Goal: Complete application form: Complete application form

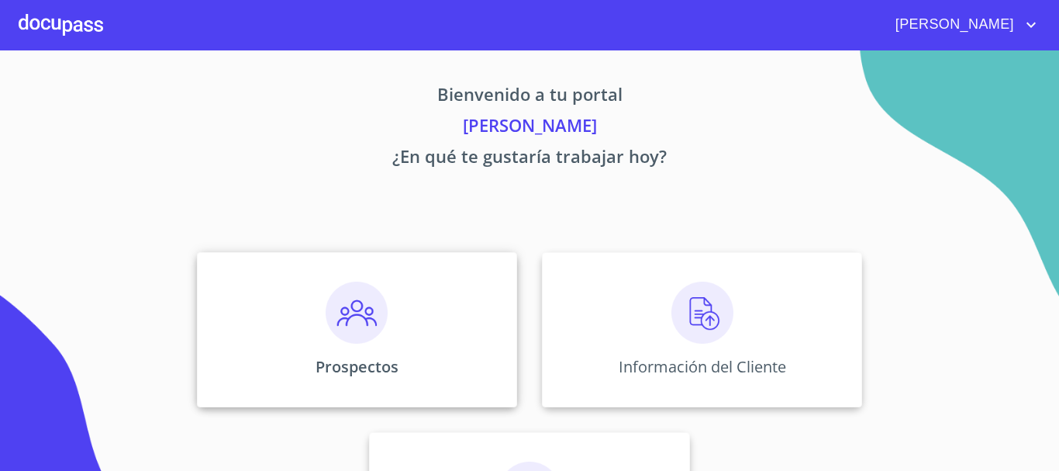
click at [357, 323] on img at bounding box center [357, 312] width 62 height 62
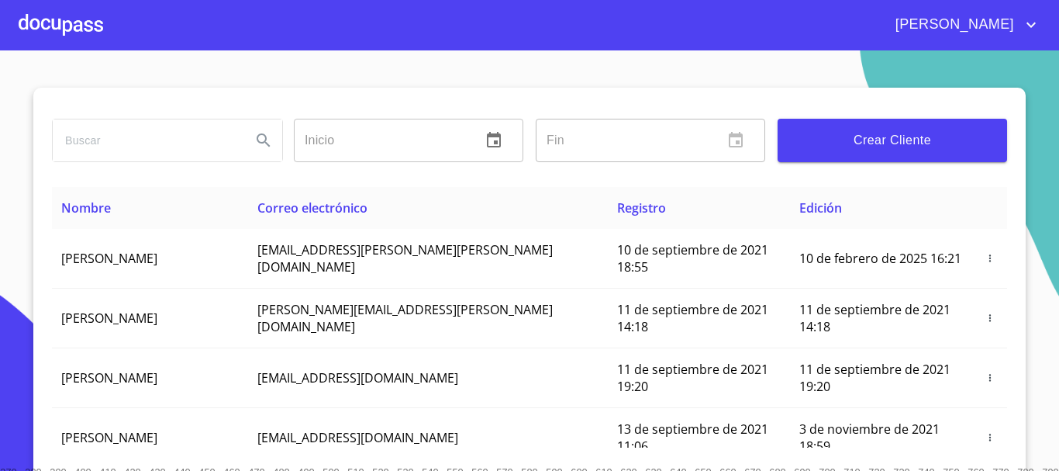
click at [157, 150] on input "search" at bounding box center [146, 140] width 186 height 42
click at [83, 15] on div at bounding box center [61, 25] width 84 height 50
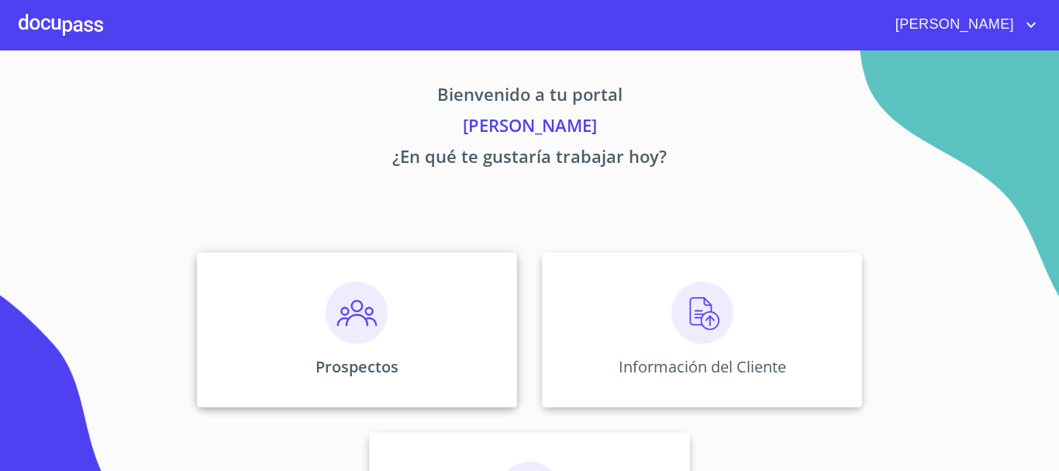
click at [337, 299] on img at bounding box center [357, 312] width 62 height 62
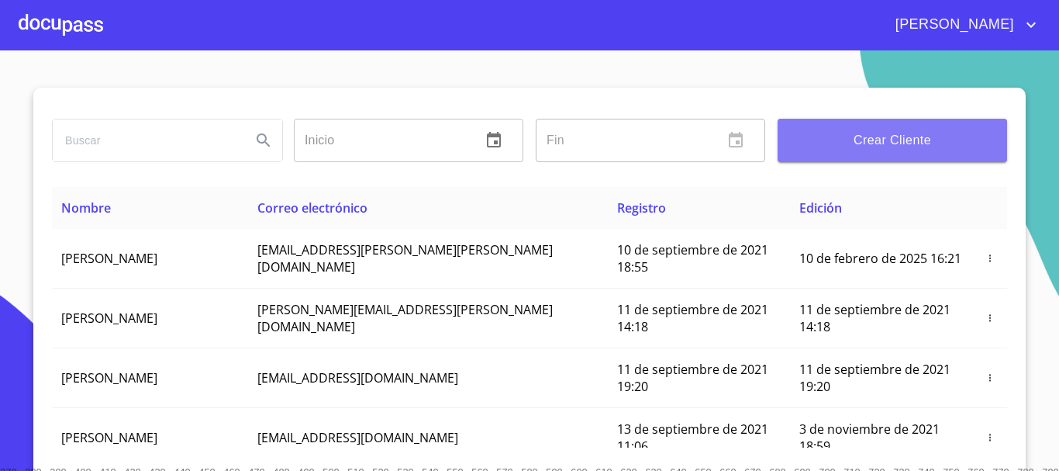
click at [878, 140] on span "Crear Cliente" at bounding box center [892, 140] width 205 height 22
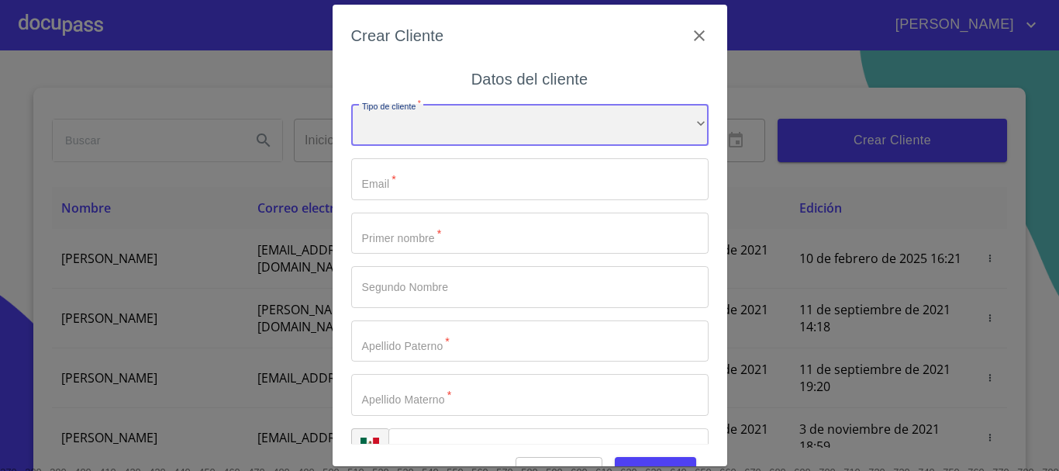
click at [460, 136] on div "​" at bounding box center [529, 125] width 357 height 42
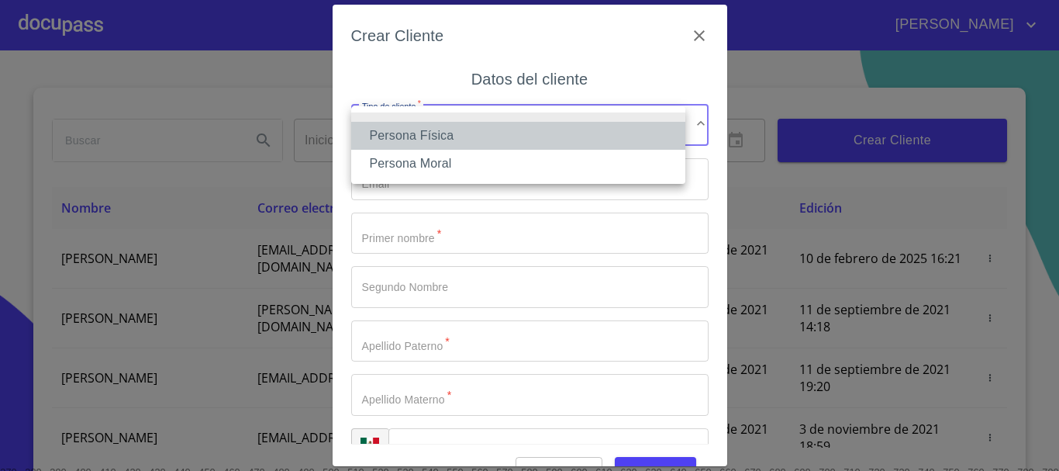
click at [445, 140] on li "Persona Física" at bounding box center [518, 136] width 334 height 28
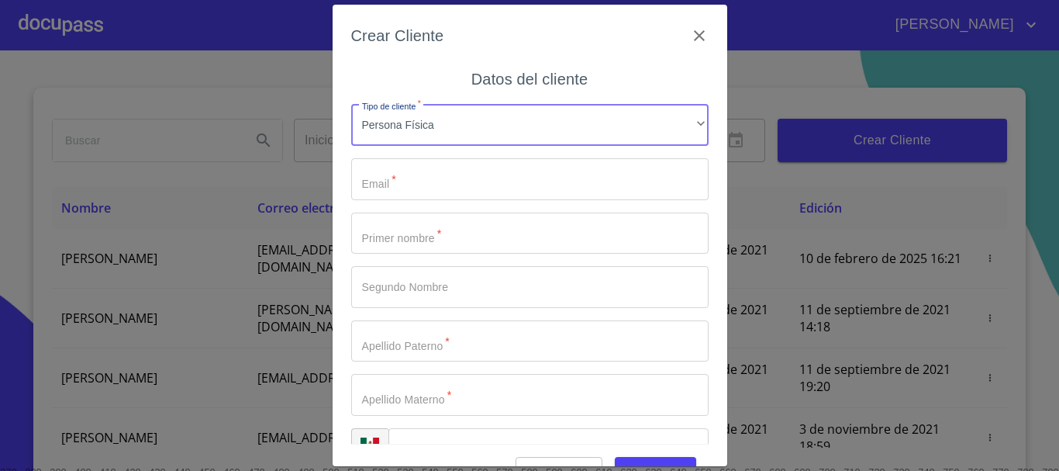
click at [427, 191] on input "Tipo de cliente   *" at bounding box center [529, 179] width 357 height 42
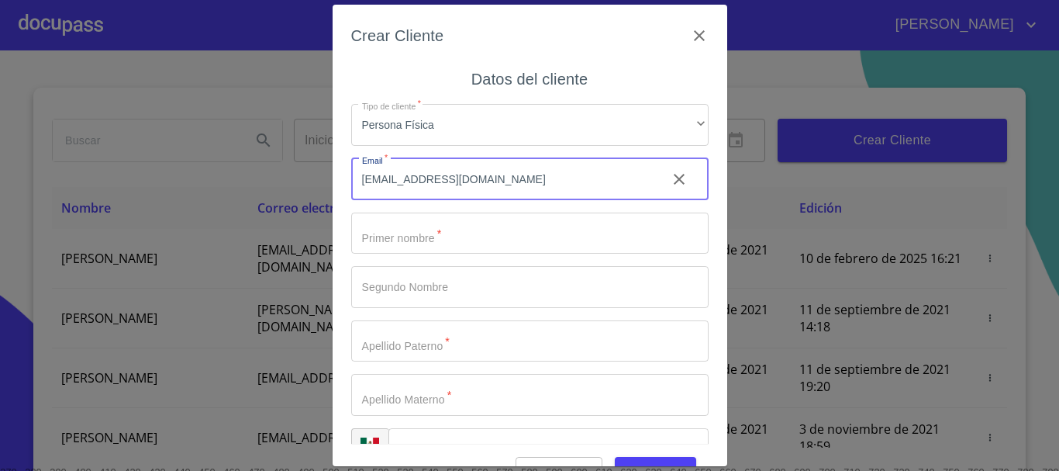
type input "[EMAIL_ADDRESS][DOMAIN_NAME]"
click at [427, 230] on input "Tipo de cliente   *" at bounding box center [529, 233] width 357 height 42
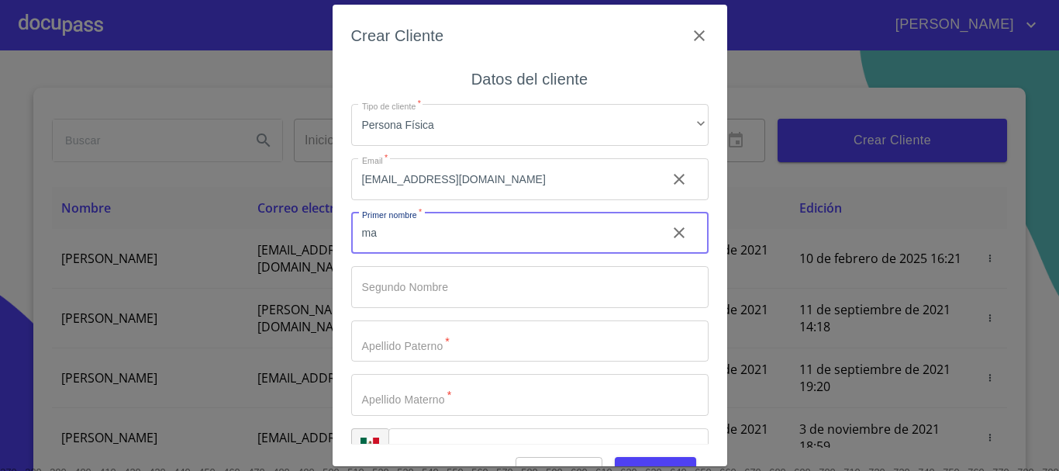
type input "m"
type input "[PERSON_NAME]"
click at [367, 281] on input "Tipo de cliente   *" at bounding box center [529, 287] width 357 height 42
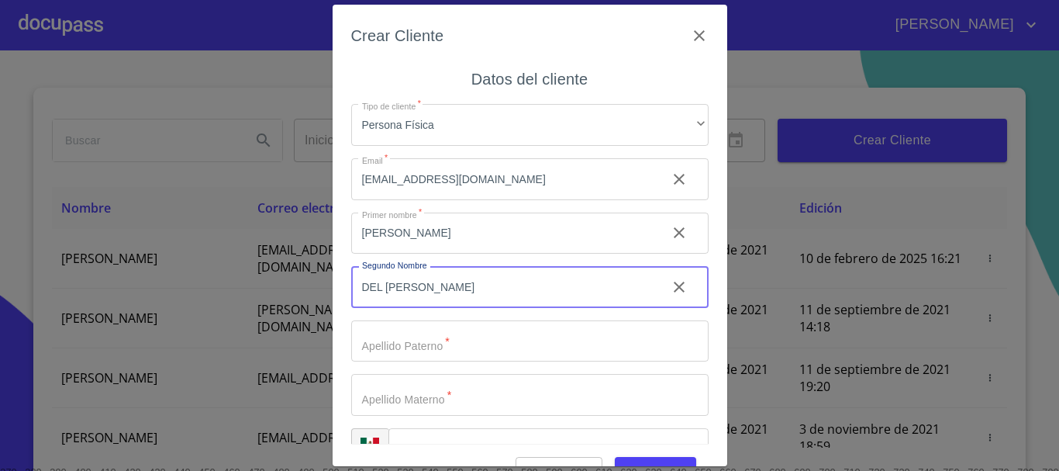
type input "DEL [PERSON_NAME]"
click at [381, 344] on input "Tipo de cliente   *" at bounding box center [529, 341] width 357 height 42
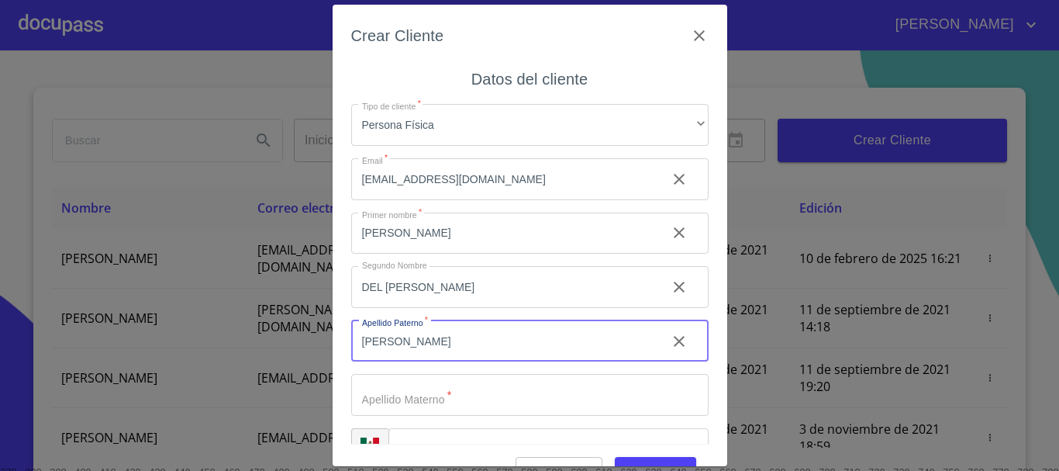
type input "[PERSON_NAME]"
click at [404, 386] on input "Tipo de cliente   *" at bounding box center [529, 395] width 357 height 42
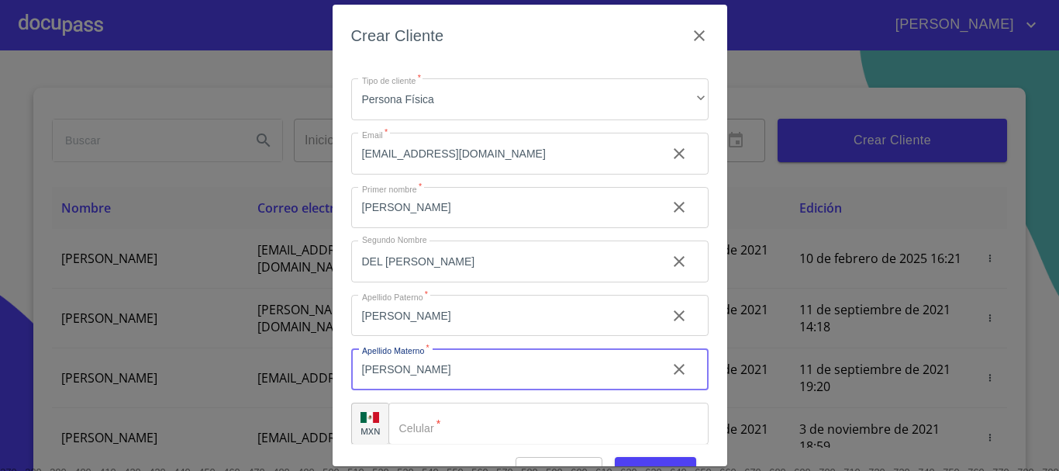
scroll to position [39, 0]
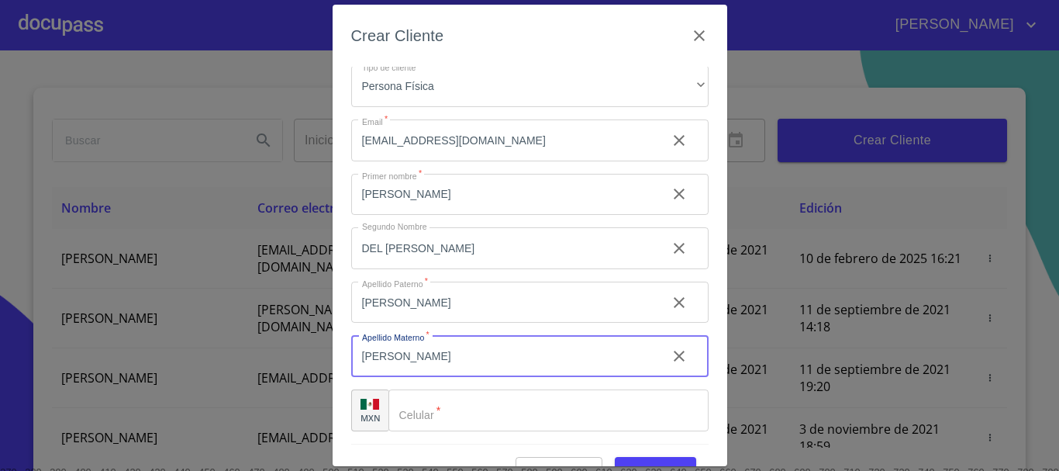
type input "[PERSON_NAME]"
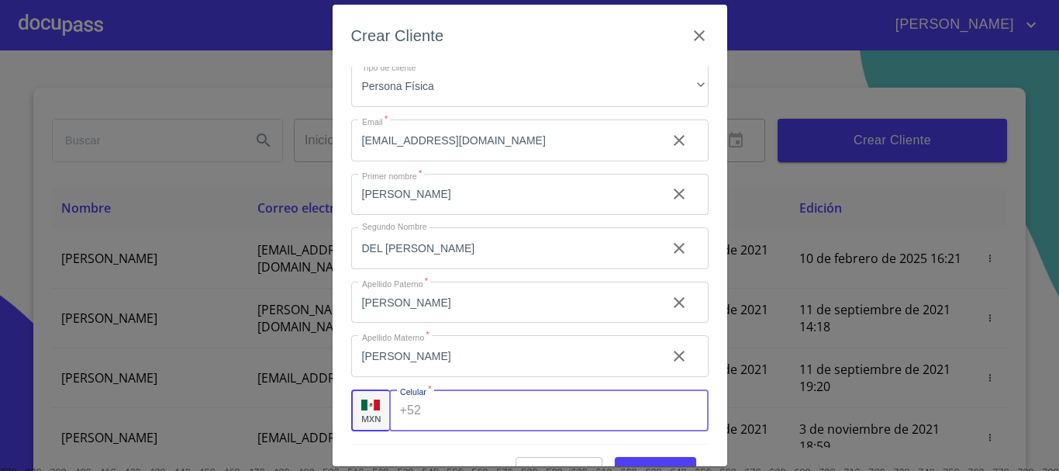
click at [419, 414] on div "+52 ​" at bounding box center [548, 410] width 319 height 42
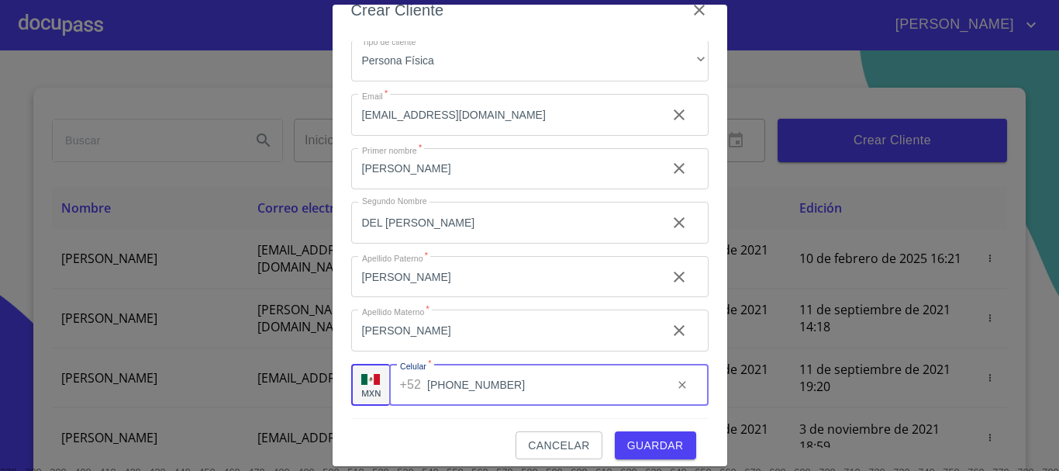
scroll to position [37, 0]
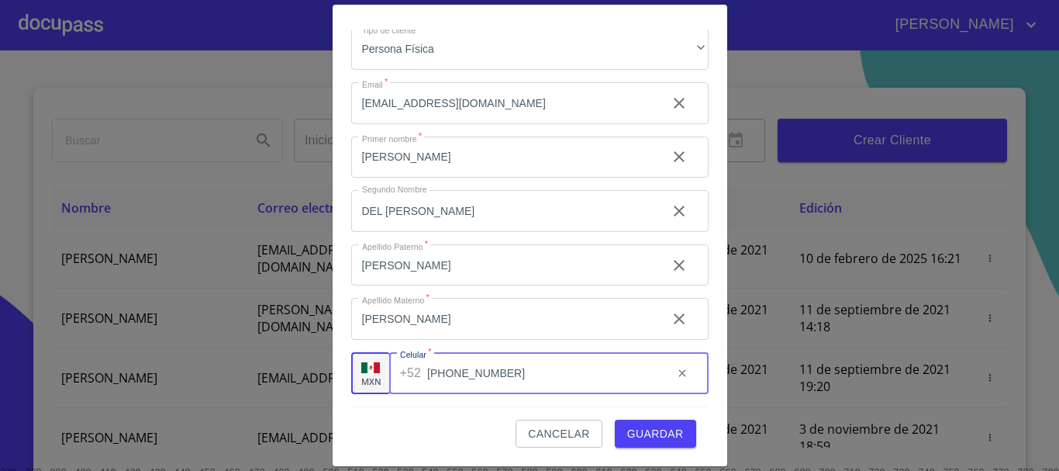
type input "[PHONE_NUMBER]"
click at [632, 435] on span "Guardar" at bounding box center [655, 433] width 57 height 19
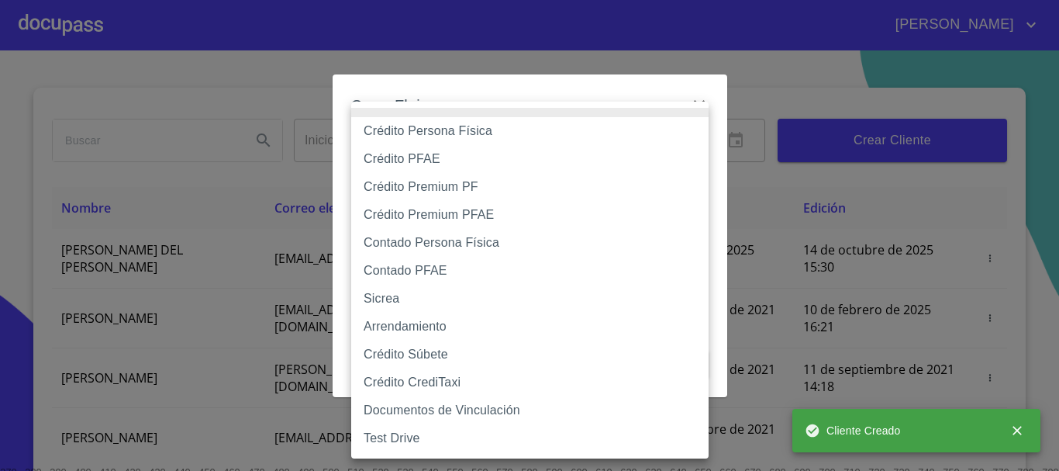
click at [696, 156] on body "[PERSON_NAME] ​ Fin ​ Crear Cliente Nombre Correo electrónico Registro Edición …" at bounding box center [529, 235] width 1059 height 471
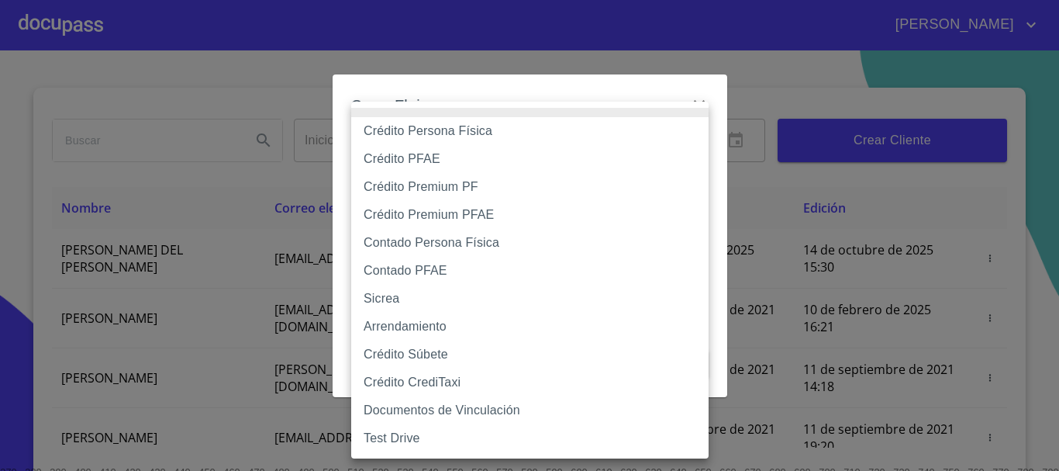
click at [430, 129] on li "Crédito Persona Física" at bounding box center [529, 131] width 357 height 28
type input "6009fb3c7d1714eb8809aa97"
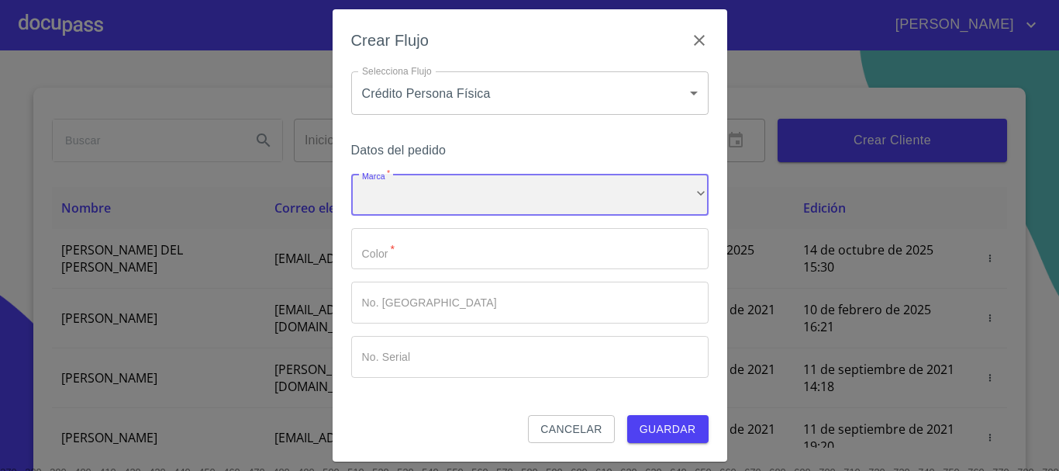
click at [451, 187] on div "​" at bounding box center [529, 195] width 357 height 42
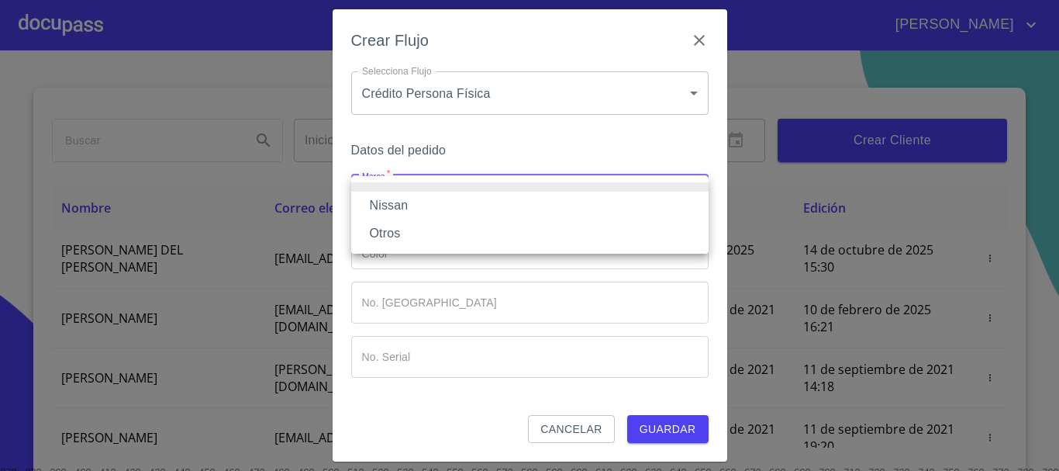
click at [429, 199] on li "Nissan" at bounding box center [529, 205] width 357 height 28
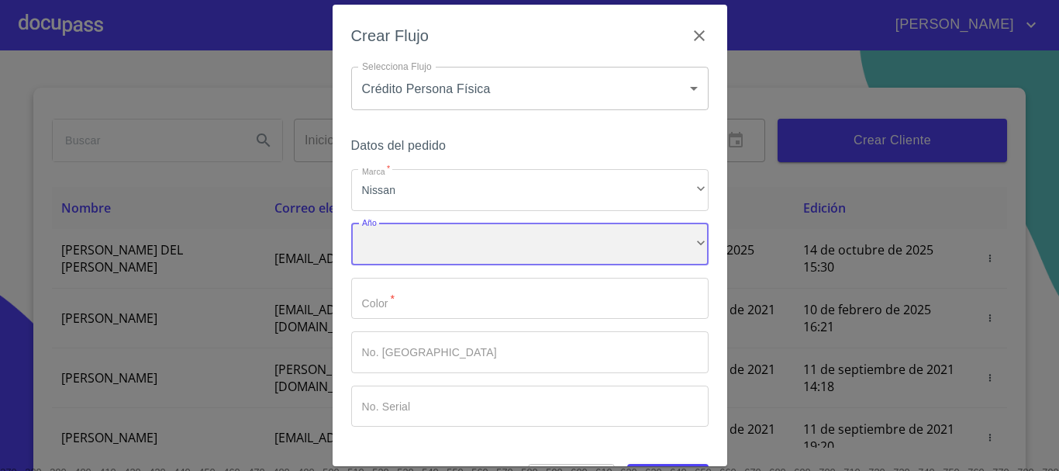
click at [423, 239] on div "​" at bounding box center [529, 244] width 357 height 42
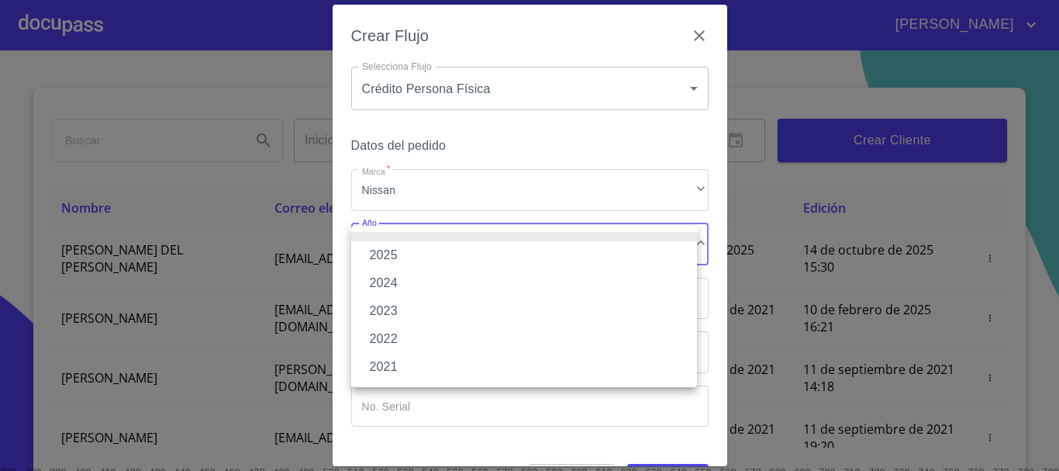
click at [393, 253] on li "2025" at bounding box center [524, 255] width 346 height 28
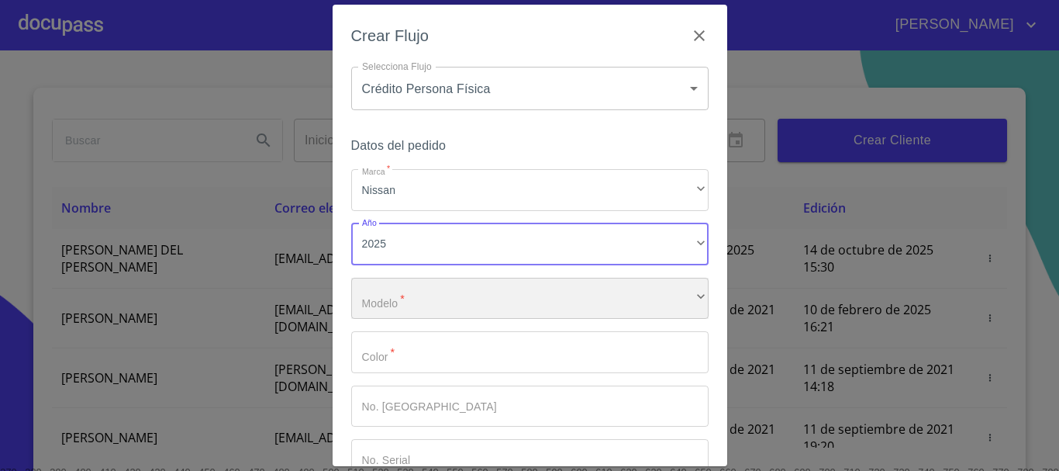
click at [419, 297] on div "​" at bounding box center [529, 299] width 357 height 42
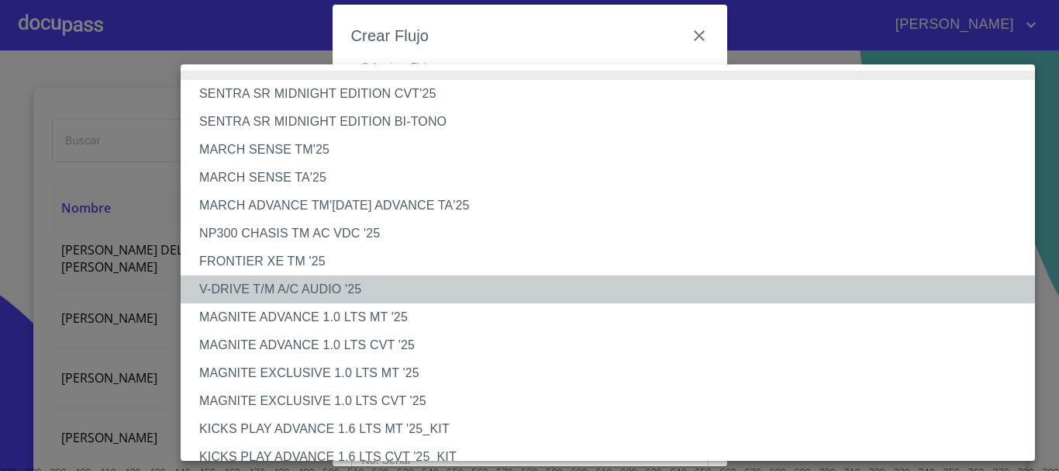
click at [311, 291] on li "V-DRIVE T/M A/C AUDIO '25" at bounding box center [614, 289] width 866 height 28
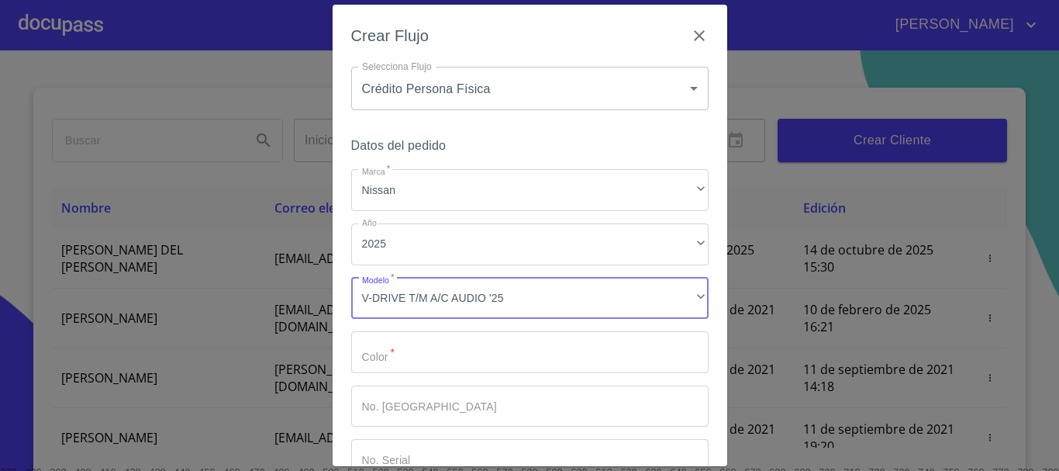
click at [415, 363] on input "Marca   *" at bounding box center [529, 352] width 357 height 42
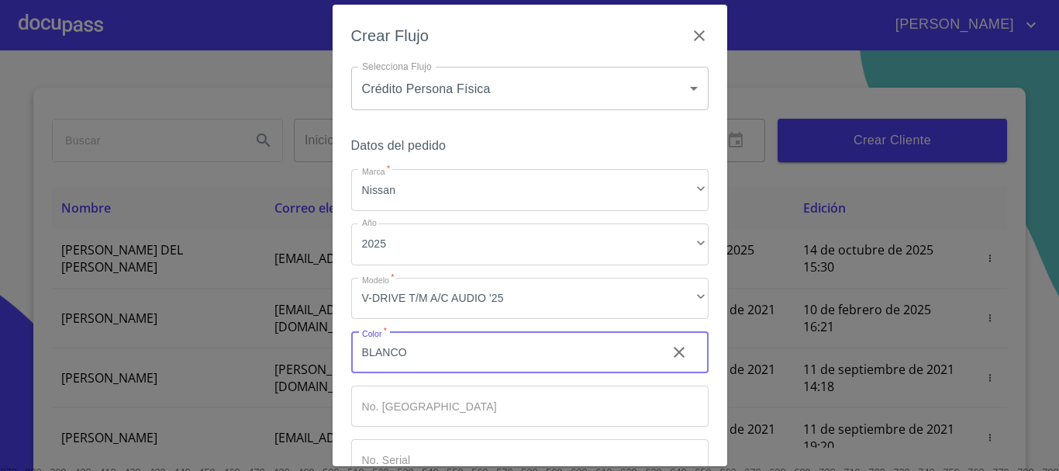
scroll to position [78, 0]
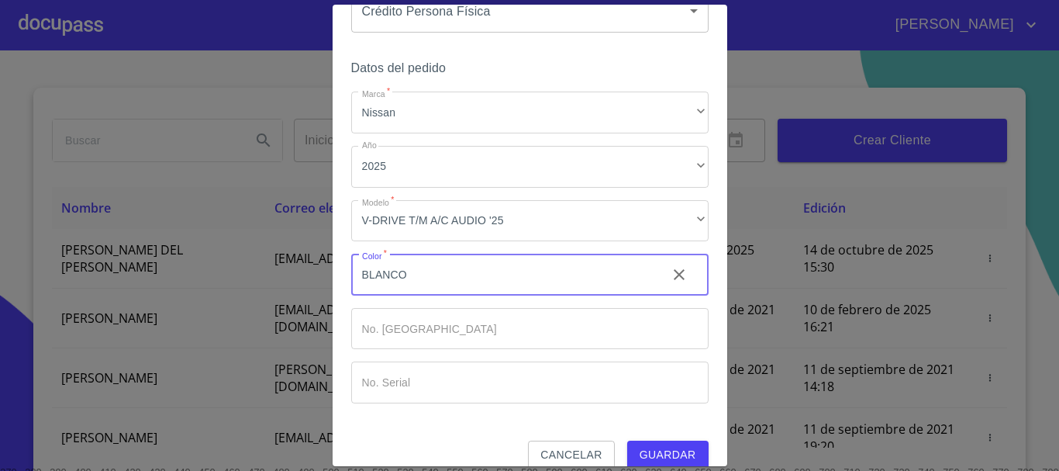
type input "BLANCO"
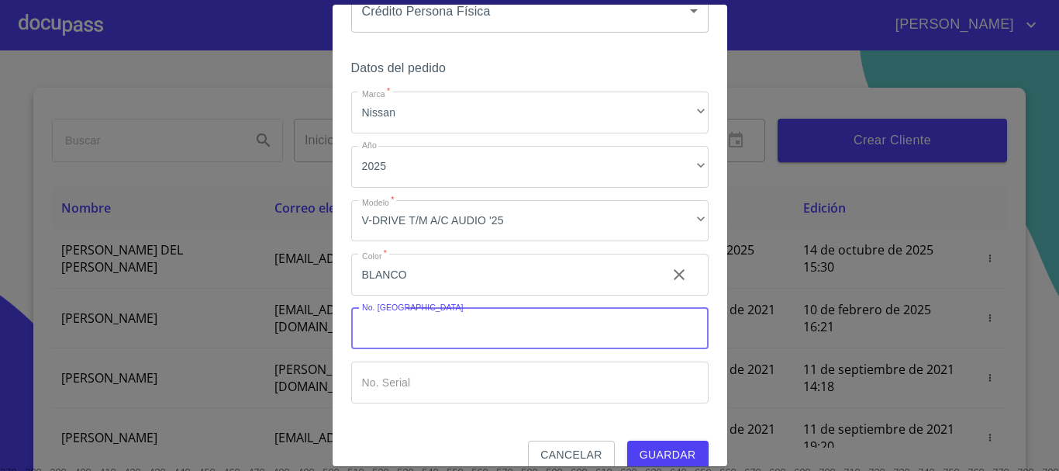
click at [404, 320] on input "Marca   *" at bounding box center [529, 329] width 357 height 42
type input "000000"
click at [401, 376] on input "Marca   *" at bounding box center [529, 382] width 357 height 42
type input "000000"
click at [676, 448] on span "Guardar" at bounding box center [667, 454] width 57 height 19
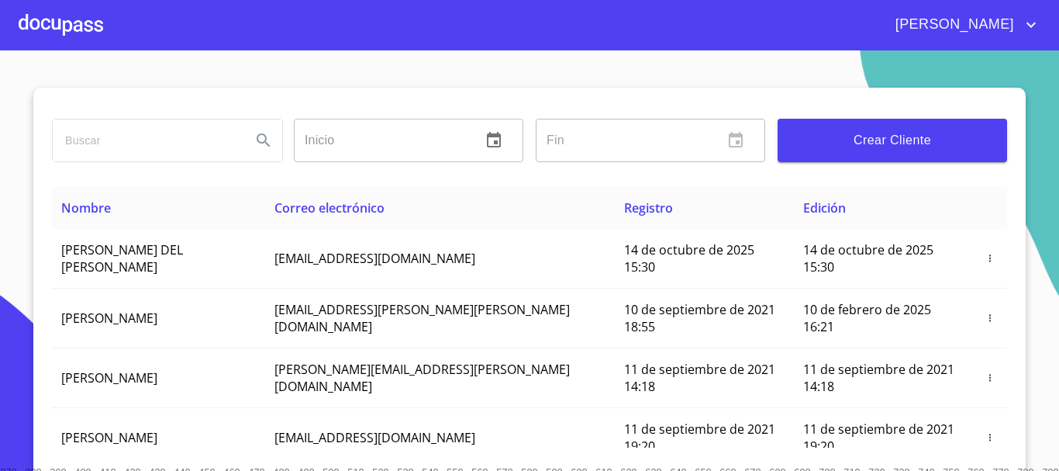
click at [72, 26] on div at bounding box center [61, 25] width 84 height 50
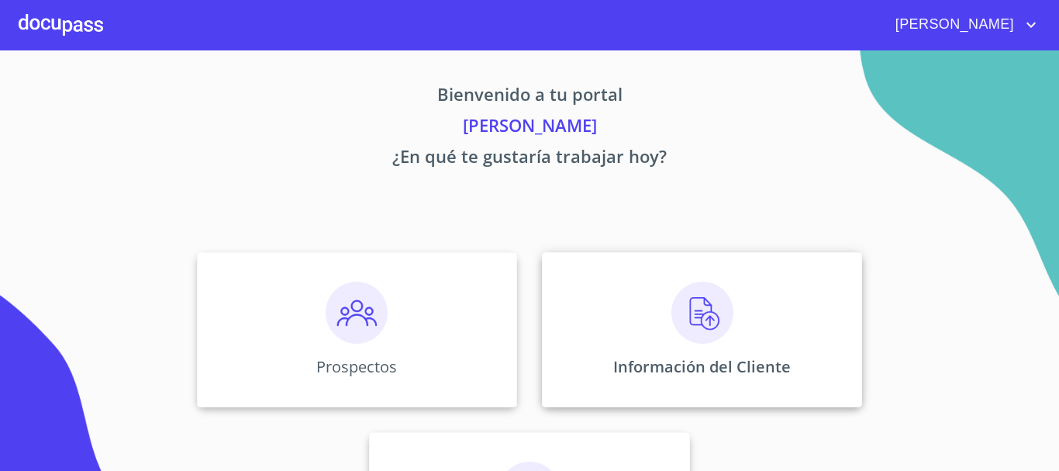
click at [682, 300] on img at bounding box center [702, 312] width 62 height 62
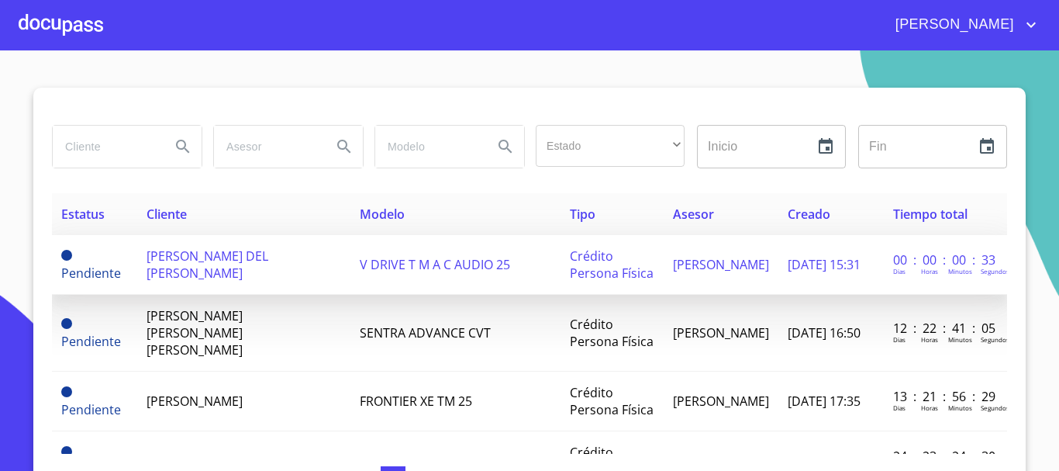
click at [137, 261] on td "[PERSON_NAME] DEL [PERSON_NAME]" at bounding box center [243, 265] width 213 height 60
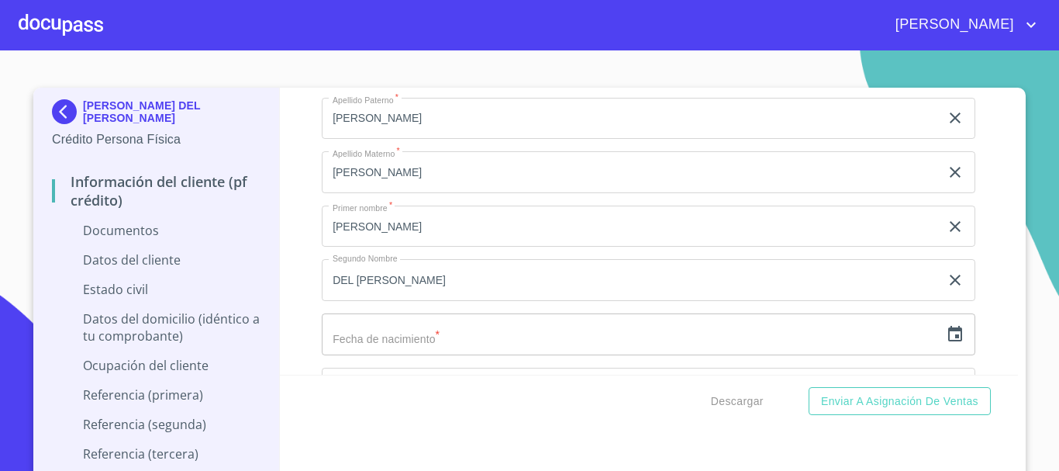
scroll to position [2015, 0]
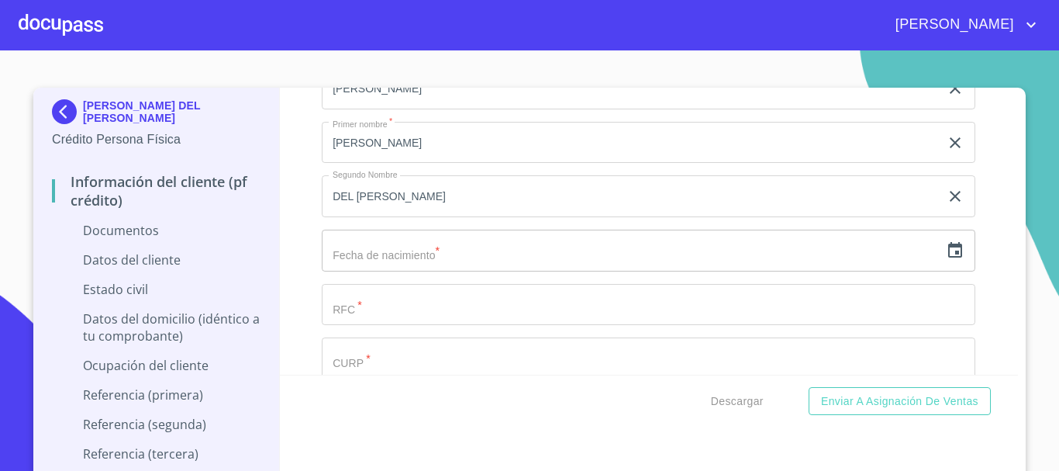
click at [948, 255] on icon "button" at bounding box center [955, 250] width 14 height 16
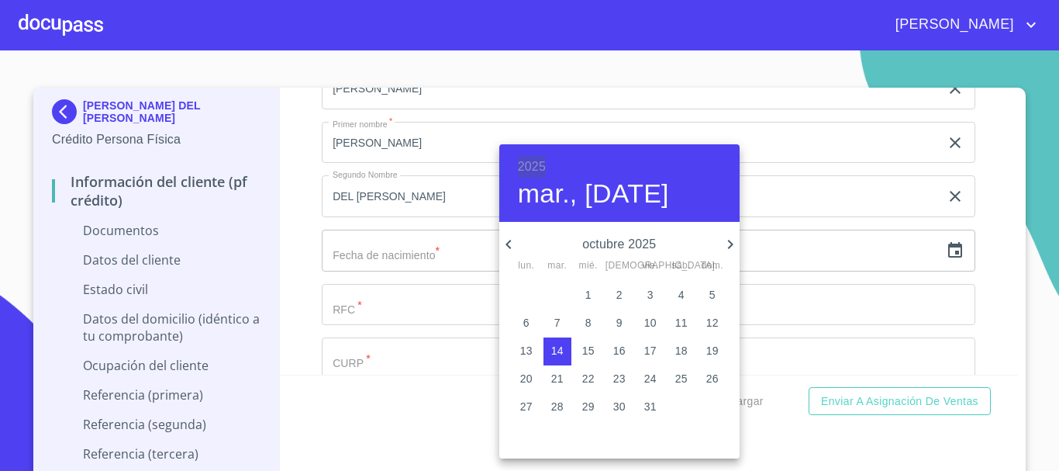
click at [534, 169] on h6 "2025" at bounding box center [532, 167] width 28 height 22
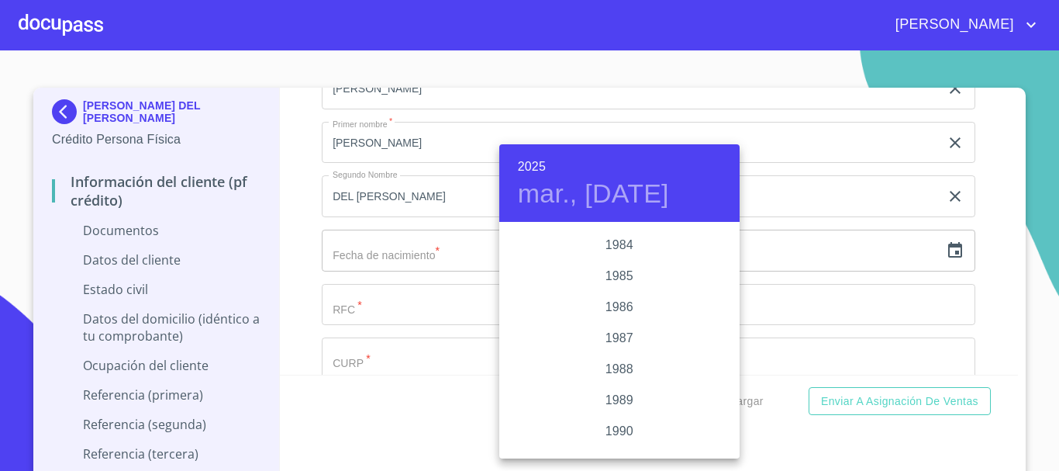
scroll to position [1767, 0]
click at [607, 229] on div "1982" at bounding box center [619, 239] width 240 height 31
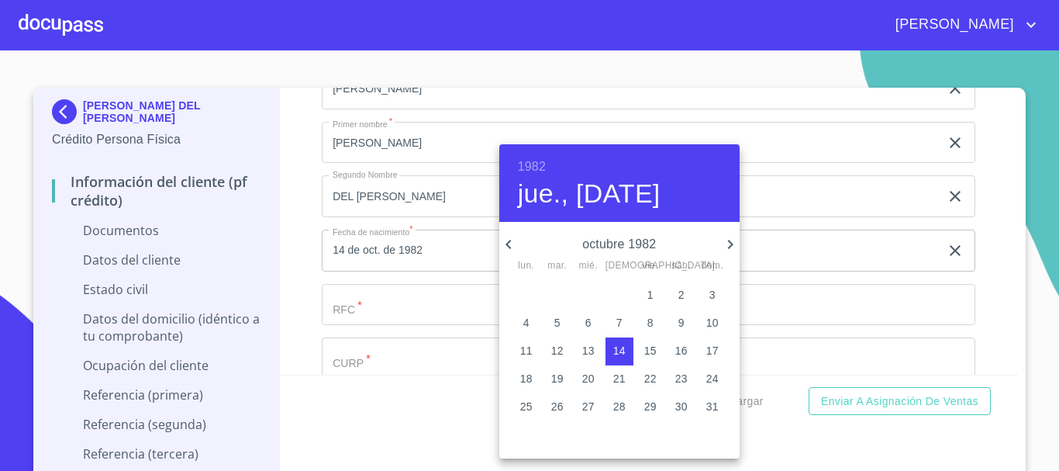
click at [515, 247] on icon "button" at bounding box center [508, 244] width 19 height 19
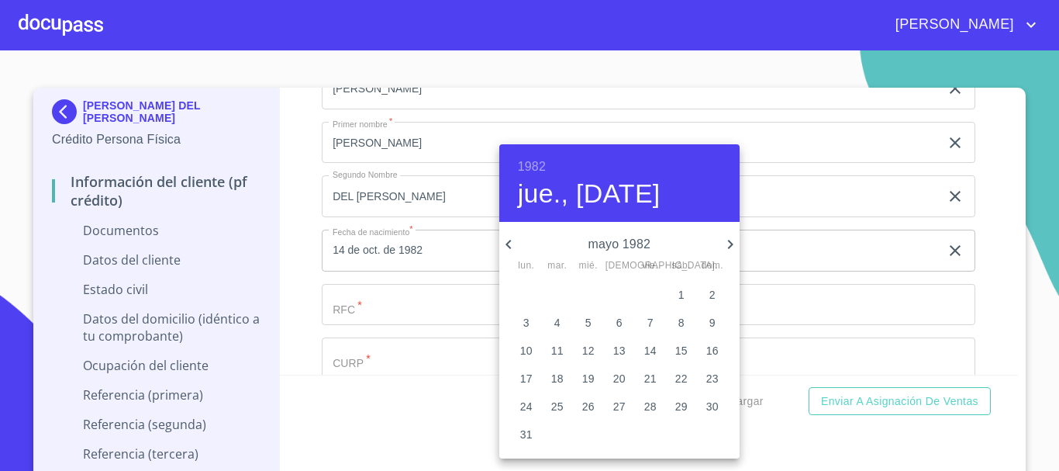
click at [676, 379] on p "22" at bounding box center [681, 379] width 12 height 16
type input "22 de may. de 1982"
click at [304, 295] on div at bounding box center [529, 235] width 1059 height 471
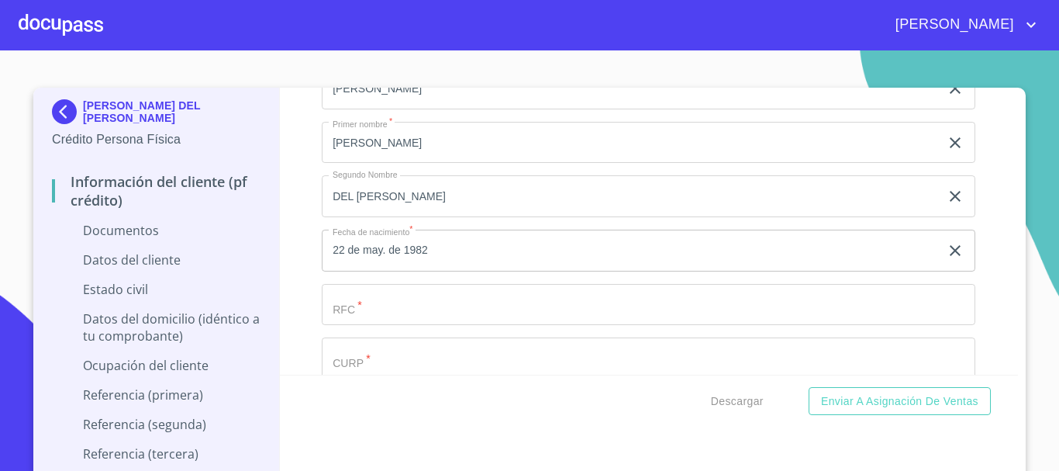
click at [351, 301] on input "Documento de identificación.   *" at bounding box center [648, 305] width 653 height 42
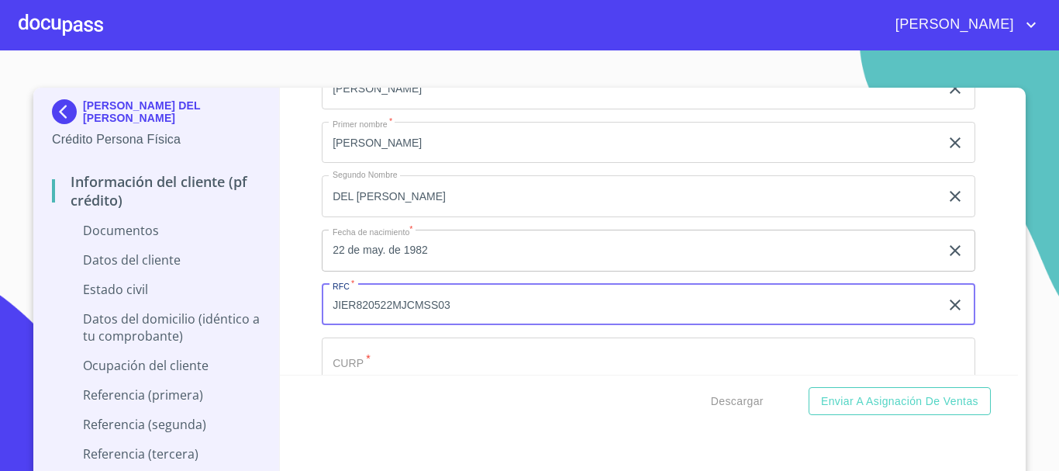
type input "JIER820522MJCMSS03"
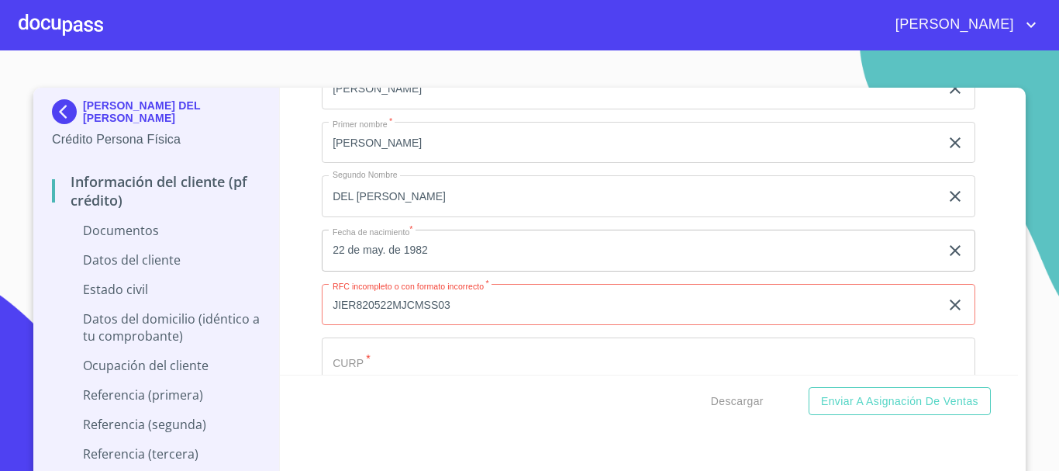
click at [304, 303] on div "Información del cliente (PF crédito) Documentos Documento de identificación.   …" at bounding box center [649, 231] width 739 height 287
click at [295, 299] on div "Información del cliente (PF crédito) Documentos Documento de identificación.   …" at bounding box center [649, 231] width 739 height 287
click at [365, 309] on input "JIER820522MJCMSS03" at bounding box center [631, 305] width 618 height 42
click at [365, 310] on input "JIER820522MJCMSS03" at bounding box center [631, 305] width 618 height 42
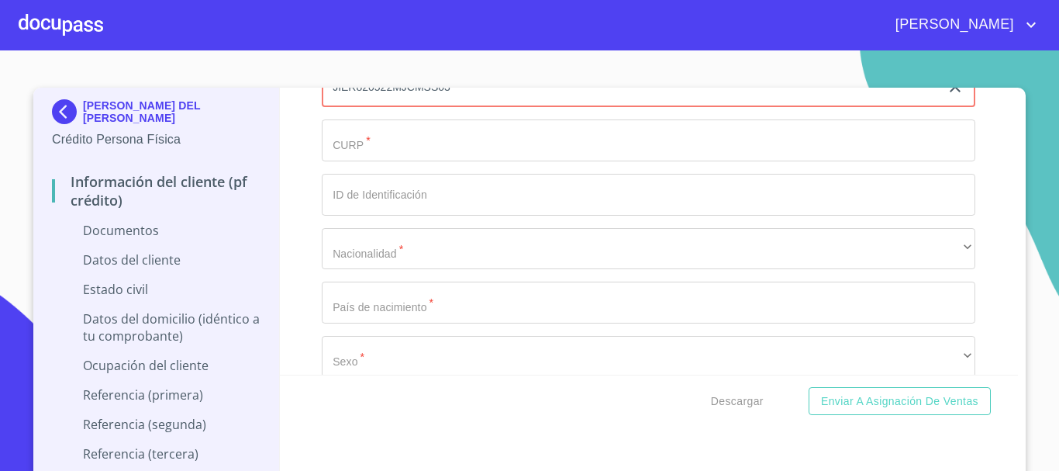
scroll to position [2248, 0]
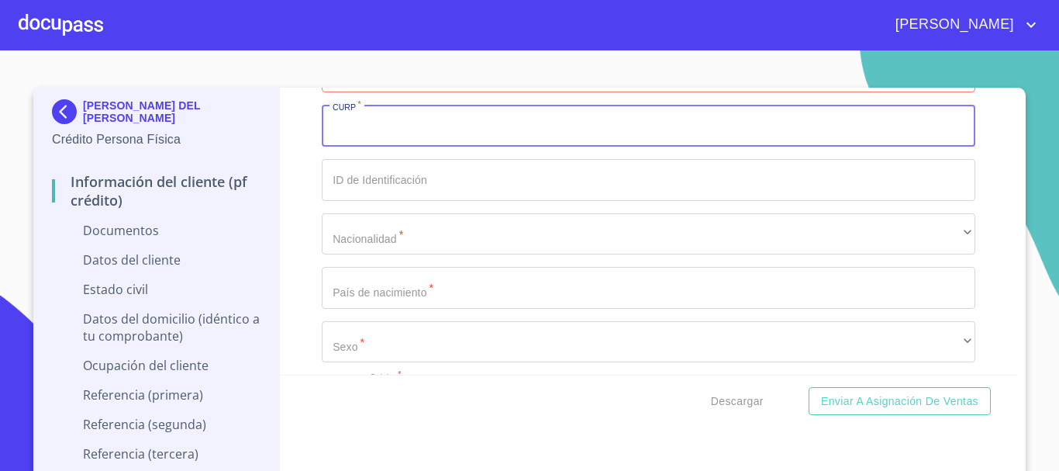
click at [363, 132] on input "Documento de identificación.   *" at bounding box center [648, 126] width 653 height 42
paste input "JIER820522MJCMSS03"
type input "JIER820522MJCMSS03"
click at [364, 181] on input "Documento de identificación.   *" at bounding box center [648, 180] width 653 height 42
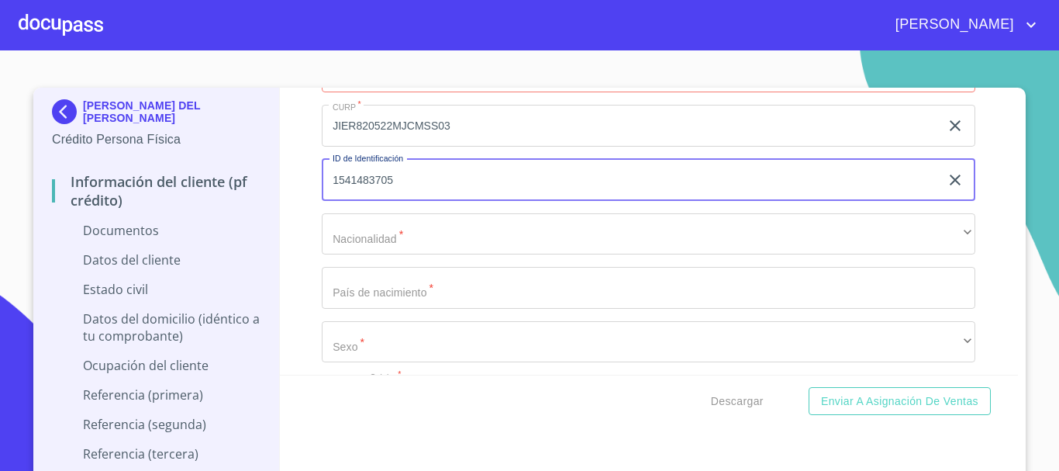
type input "1541483705"
click at [295, 249] on div "Información del cliente (PF crédito) Documentos Documento de identificación.   …" at bounding box center [649, 231] width 739 height 287
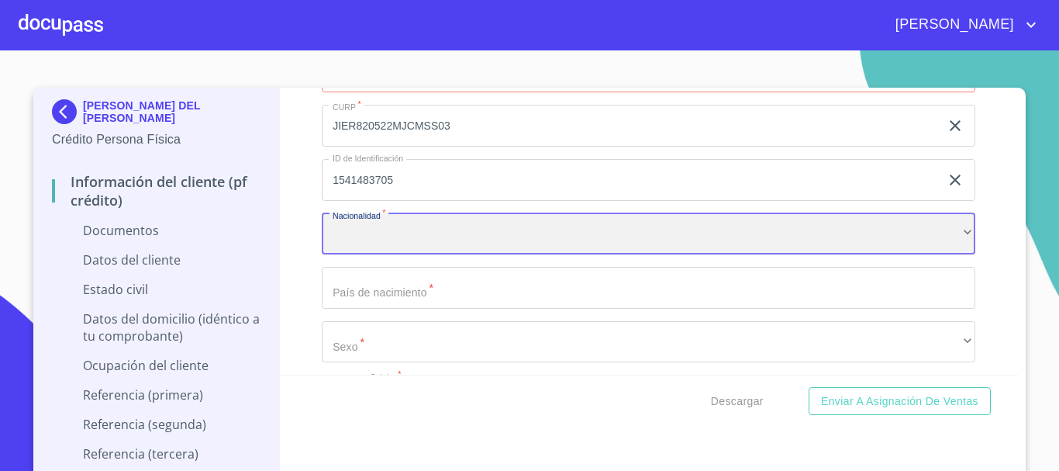
click at [356, 234] on div "​" at bounding box center [648, 234] width 653 height 42
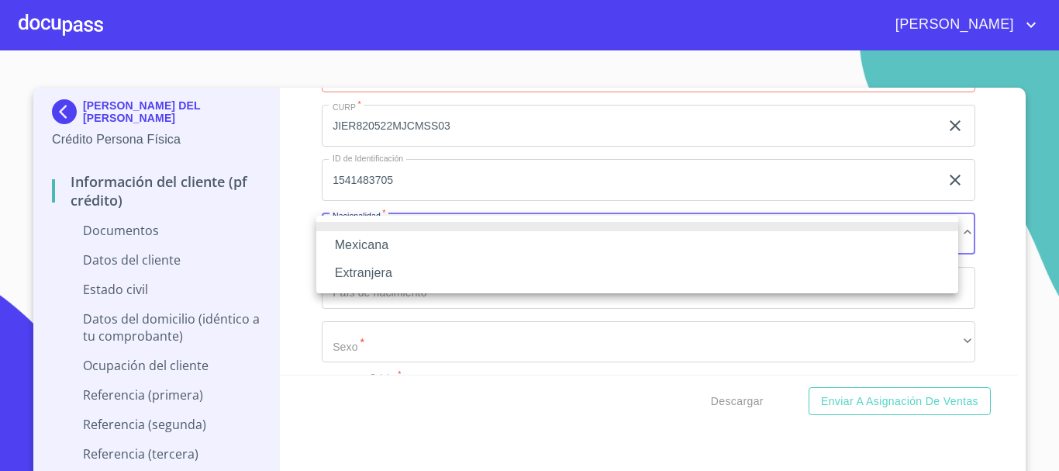
click at [356, 234] on li "Mexicana" at bounding box center [637, 245] width 642 height 28
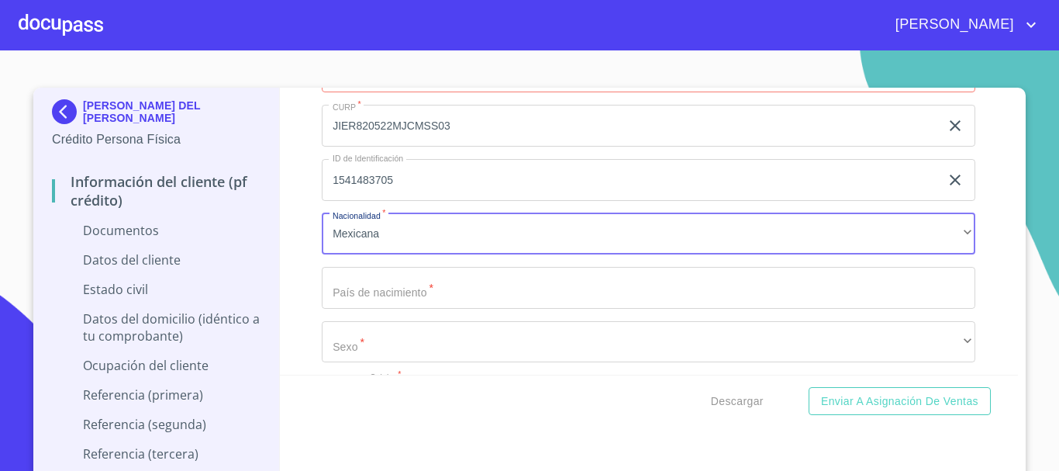
click at [364, 283] on input "Documento de identificación.   *" at bounding box center [648, 288] width 653 height 42
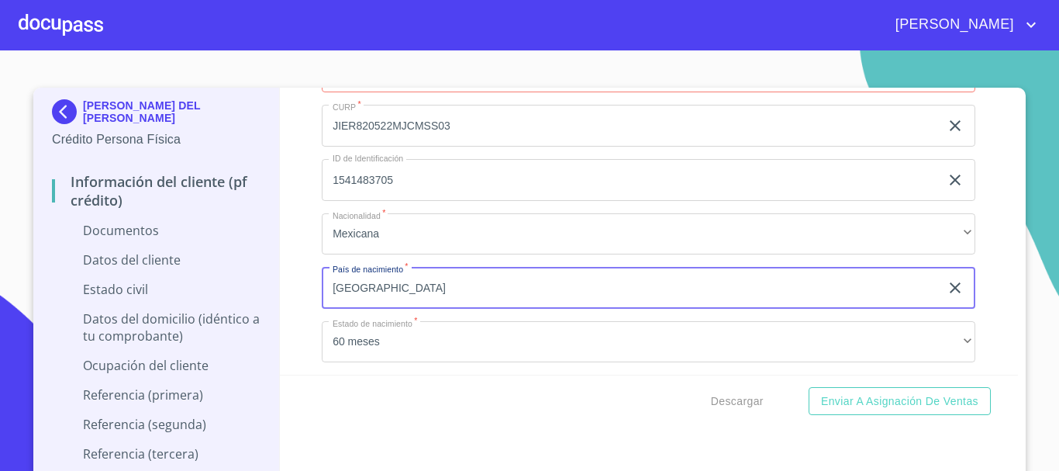
scroll to position [2325, 0]
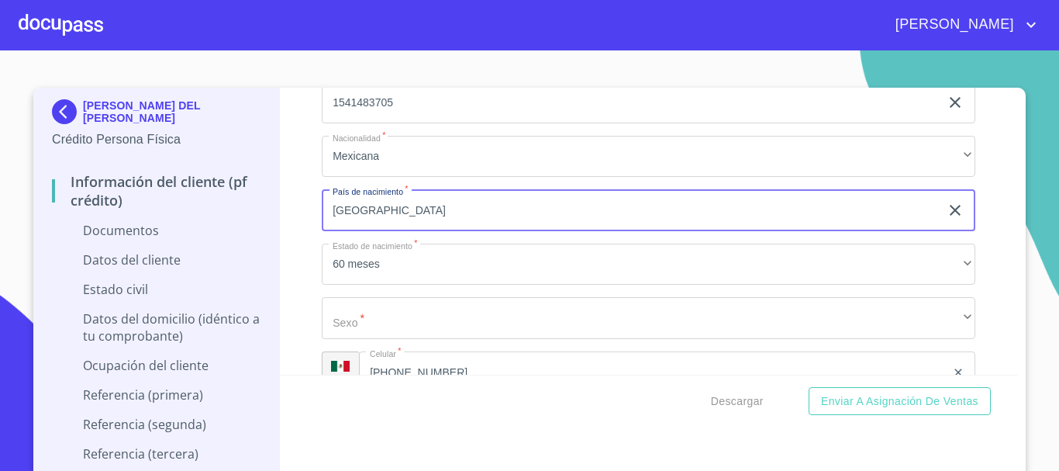
type input "[GEOGRAPHIC_DATA]"
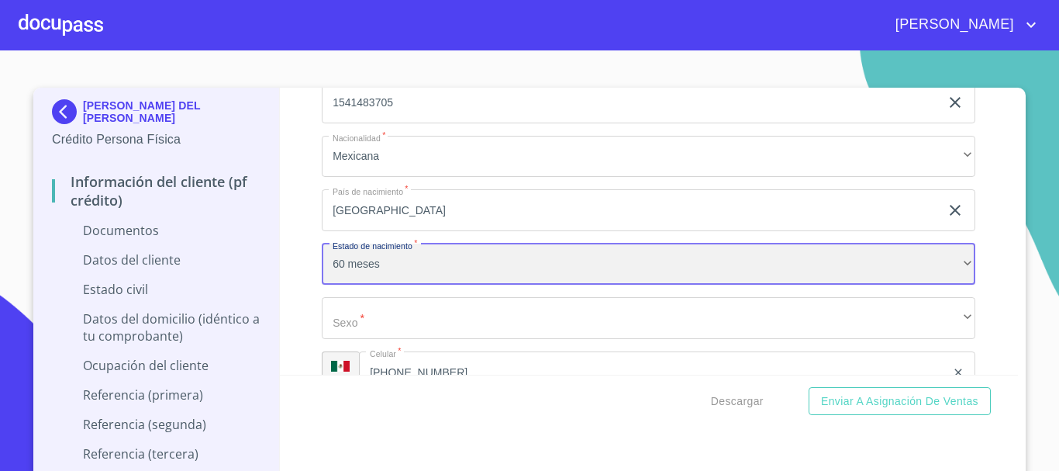
click at [376, 264] on div "60 meses" at bounding box center [648, 264] width 653 height 42
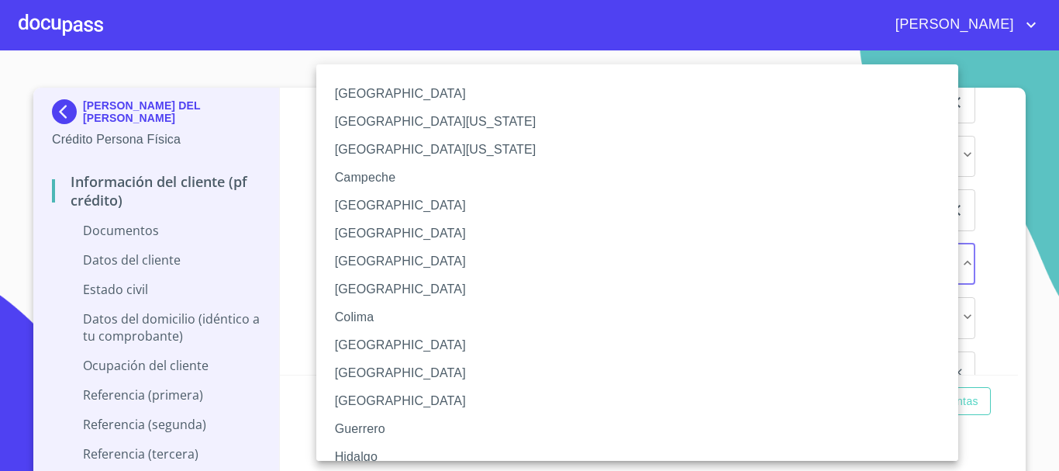
scroll to position [78, 0]
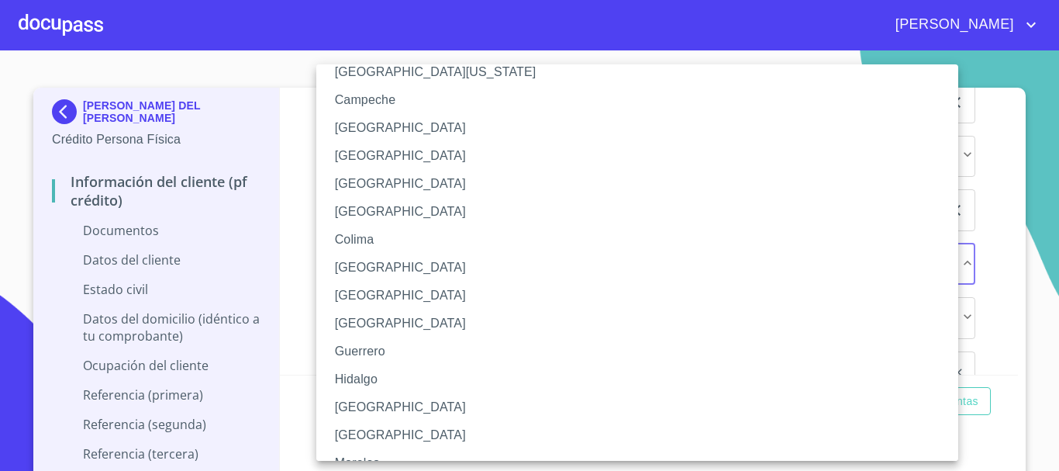
click at [373, 398] on li "[GEOGRAPHIC_DATA]" at bounding box center [642, 407] width 653 height 28
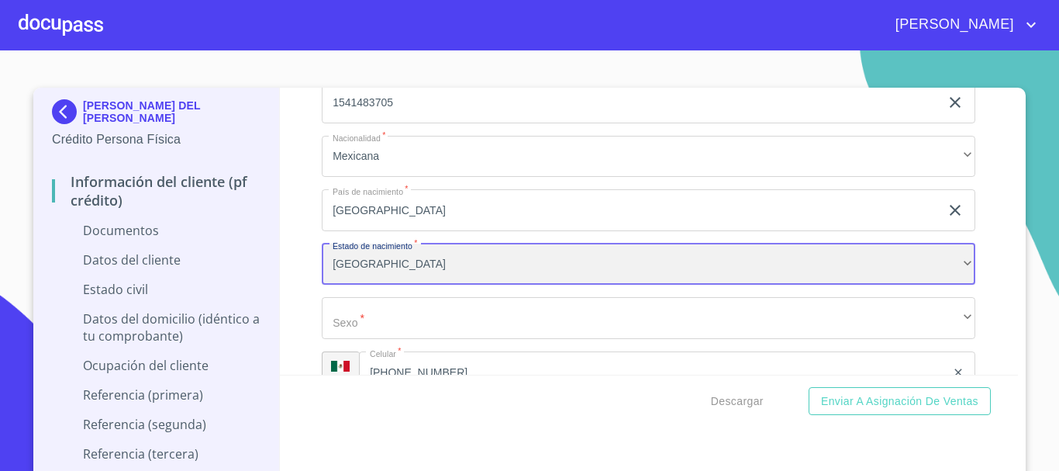
scroll to position [2403, 0]
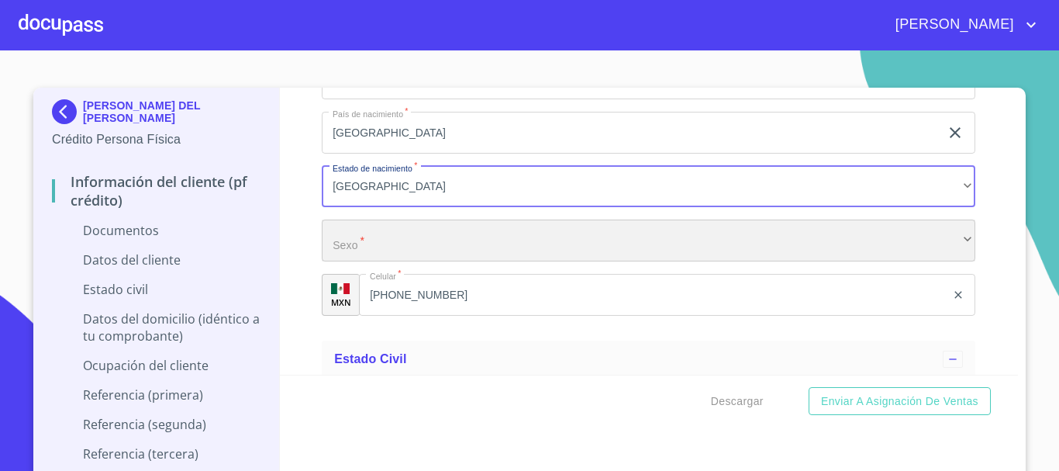
click at [367, 241] on div "​" at bounding box center [648, 240] width 653 height 42
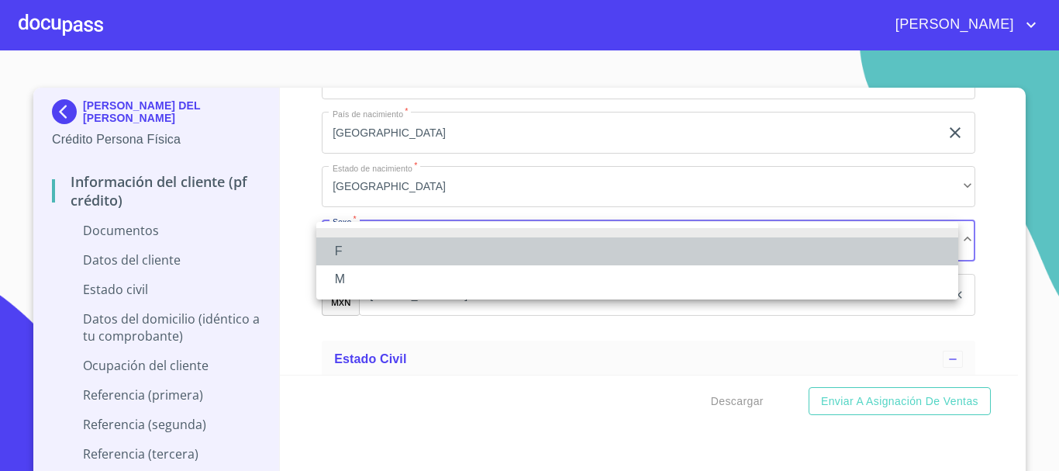
click at [350, 256] on li "F" at bounding box center [637, 251] width 642 height 28
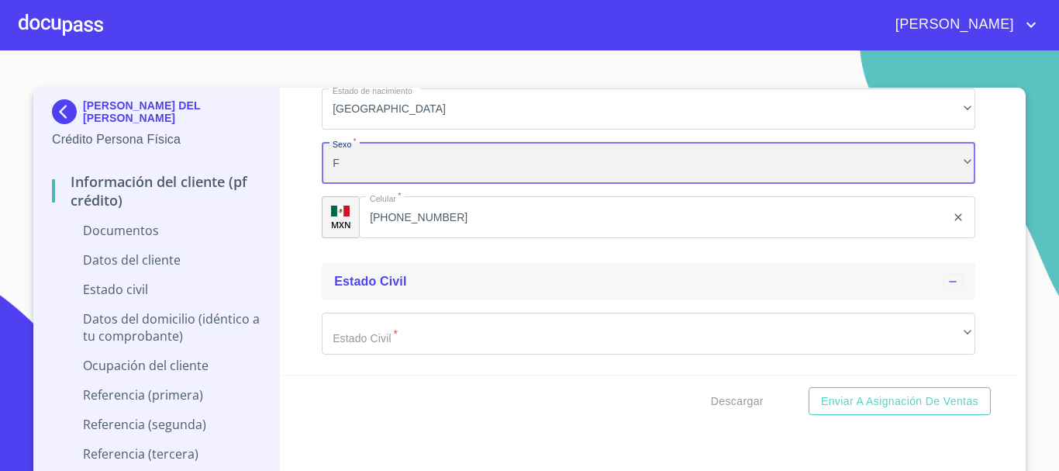
scroll to position [2558, 0]
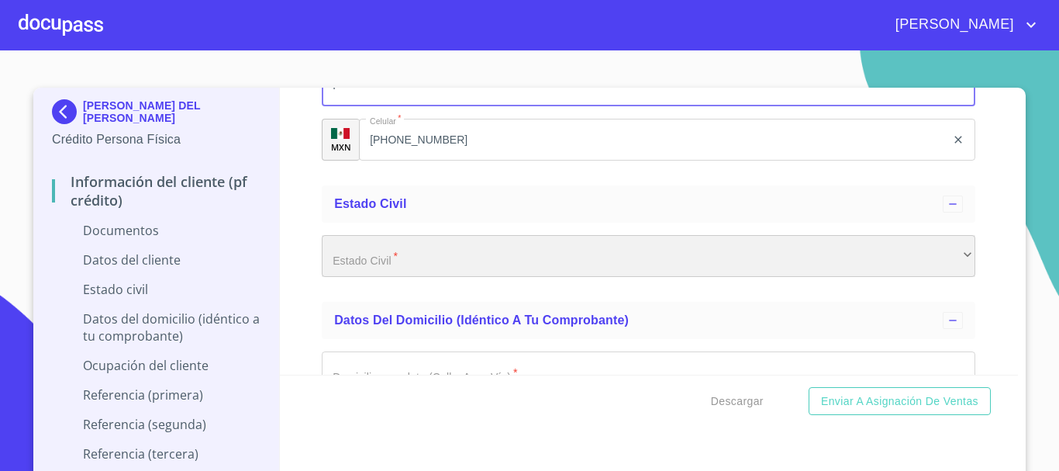
click at [368, 264] on div "​" at bounding box center [648, 256] width 653 height 42
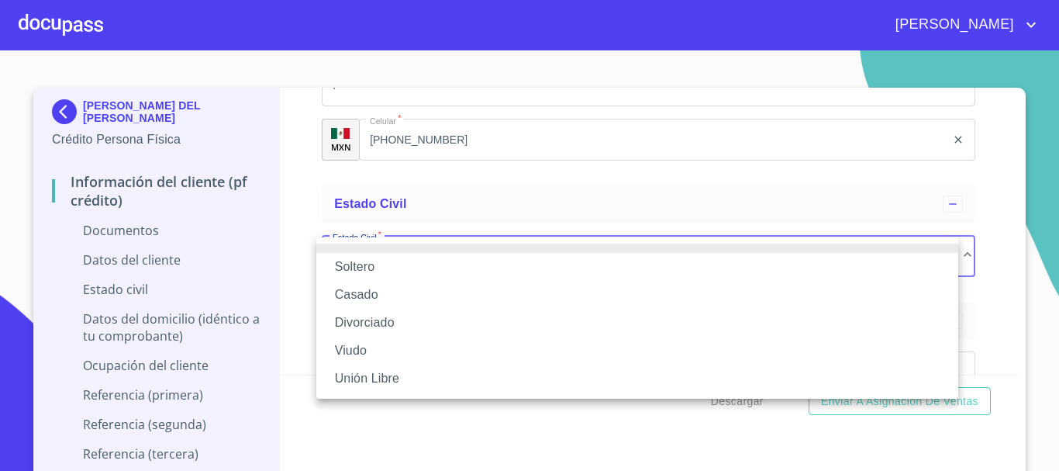
click at [371, 304] on li "Casado" at bounding box center [637, 295] width 642 height 28
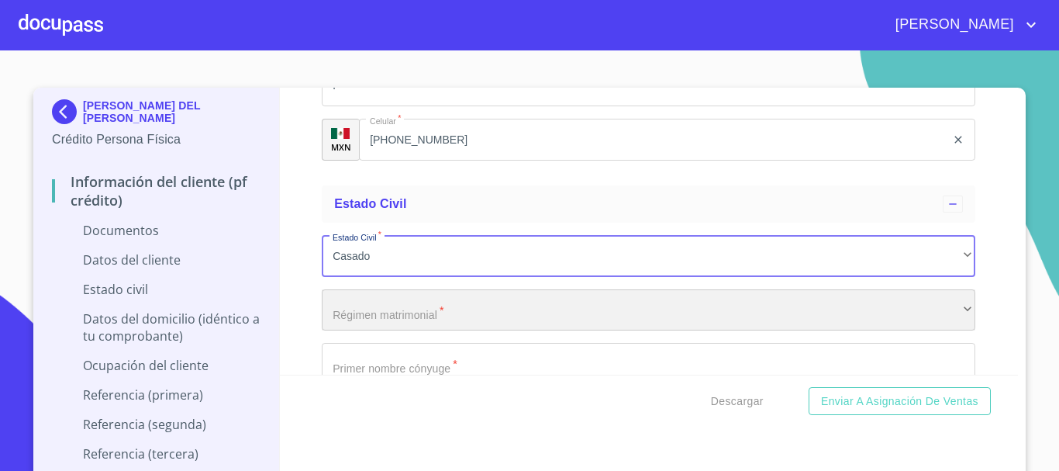
click at [374, 306] on div "​" at bounding box center [648, 310] width 653 height 42
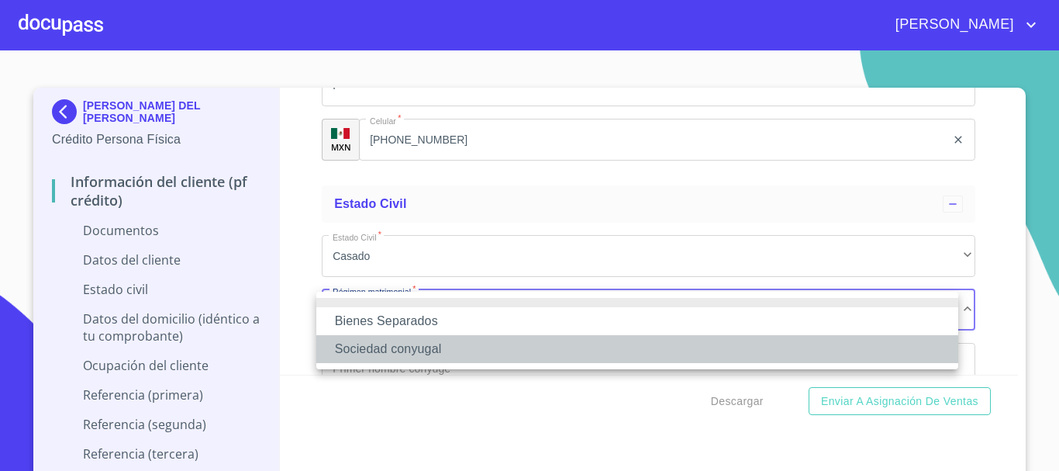
click at [347, 346] on li "Sociedad conyugal" at bounding box center [637, 349] width 642 height 28
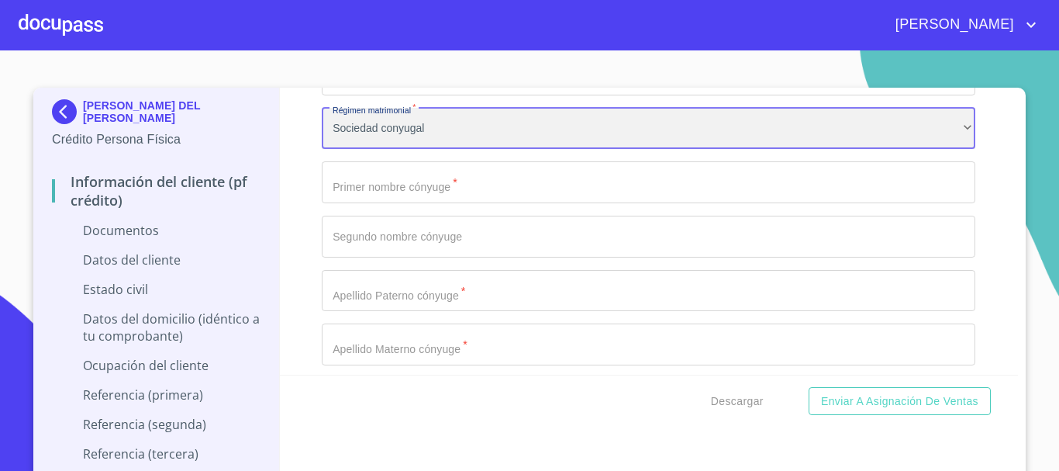
scroll to position [2713, 0]
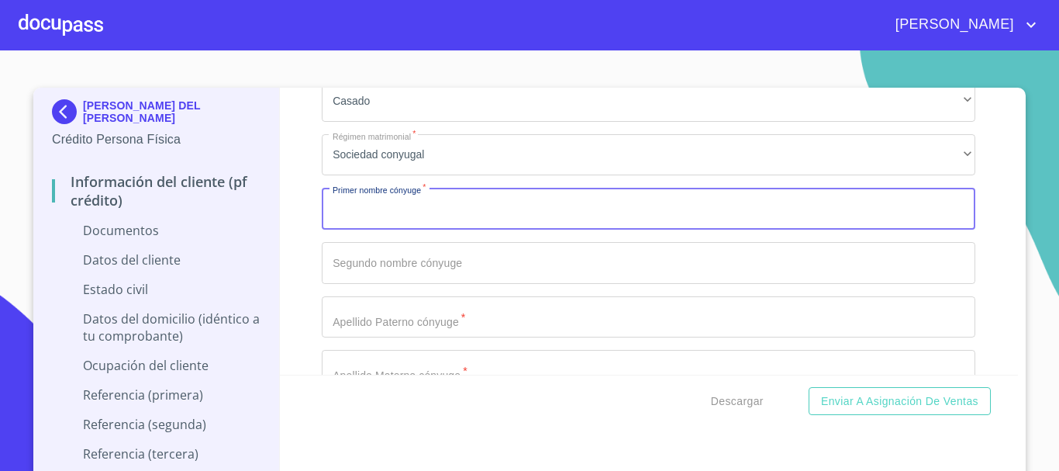
click at [398, 225] on input "Documento de identificación.   *" at bounding box center [648, 209] width 653 height 42
type input "[PERSON_NAME]"
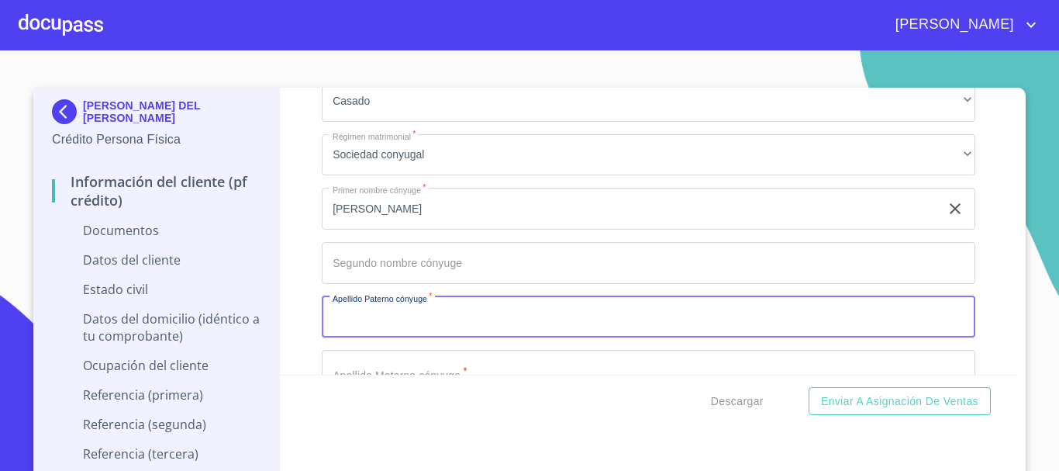
click at [389, 310] on input "Documento de identificación.   *" at bounding box center [648, 317] width 653 height 42
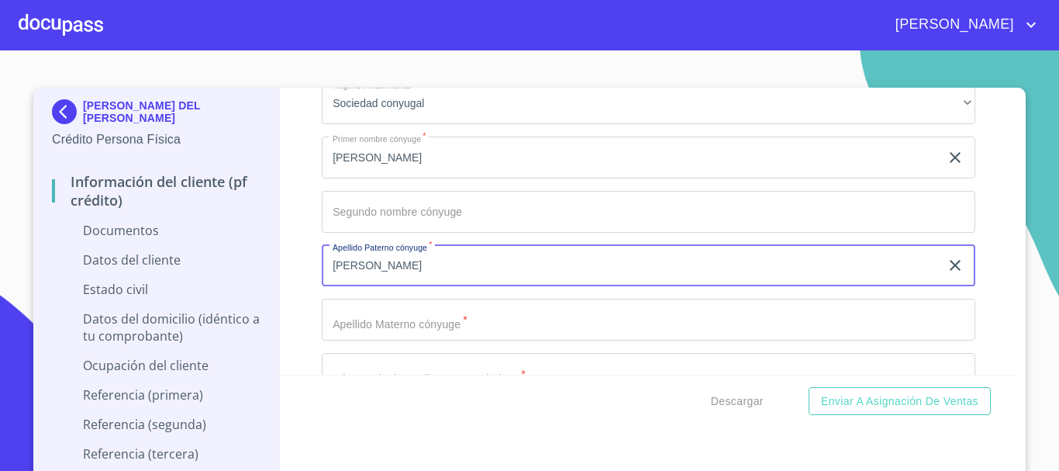
scroll to position [2791, 0]
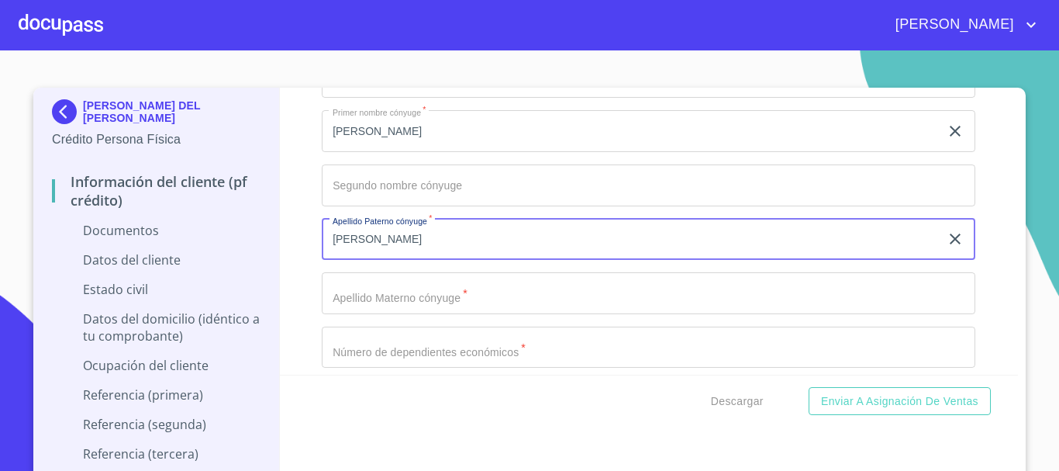
type input "[PERSON_NAME]"
click at [384, 299] on input "Documento de identificación.   *" at bounding box center [648, 293] width 653 height 42
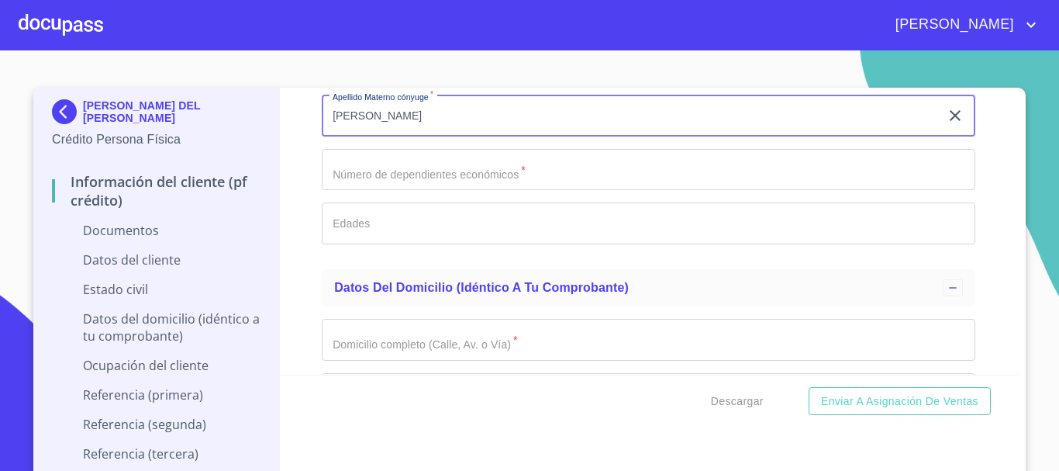
scroll to position [2946, 0]
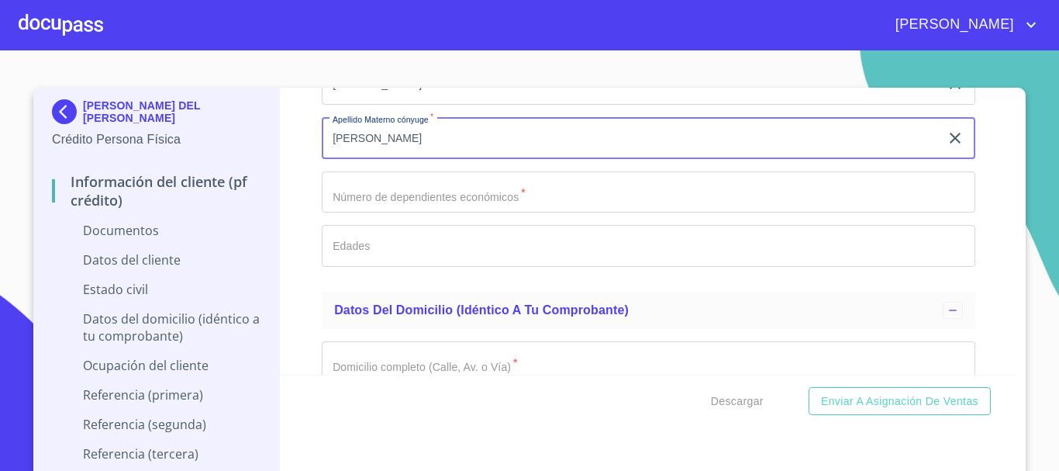
type input "[PERSON_NAME]"
click at [395, 200] on input "Documento de identificación.   *" at bounding box center [648, 192] width 653 height 42
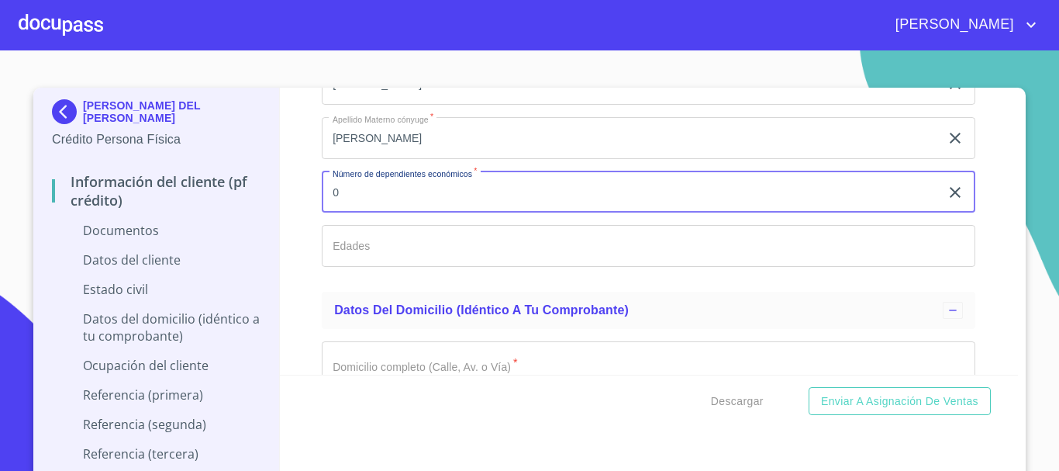
type input "0"
click at [395, 232] on input "Documento de identificación.   *" at bounding box center [648, 246] width 653 height 42
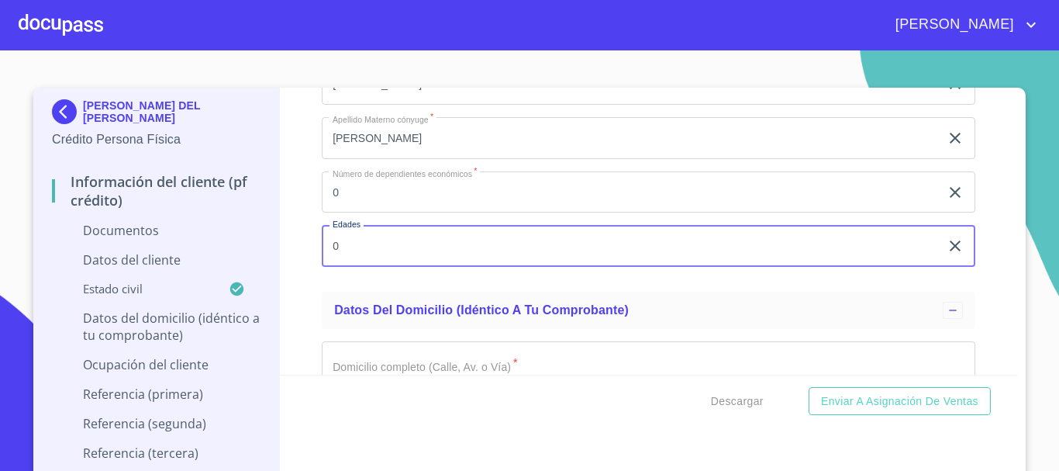
type input "0"
click at [299, 271] on div "Información del cliente (PF crédito) Documentos Documento de identificación.   …" at bounding box center [649, 231] width 739 height 287
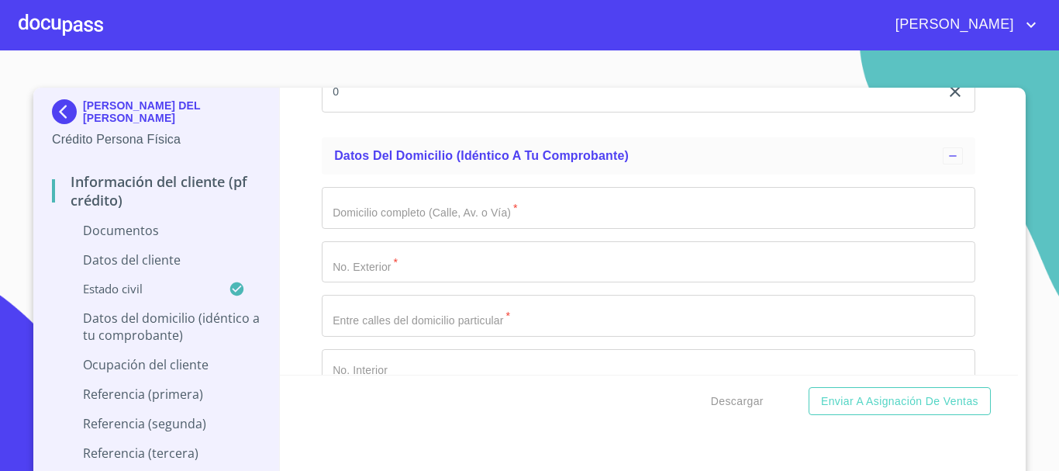
scroll to position [3101, 0]
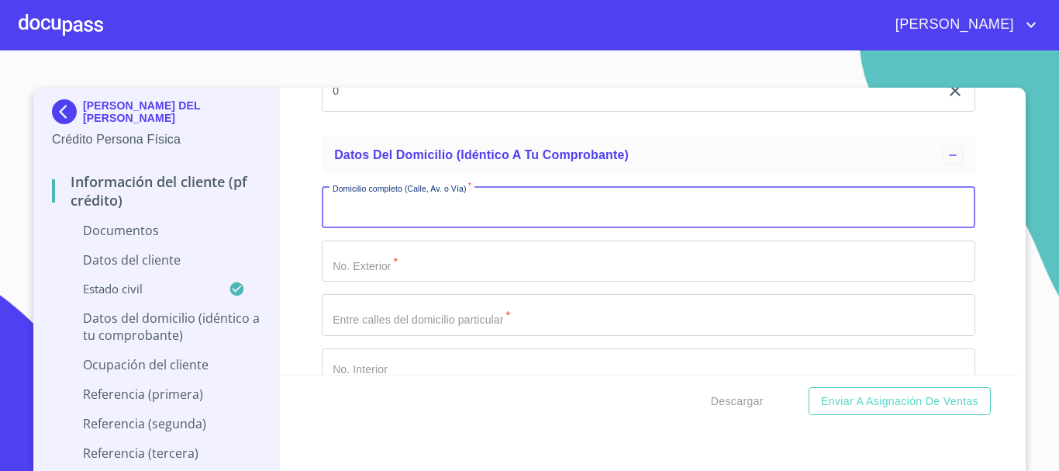
click at [335, 217] on input "Documento de identificación.   *" at bounding box center [648, 207] width 653 height 42
type input "[PERSON_NAME]"
click at [351, 264] on input "Documento de identificación.   *" at bounding box center [648, 261] width 653 height 42
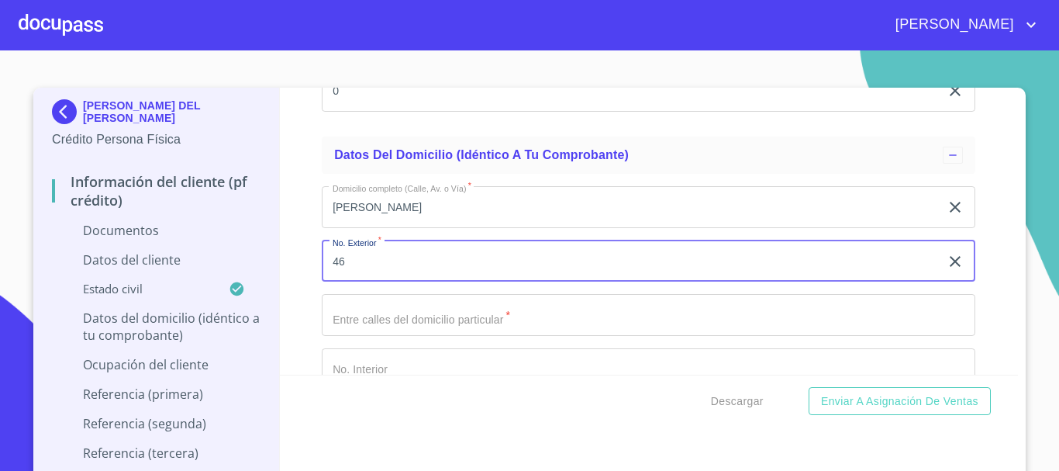
scroll to position [3178, 0]
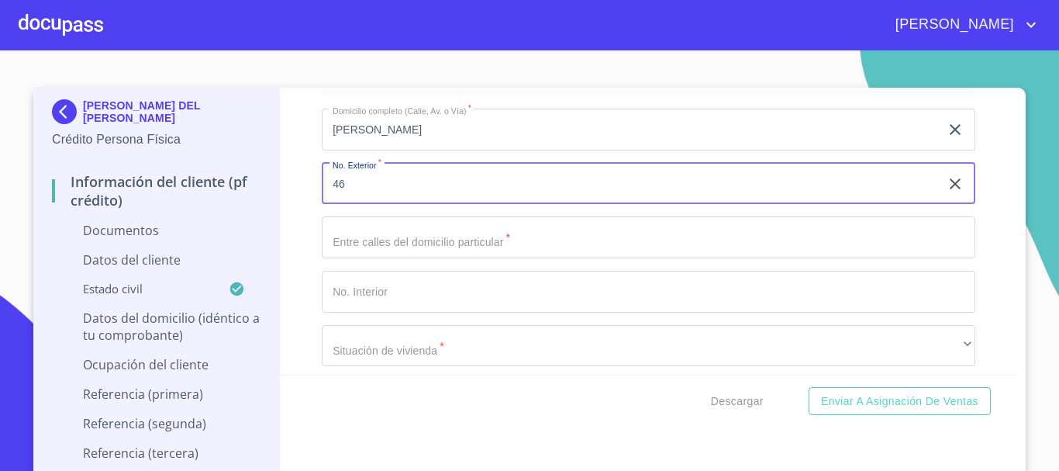
type input "46"
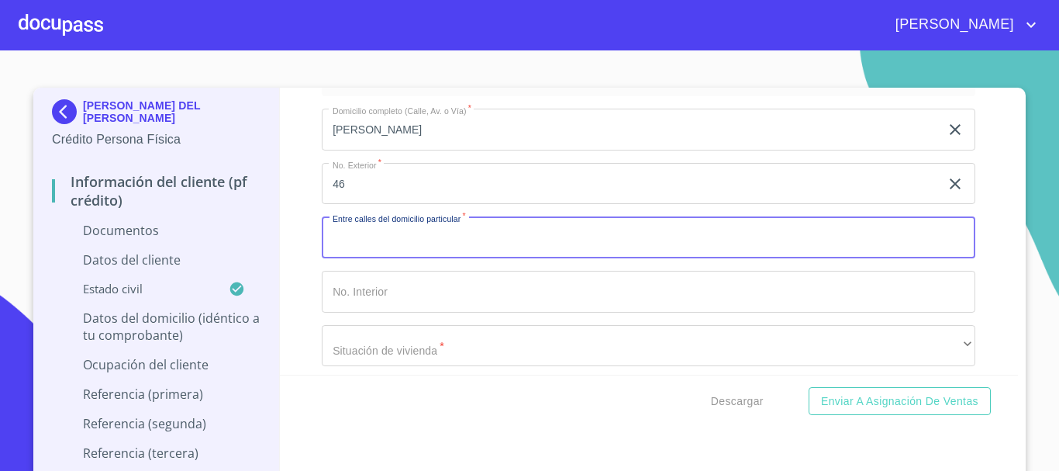
click at [346, 249] on input "Documento de identificación.   *" at bounding box center [648, 237] width 653 height 42
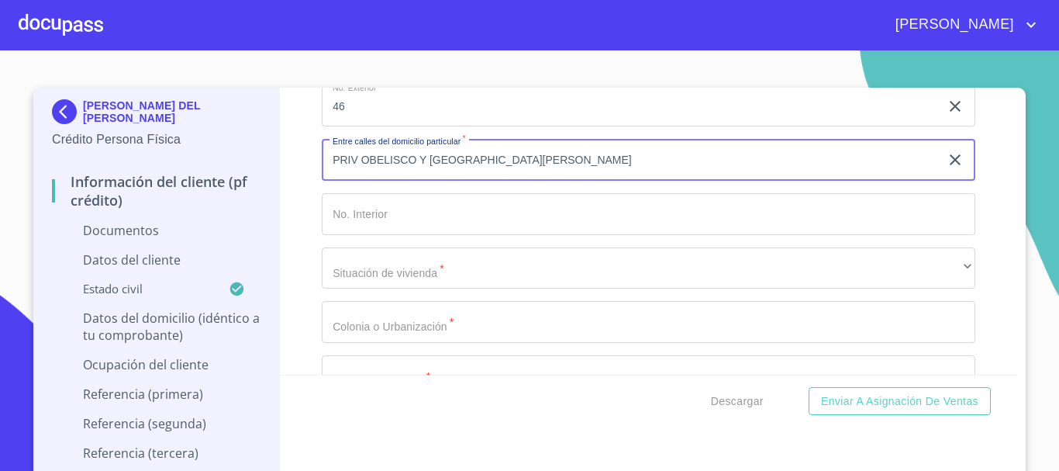
type input "PRIV OBELISCO Y [GEOGRAPHIC_DATA][PERSON_NAME]"
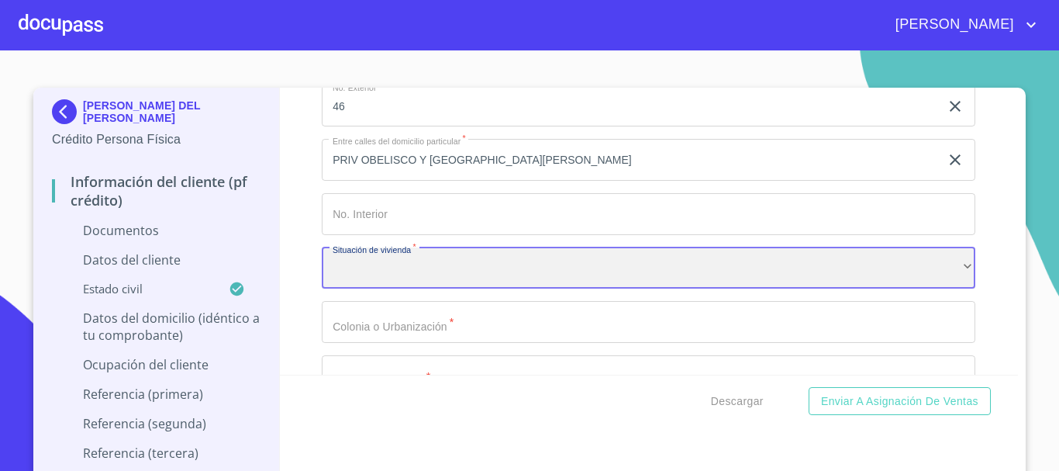
click at [371, 265] on div "​" at bounding box center [648, 268] width 653 height 42
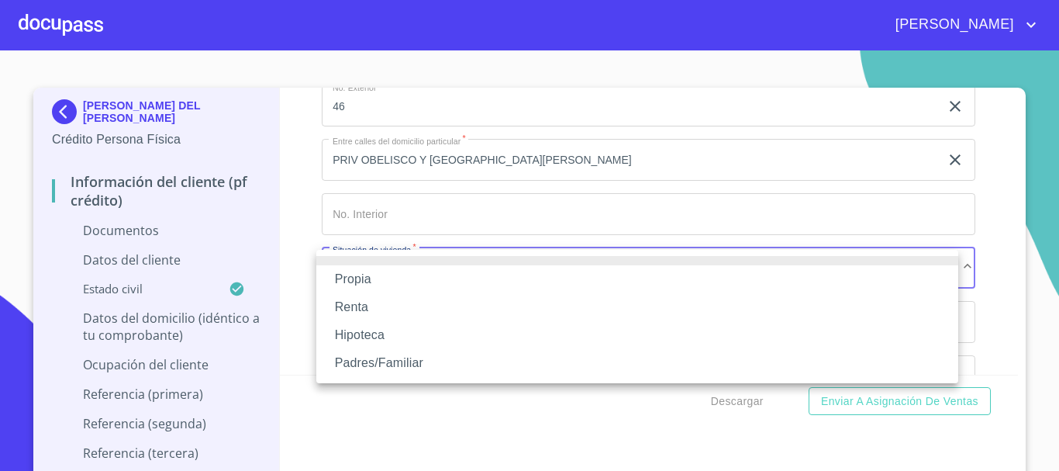
click at [368, 271] on li "Propia" at bounding box center [637, 279] width 642 height 28
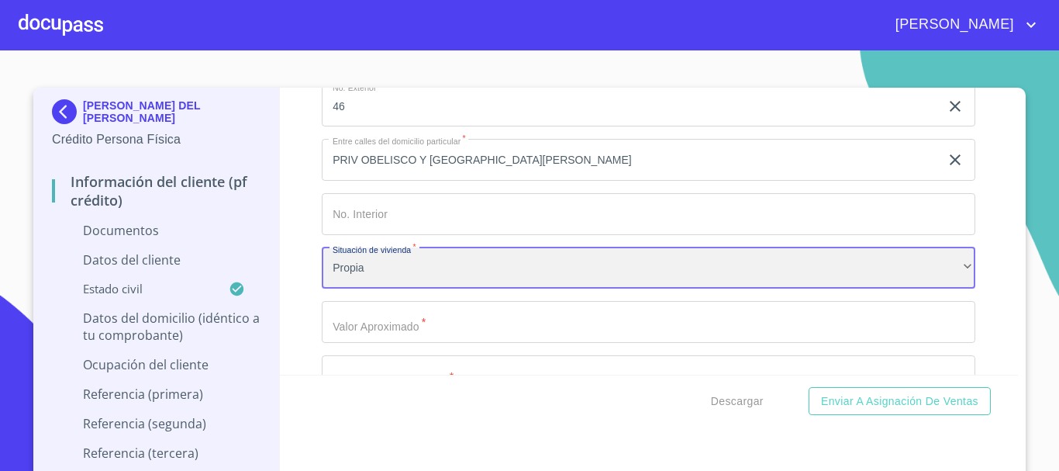
scroll to position [3333, 0]
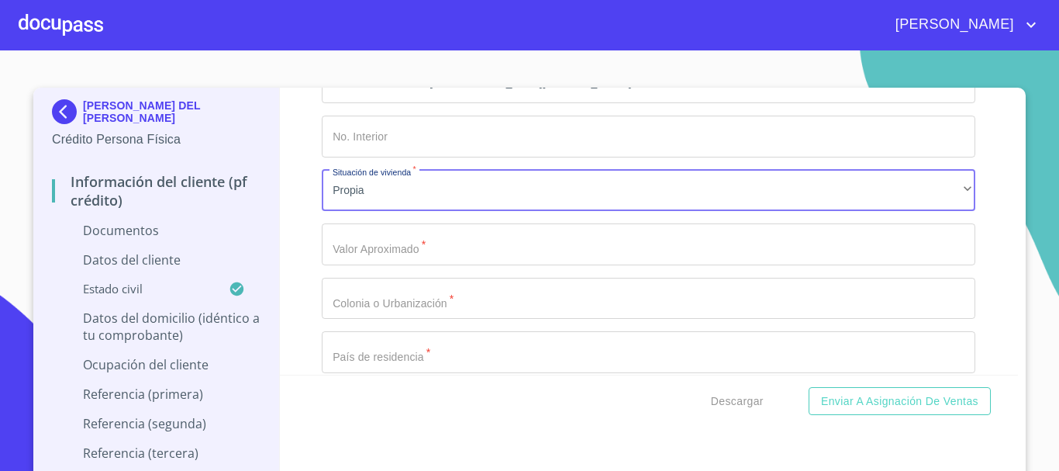
click at [339, 253] on input "Documento de identificación.   *" at bounding box center [648, 244] width 653 height 42
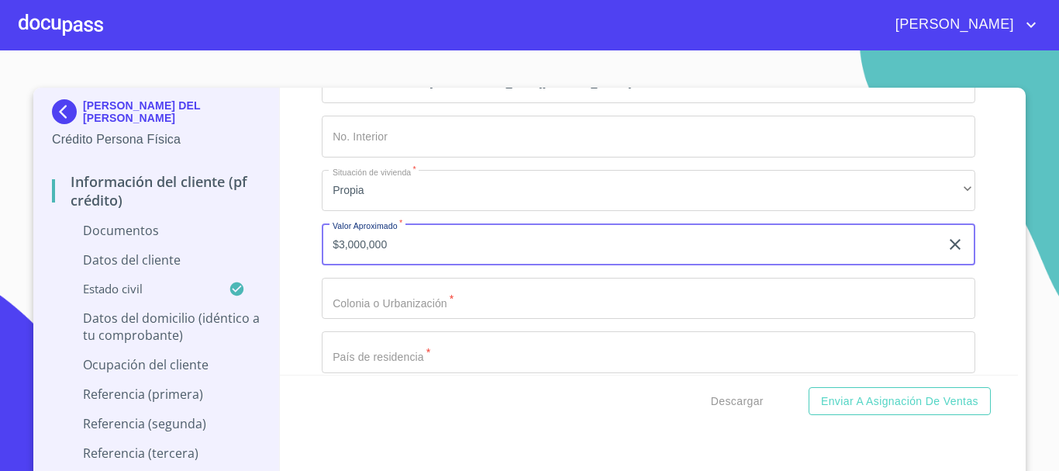
type input "$3,000,000"
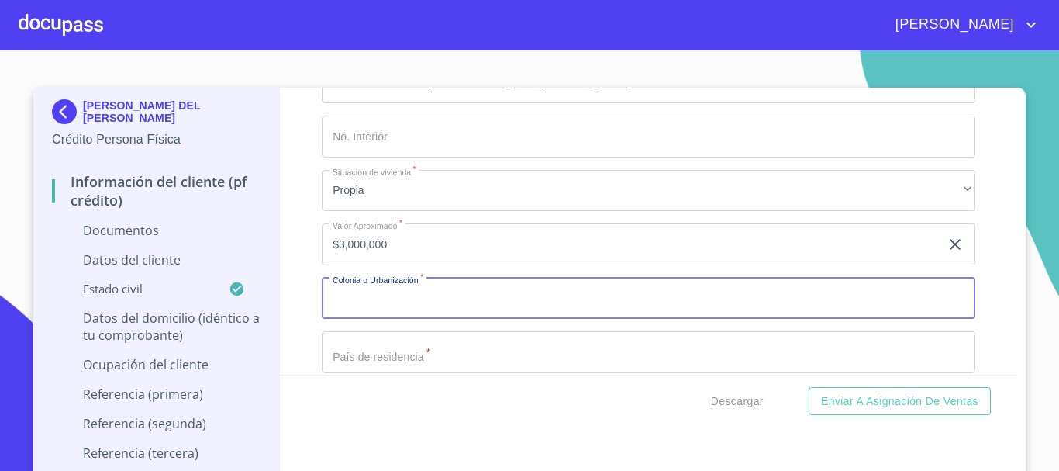
click at [412, 289] on input "Documento de identificación.   *" at bounding box center [648, 299] width 653 height 42
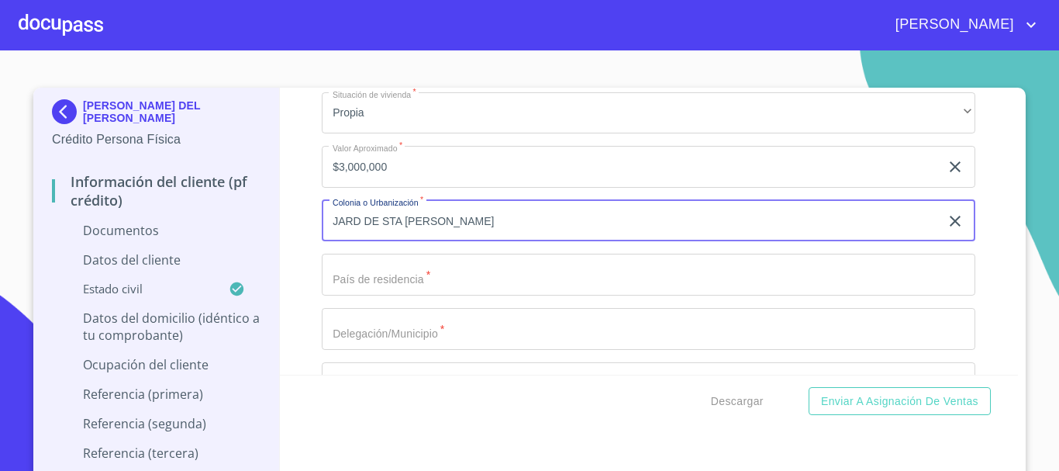
type input "JARD DE STA [PERSON_NAME]"
click at [403, 286] on input "Documento de identificación.   *" at bounding box center [648, 274] width 653 height 42
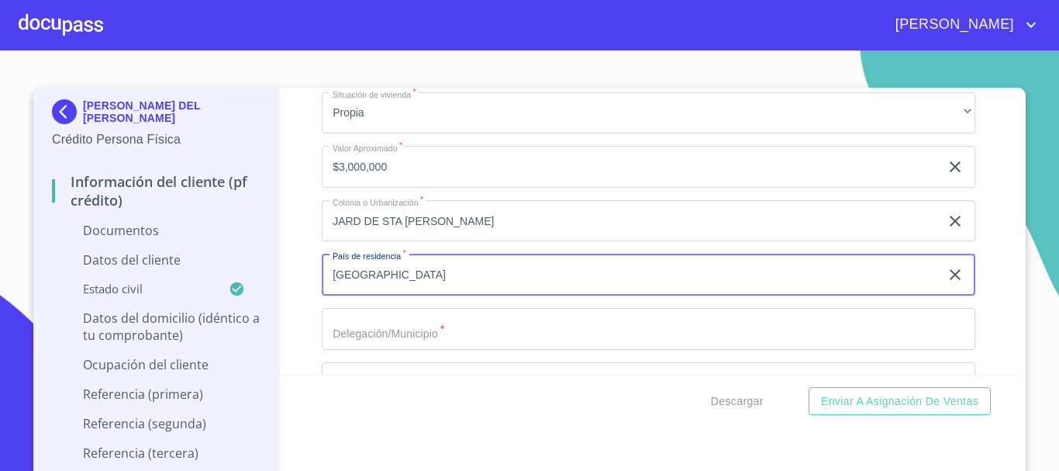
type input "[GEOGRAPHIC_DATA]"
click at [327, 329] on input "Documento de identificación.   *" at bounding box center [648, 329] width 653 height 42
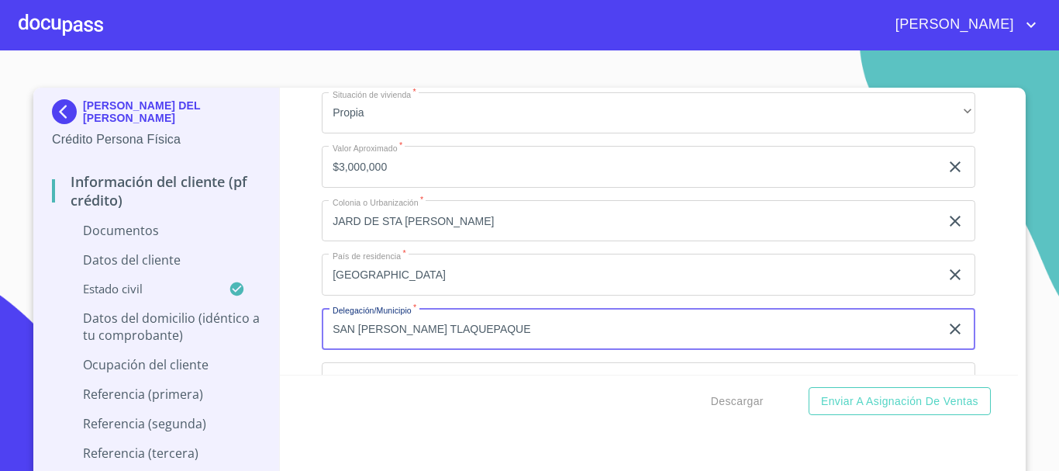
type input "SAN [PERSON_NAME] TLAQUEPAQUE"
click at [290, 295] on div "Información del cliente (PF crédito) Documentos Documento de identificación.   …" at bounding box center [649, 231] width 739 height 287
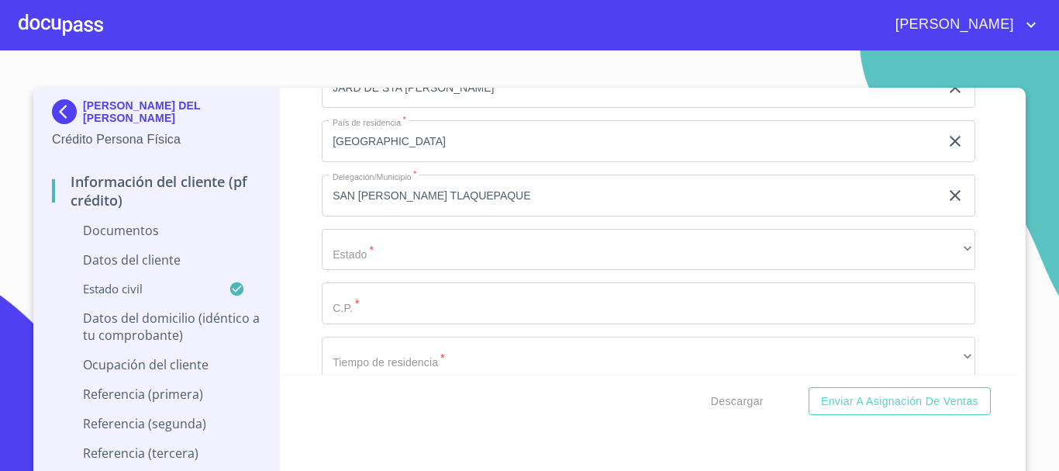
scroll to position [3643, 0]
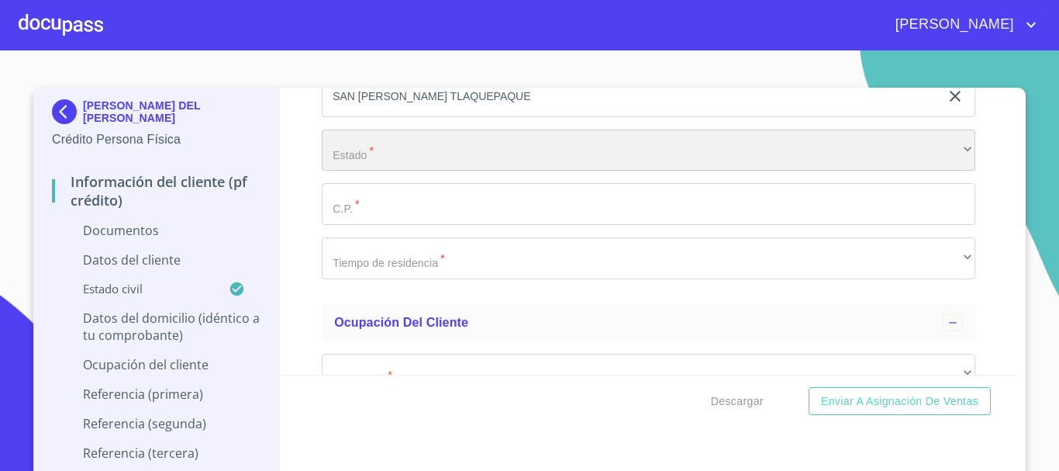
click at [404, 158] on div "​" at bounding box center [648, 150] width 653 height 42
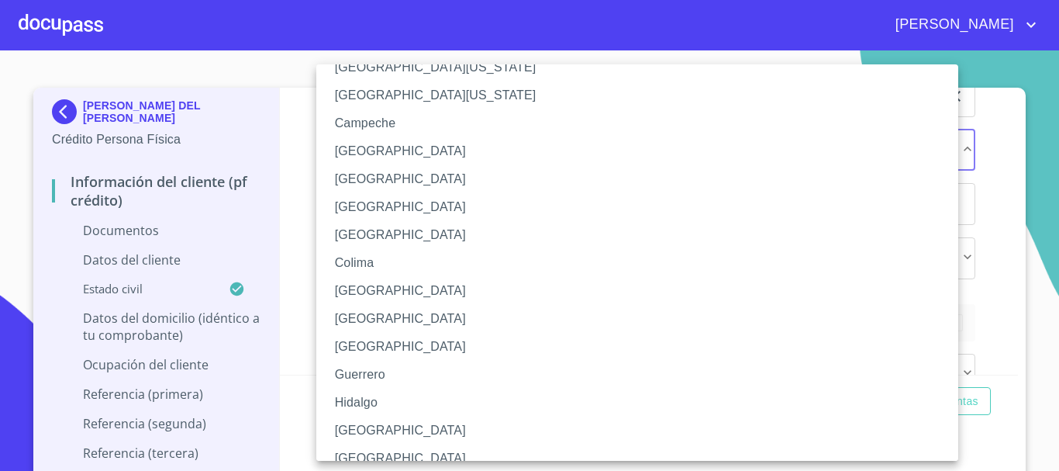
scroll to position [78, 0]
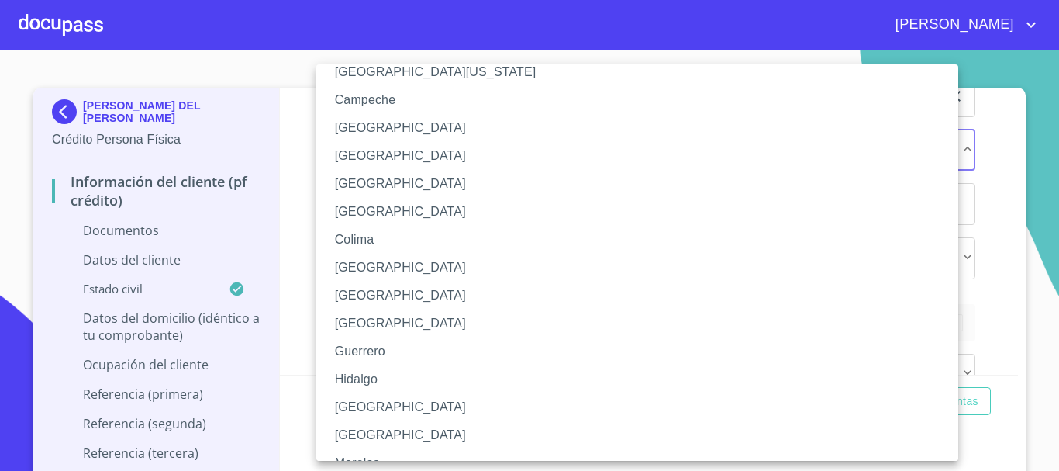
click at [365, 400] on li "[GEOGRAPHIC_DATA]" at bounding box center [642, 407] width 653 height 28
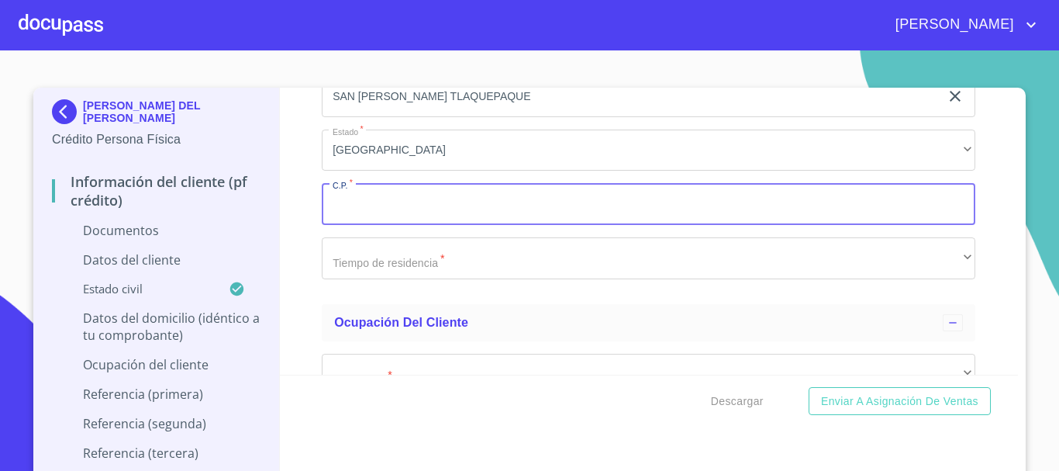
click at [349, 209] on input "Documento de identificación.   *" at bounding box center [648, 204] width 653 height 42
type input "45606"
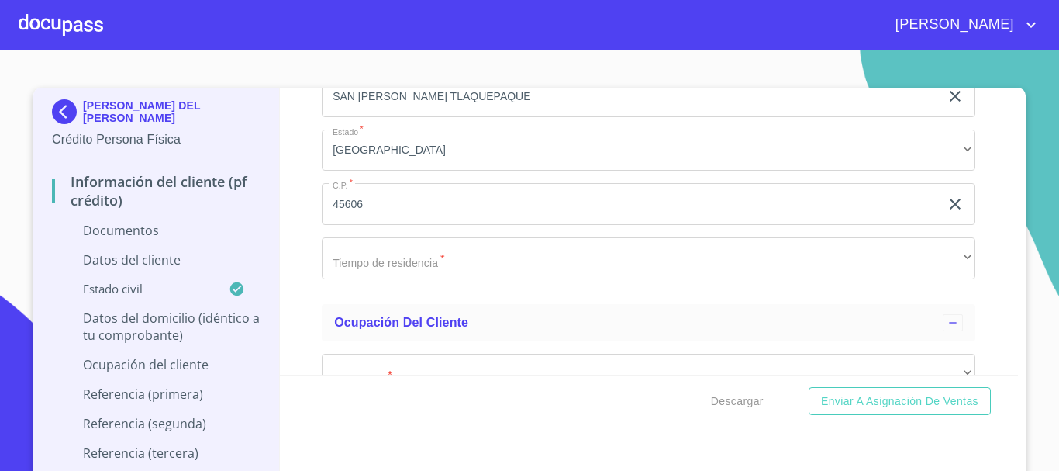
click at [305, 280] on div "Información del cliente (PF crédito) Documentos Documento de identificación.   …" at bounding box center [649, 231] width 739 height 287
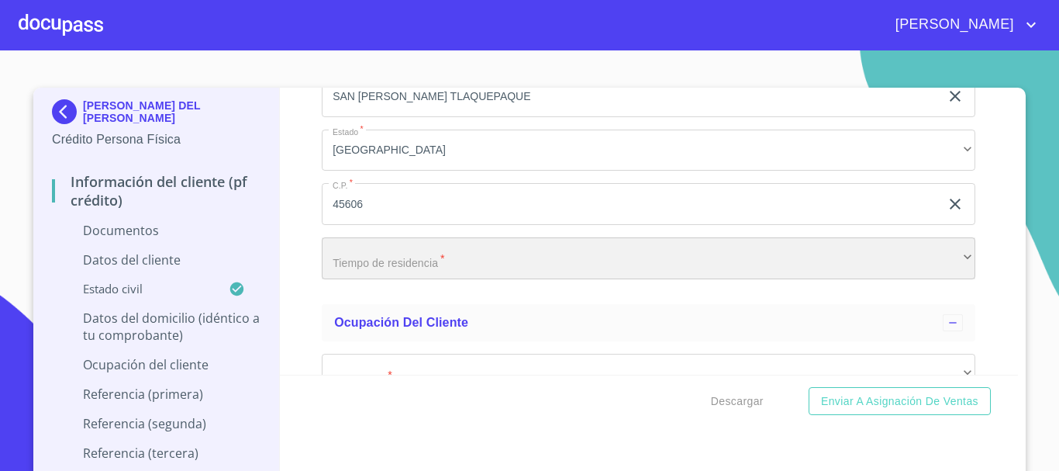
click at [335, 262] on div "​" at bounding box center [648, 258] width 653 height 42
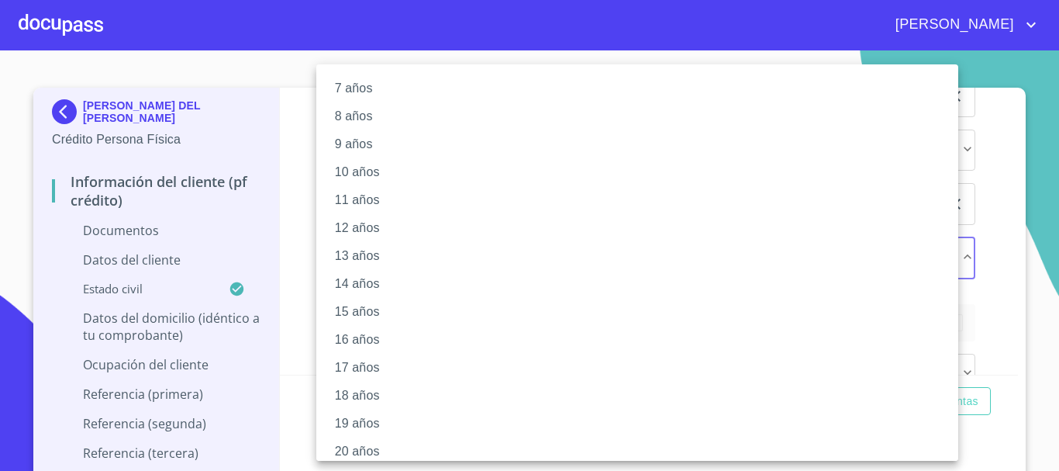
scroll to position [212, 0]
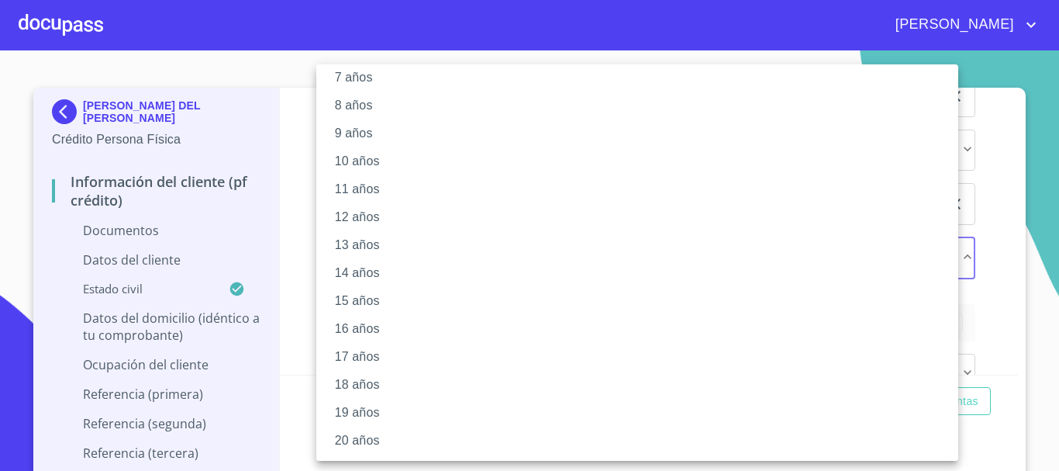
click at [363, 443] on li "20 años" at bounding box center [642, 440] width 653 height 28
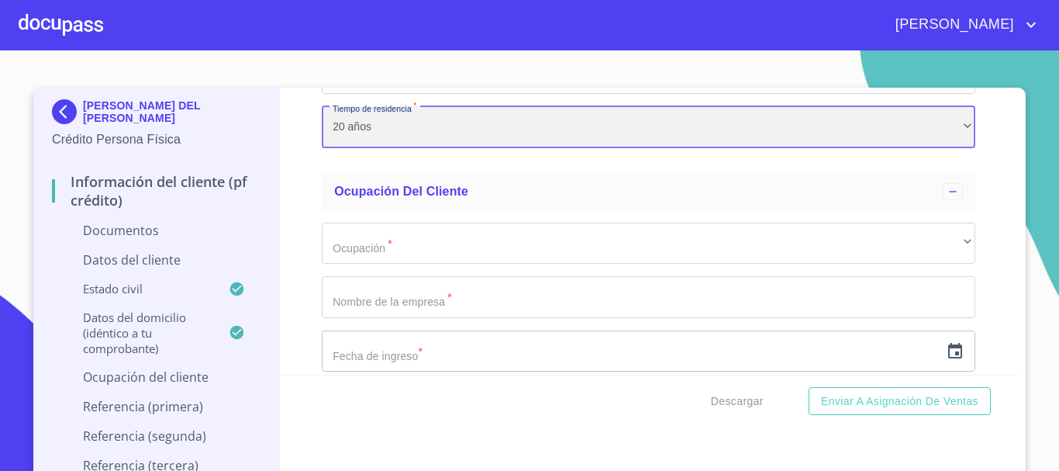
scroll to position [3798, 0]
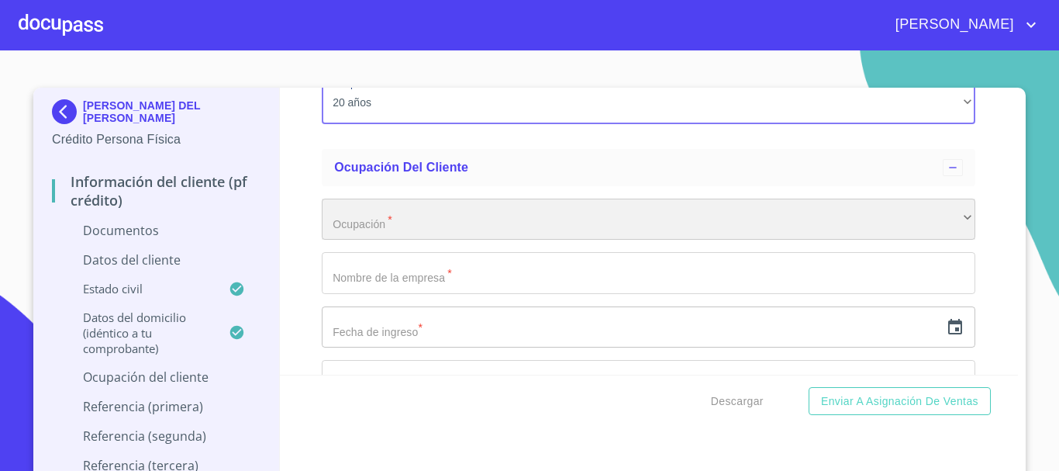
click at [333, 227] on div "​" at bounding box center [648, 219] width 653 height 42
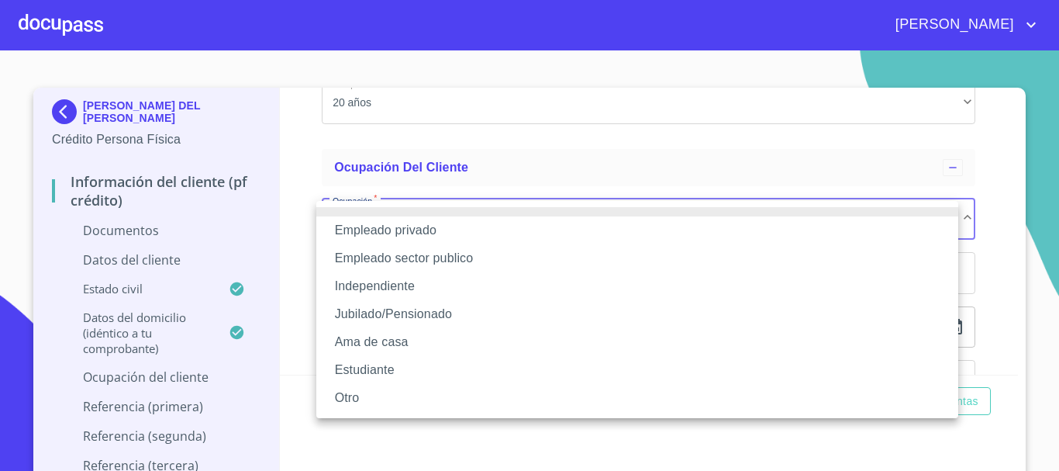
click at [367, 279] on li "Independiente" at bounding box center [637, 286] width 642 height 28
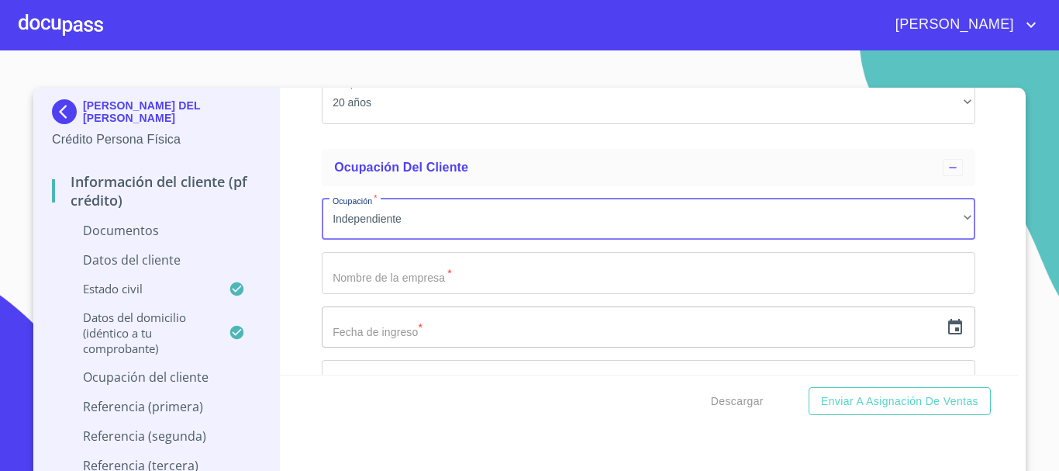
click at [355, 275] on input "Documento de identificación.   *" at bounding box center [648, 273] width 653 height 42
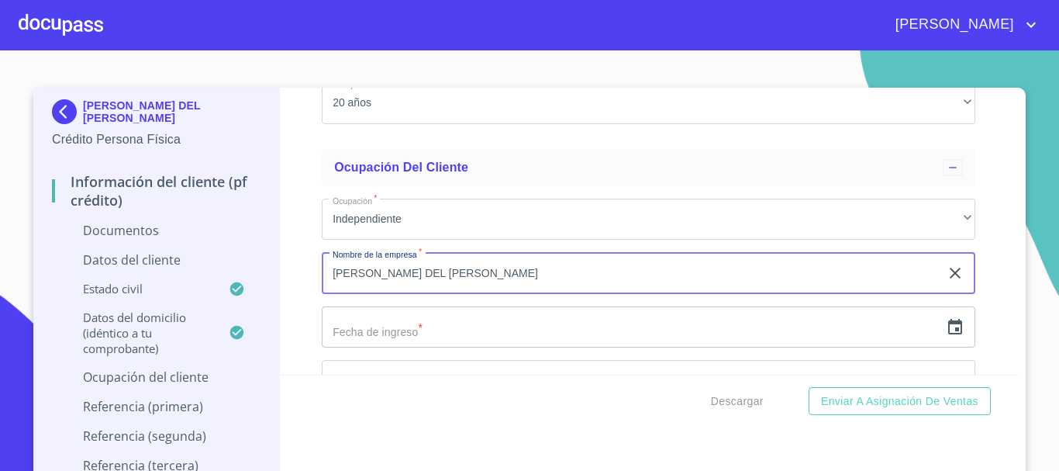
scroll to position [3876, 0]
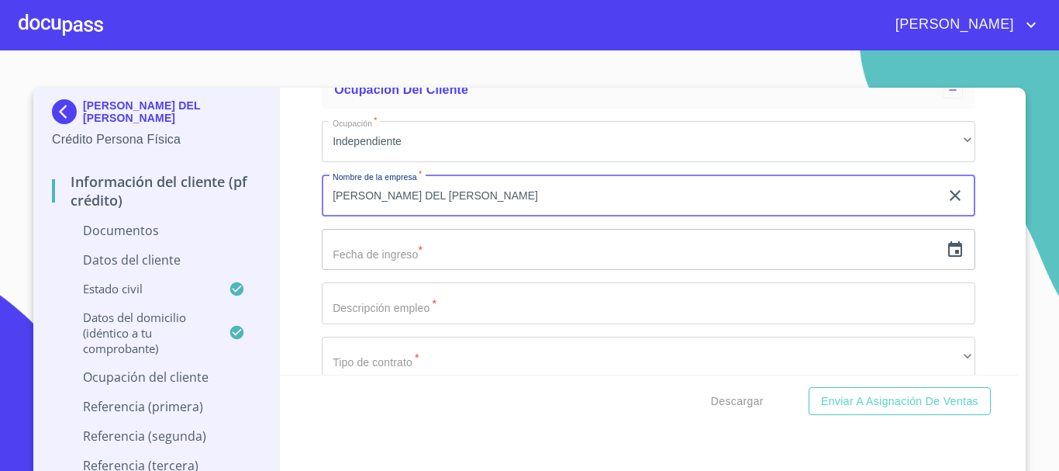
type input "[PERSON_NAME] DEL [PERSON_NAME]"
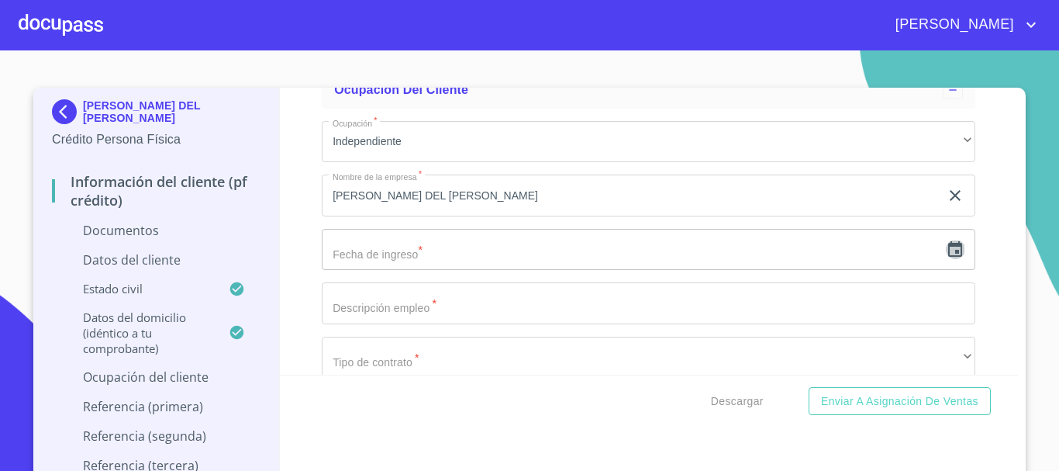
click at [948, 250] on icon "button" at bounding box center [955, 249] width 14 height 16
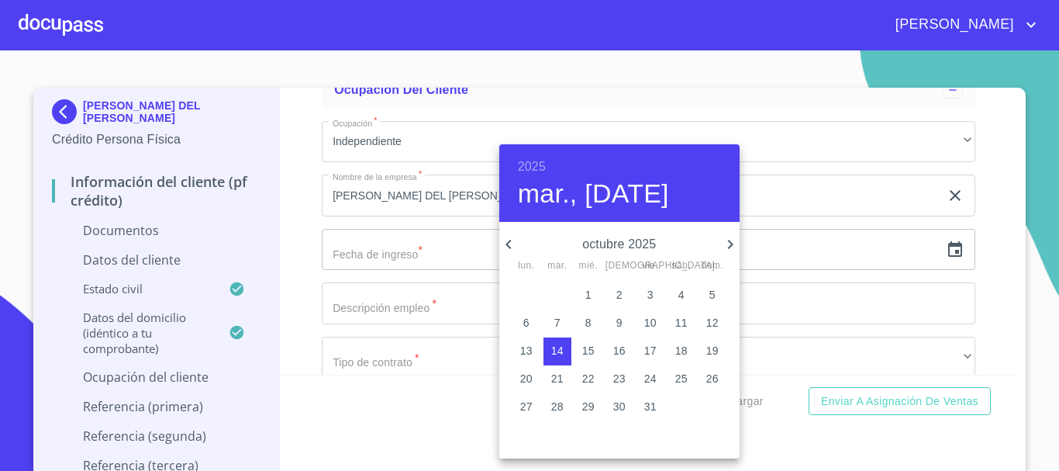
click at [541, 170] on h6 "2025" at bounding box center [532, 167] width 28 height 22
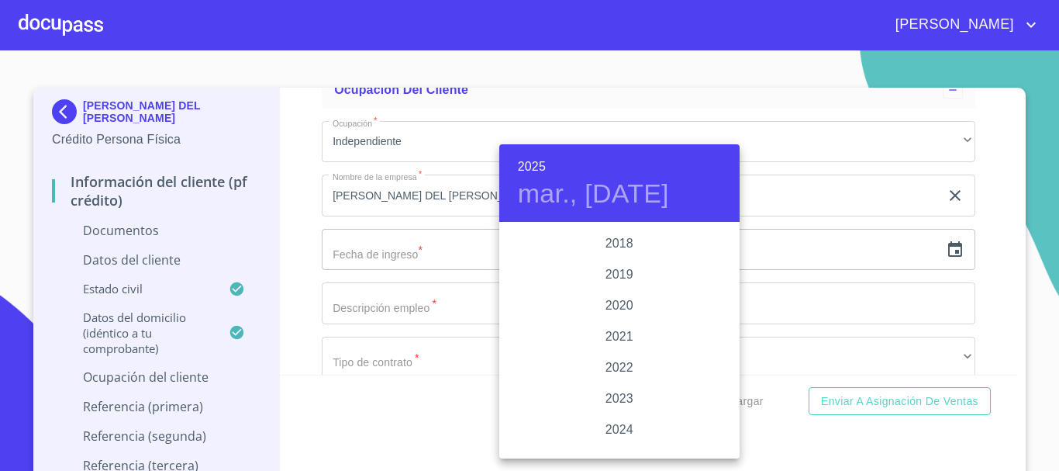
scroll to position [2853, 0]
click at [608, 266] on div "2018" at bounding box center [619, 270] width 240 height 31
type input "14 de oct. de 2018"
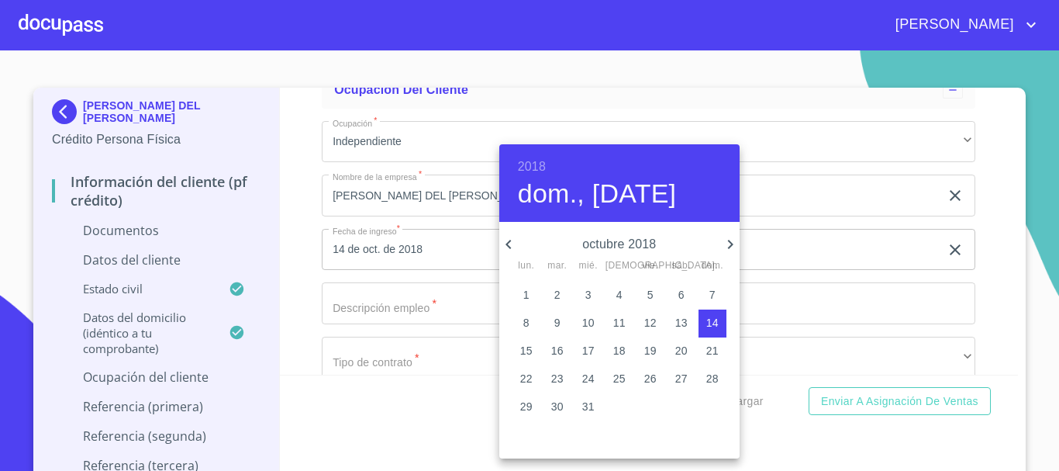
click at [295, 290] on div at bounding box center [529, 235] width 1059 height 471
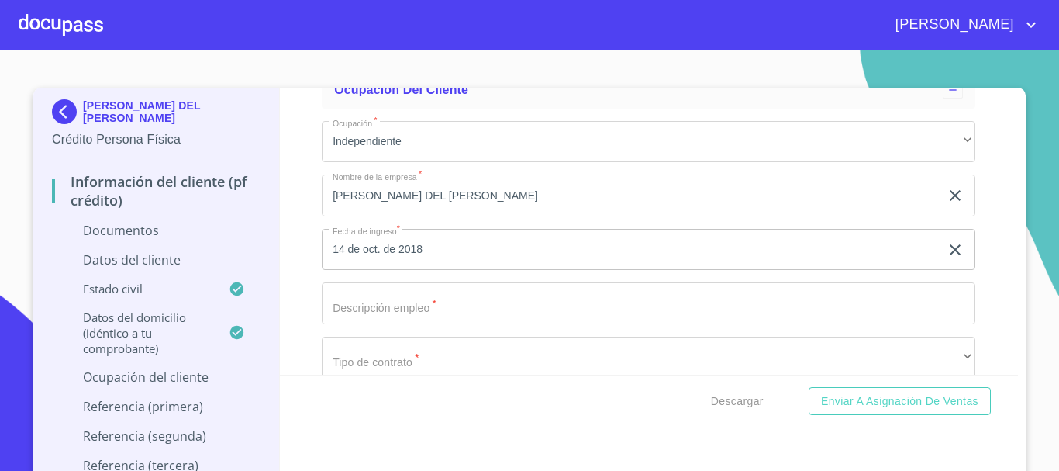
click at [381, 301] on input "Documento de identificación.   *" at bounding box center [648, 303] width 653 height 42
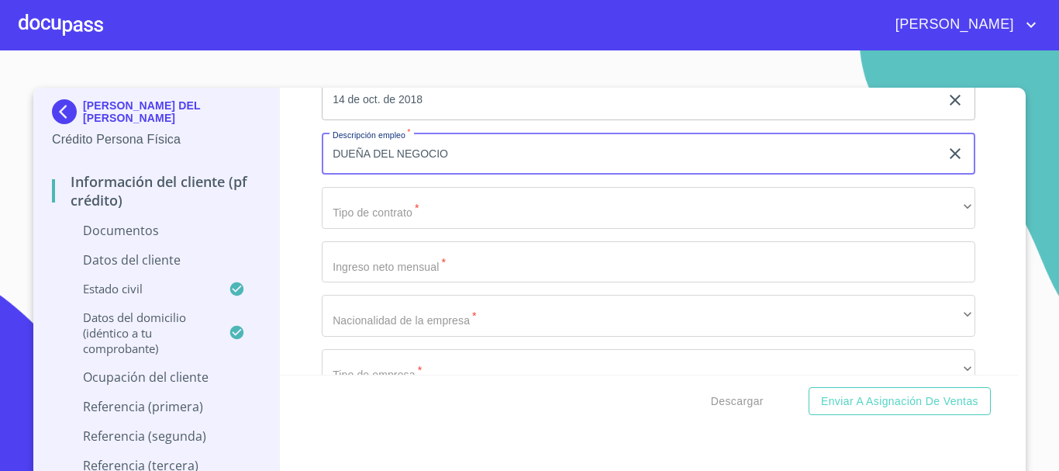
scroll to position [4031, 0]
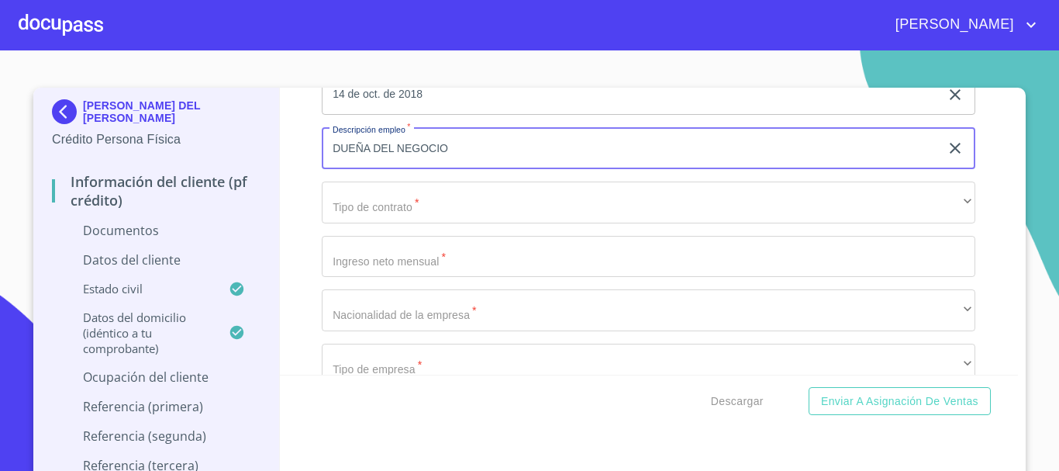
type input "DUEÑA DEL NEGOCIO"
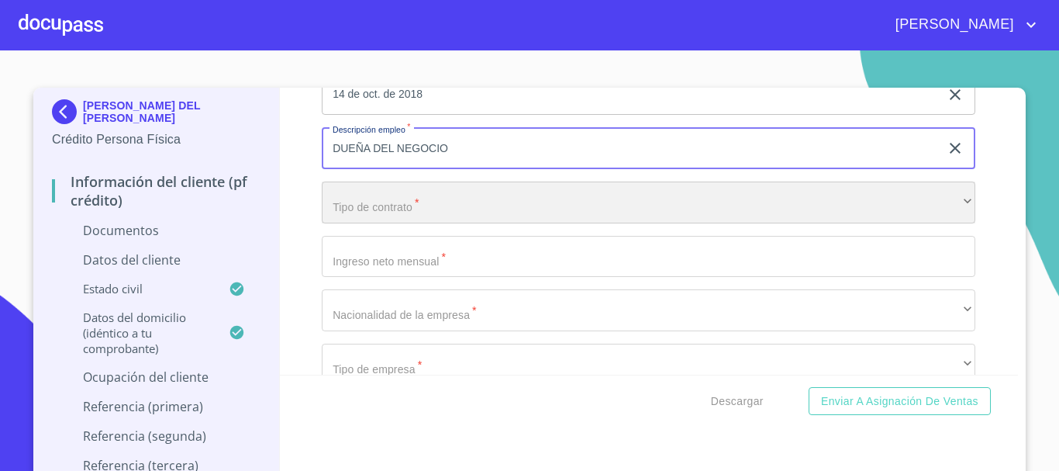
click at [373, 222] on div "​" at bounding box center [648, 202] width 653 height 42
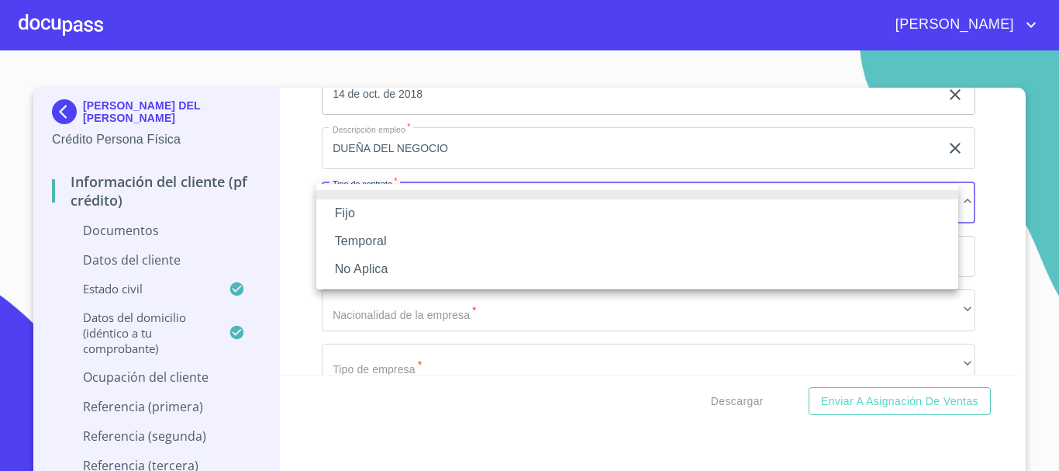
click at [371, 214] on li "Fijo" at bounding box center [637, 213] width 642 height 28
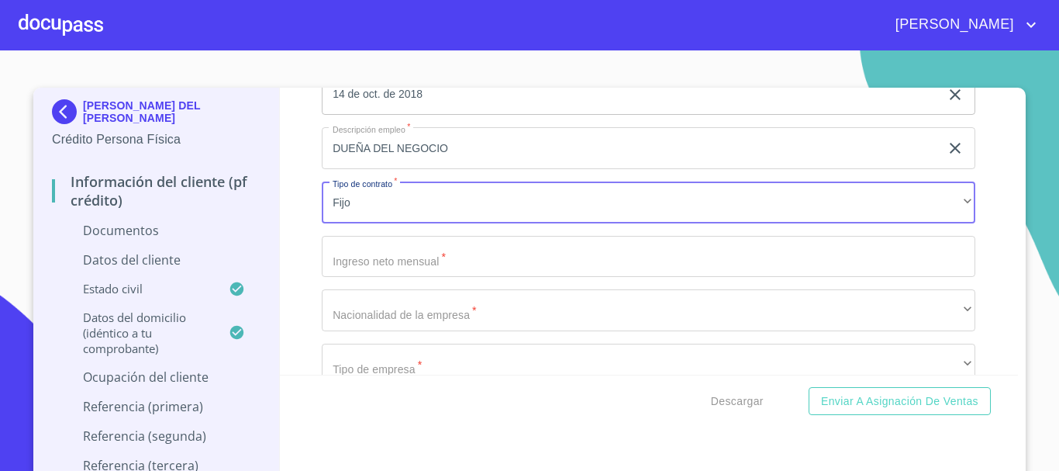
click at [395, 258] on input "Documento de identificación.   *" at bounding box center [648, 257] width 653 height 42
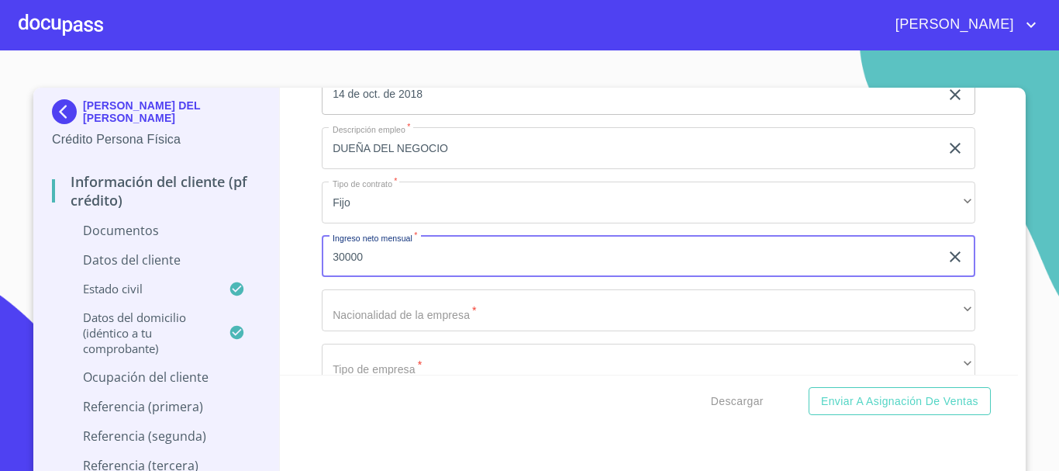
type input "30000"
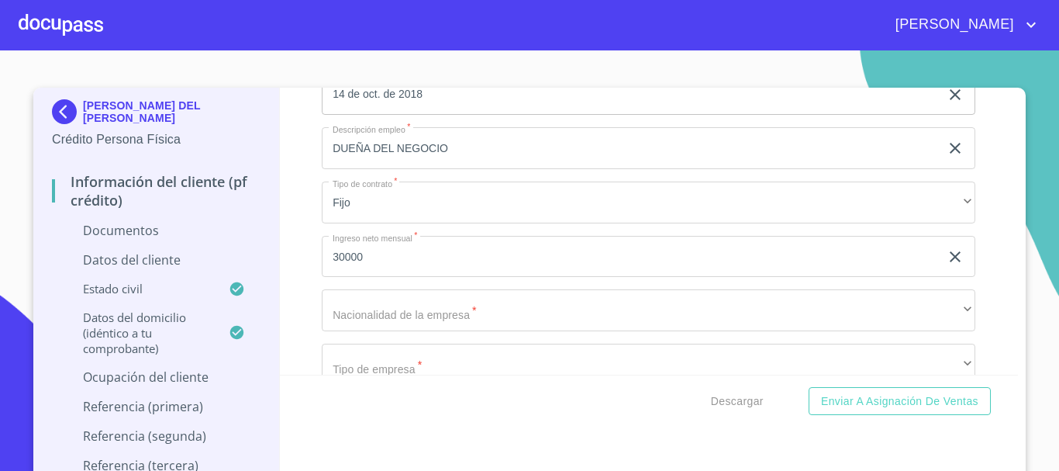
click at [296, 294] on div "Información del cliente (PF crédito) Documentos Documento de identificación.   …" at bounding box center [649, 231] width 739 height 287
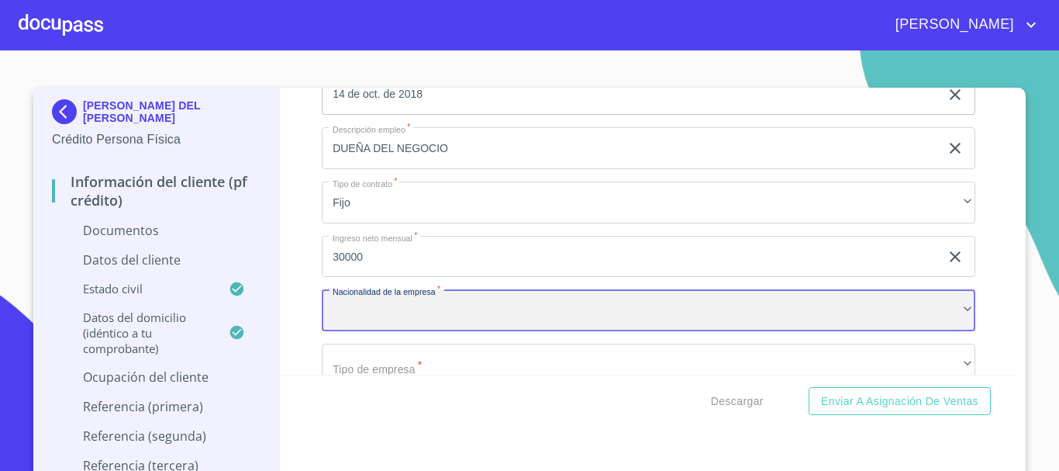
click at [350, 304] on div "​" at bounding box center [648, 310] width 653 height 42
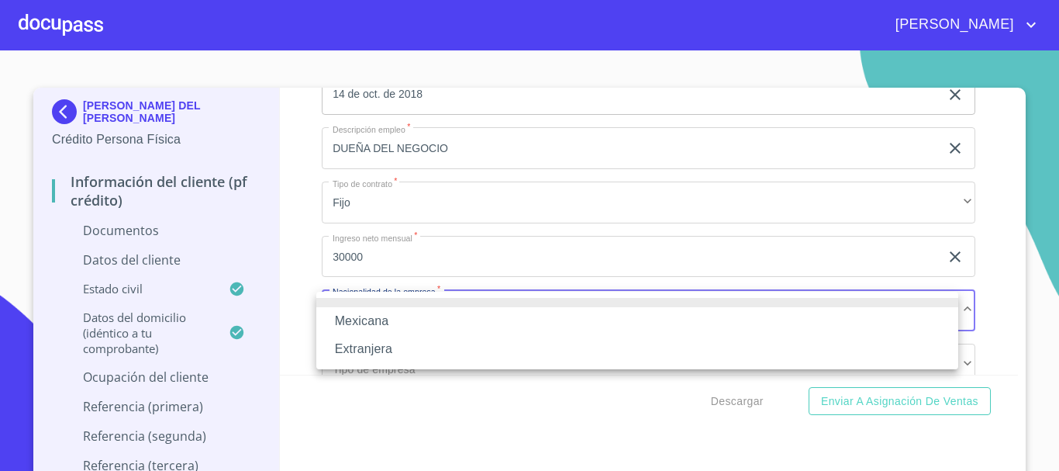
click at [356, 316] on li "Mexicana" at bounding box center [637, 321] width 642 height 28
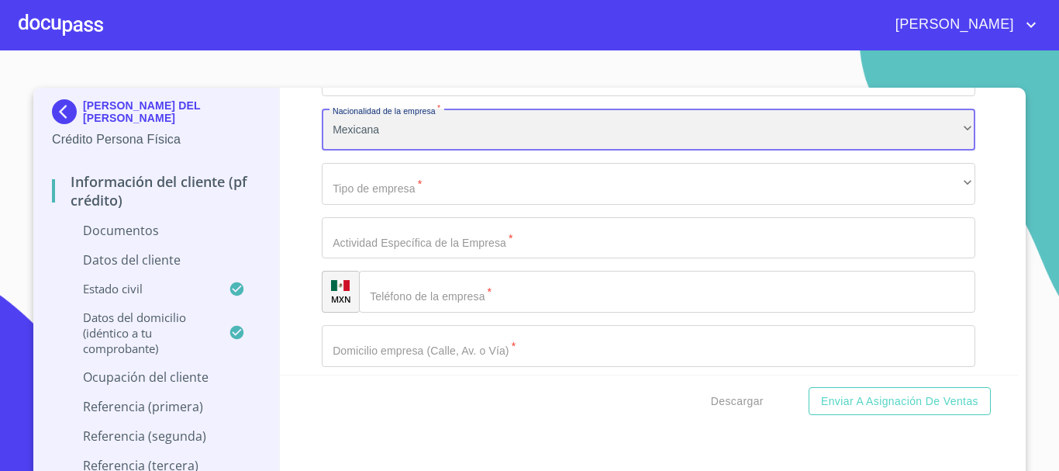
scroll to position [4186, 0]
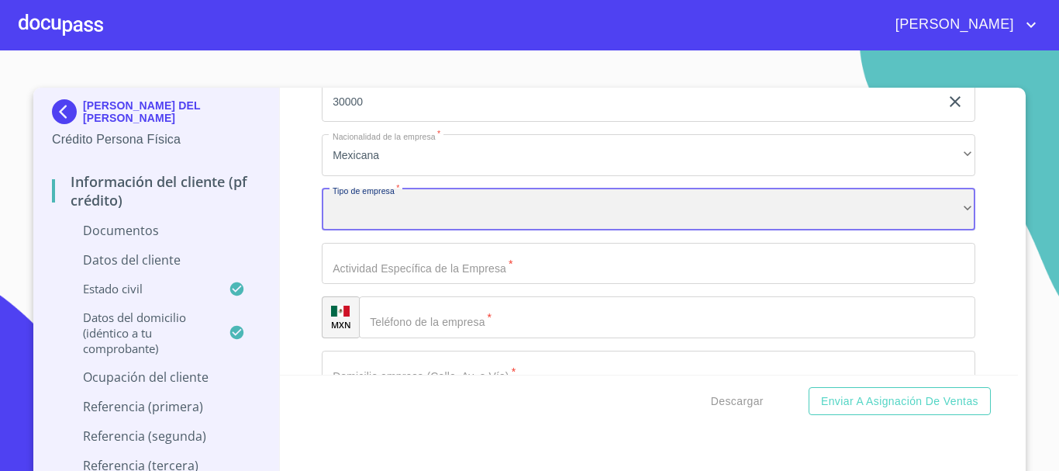
click at [398, 217] on div "​" at bounding box center [648, 209] width 653 height 42
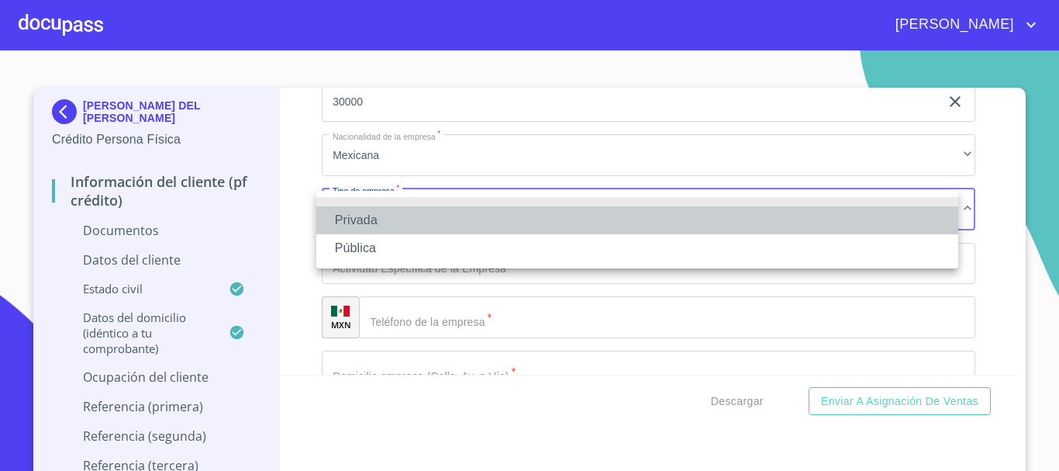
click at [360, 219] on li "Privada" at bounding box center [637, 220] width 642 height 28
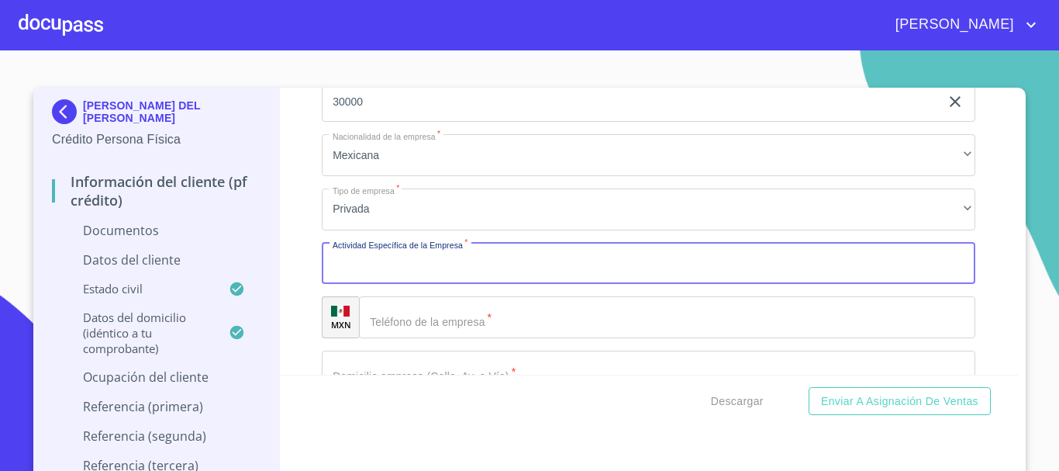
click at [382, 260] on input "Documento de identificación.   *" at bounding box center [648, 264] width 653 height 42
type input "V"
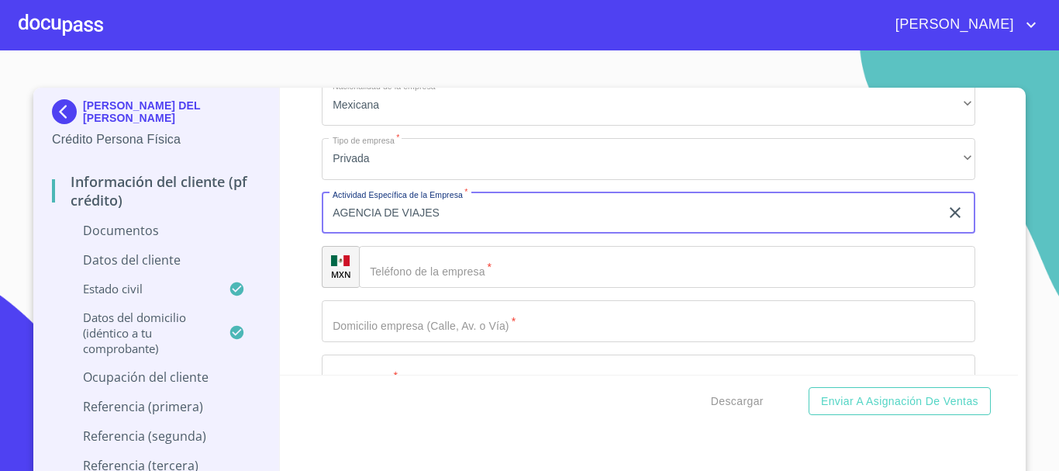
scroll to position [4263, 0]
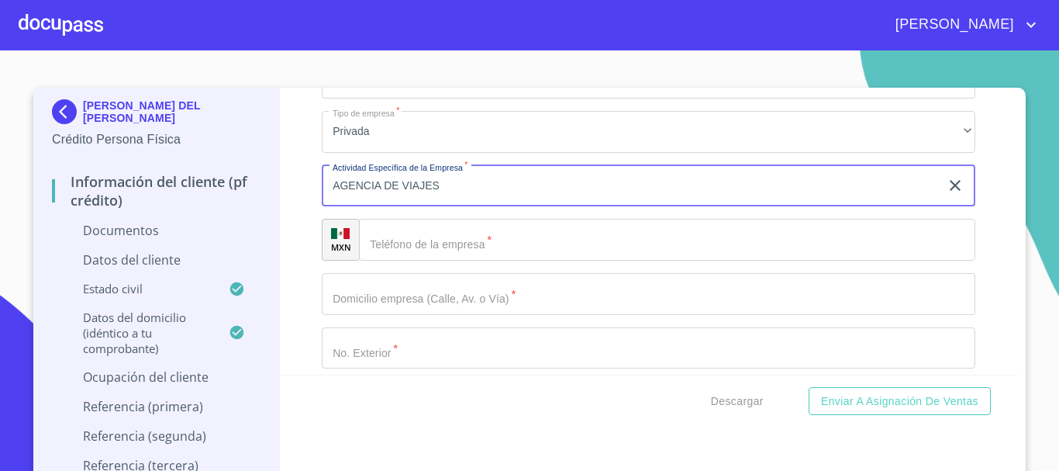
type input "AGENCIA DE VIAJES"
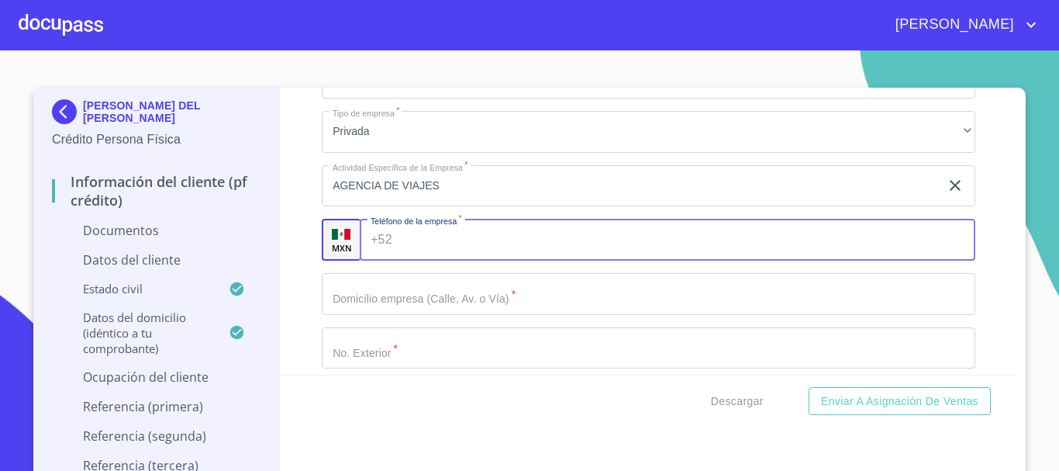
click at [378, 254] on div "+52 ​" at bounding box center [667, 240] width 615 height 42
type input "[PHONE_NUMBER]"
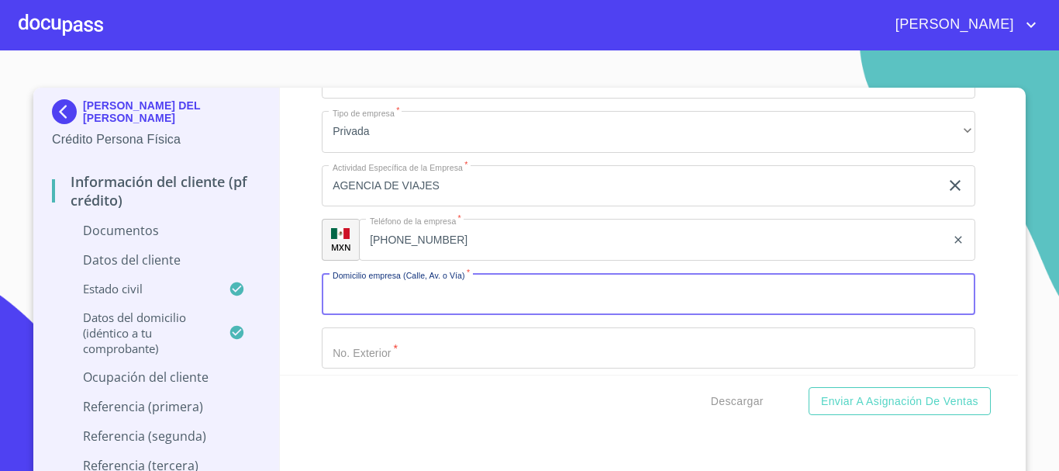
click at [390, 301] on input "Documento de identificación.   *" at bounding box center [648, 294] width 653 height 42
type input "CUEHUTEMOC"
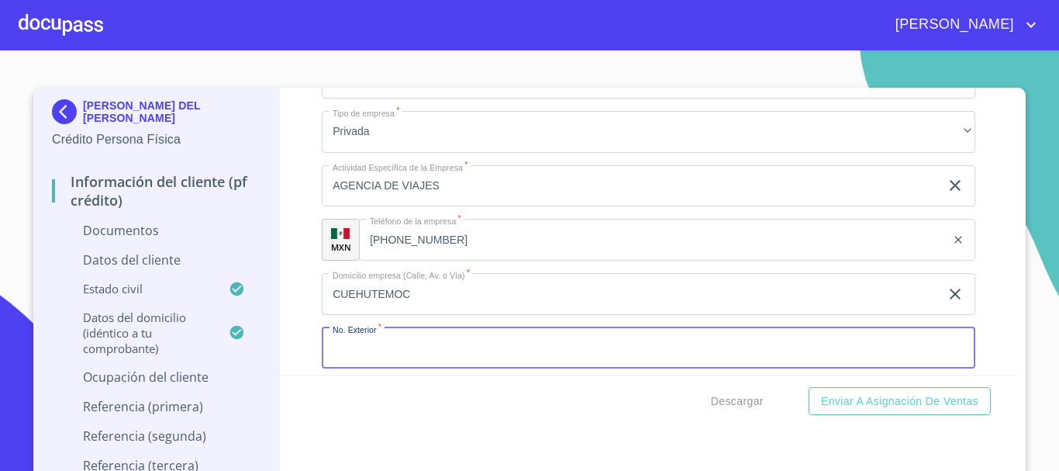
click at [411, 350] on input "Documento de identificación.   *" at bounding box center [648, 348] width 653 height 42
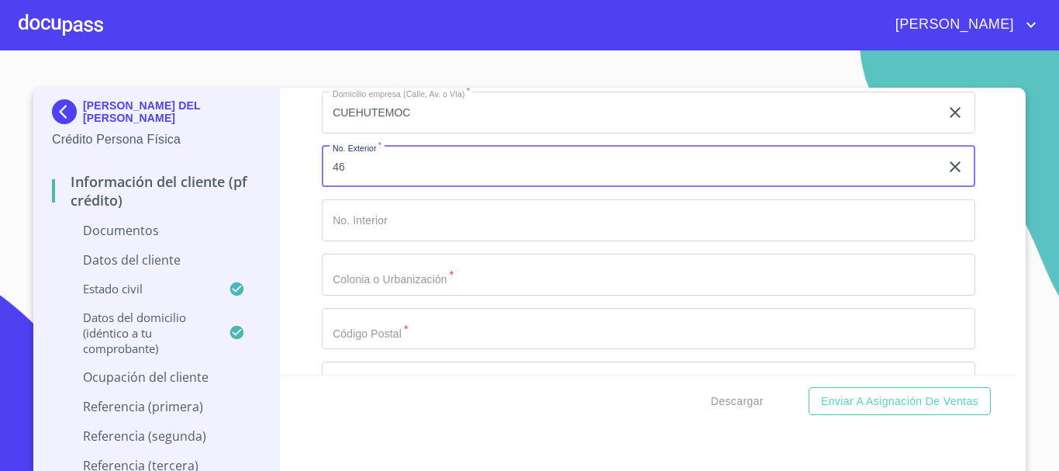
scroll to position [4418, 0]
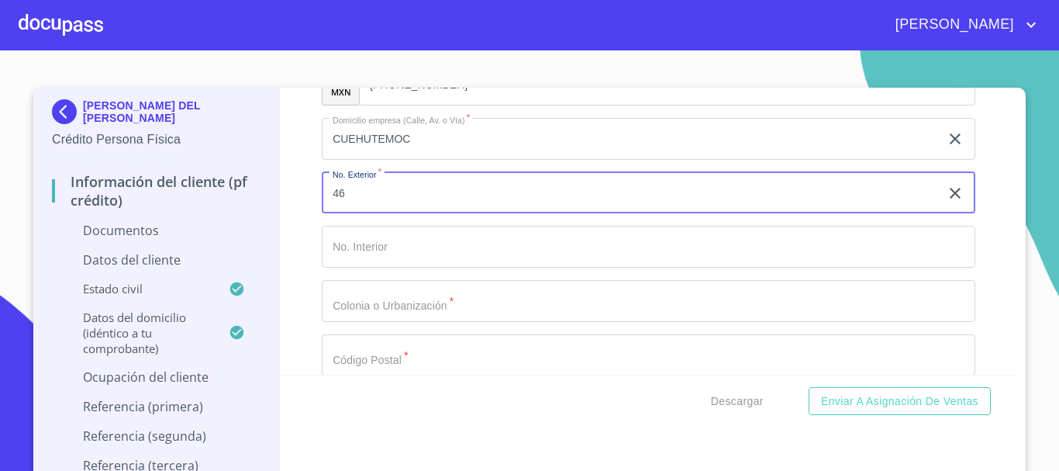
type input "46"
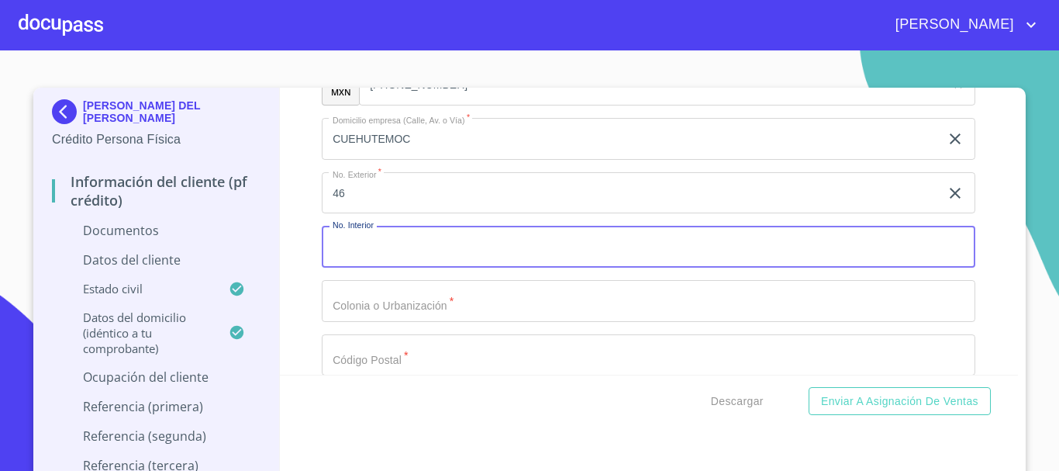
click at [351, 243] on input "Documento de identificación.   *" at bounding box center [648, 247] width 653 height 42
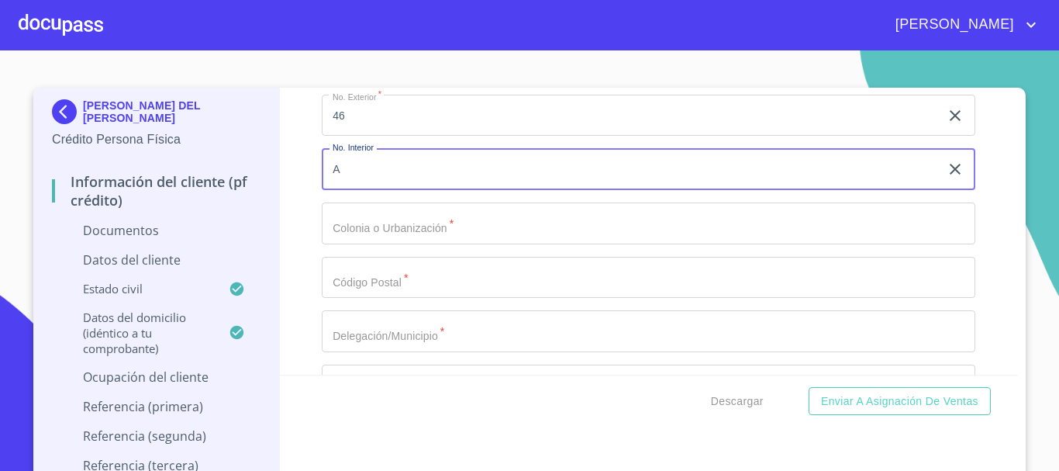
type input "A"
click at [364, 236] on input "Documento de identificación.   *" at bounding box center [648, 223] width 653 height 42
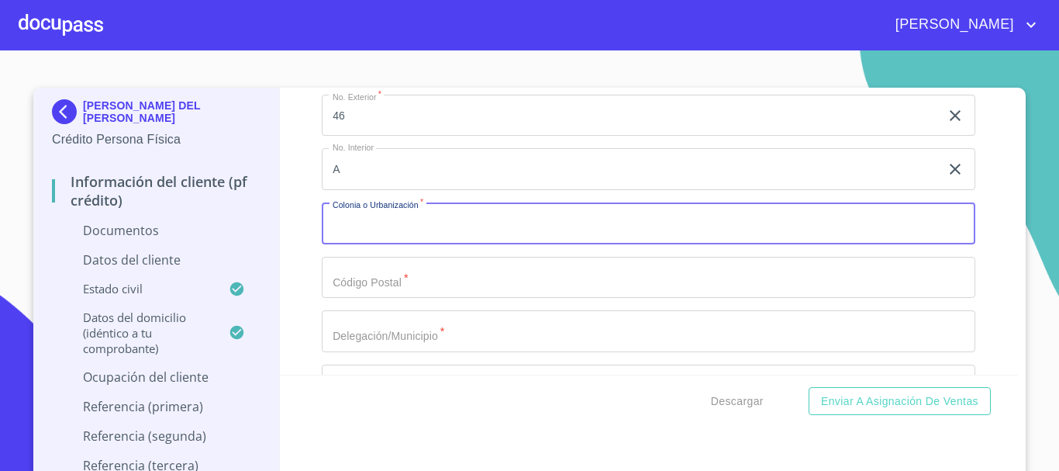
scroll to position [4418, 0]
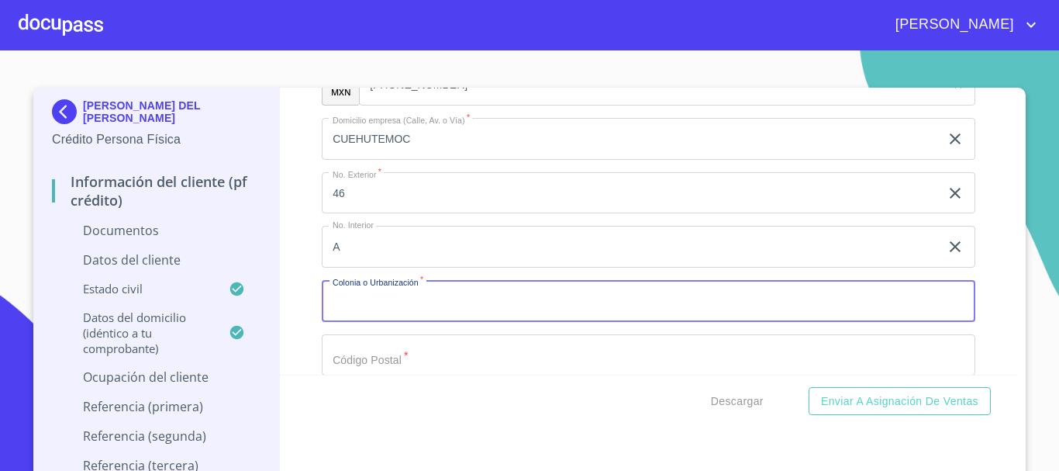
click at [411, 136] on input "CUEHUTEMOC" at bounding box center [631, 139] width 618 height 42
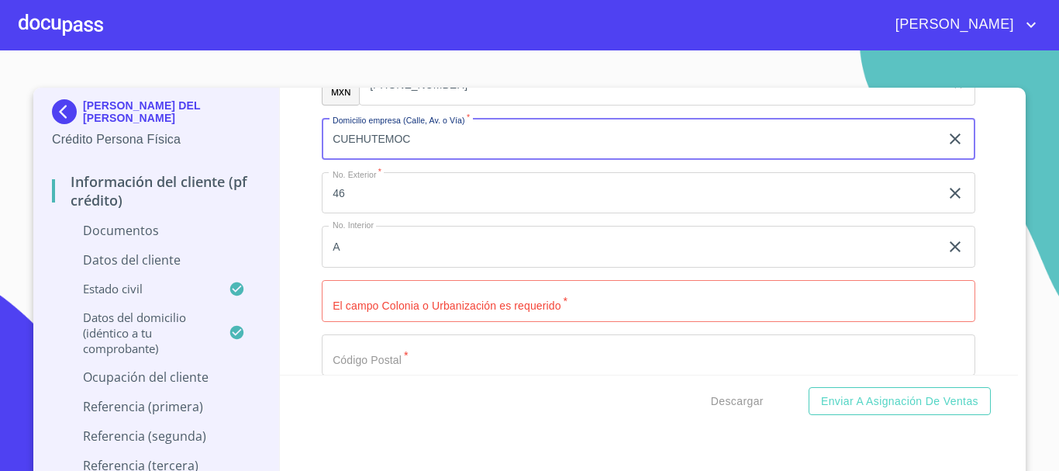
click at [410, 137] on input "CUEHUTEMOC" at bounding box center [631, 139] width 618 height 42
click at [410, 138] on input "CUEHUTEMOC" at bounding box center [631, 139] width 618 height 42
type input "E"
type input "P"
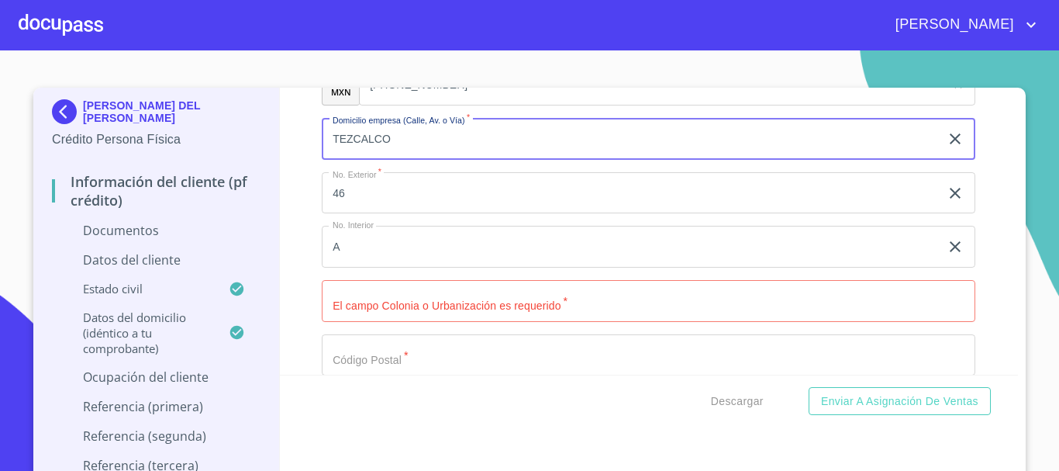
click at [360, 137] on input "TEZCALCO" at bounding box center [631, 139] width 618 height 42
type input "TEZCACALCO"
click at [374, 202] on input "46" at bounding box center [631, 193] width 618 height 42
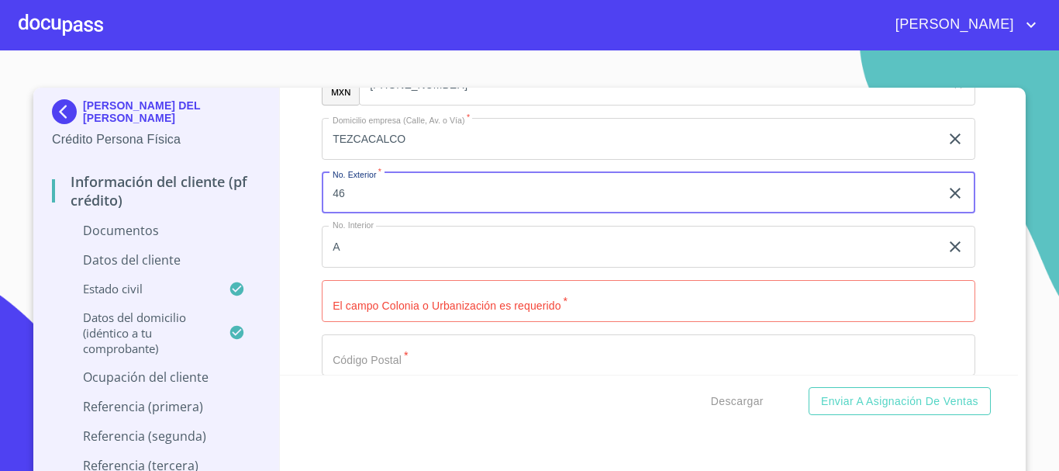
click at [374, 202] on input "46" at bounding box center [631, 193] width 618 height 42
type input "2167"
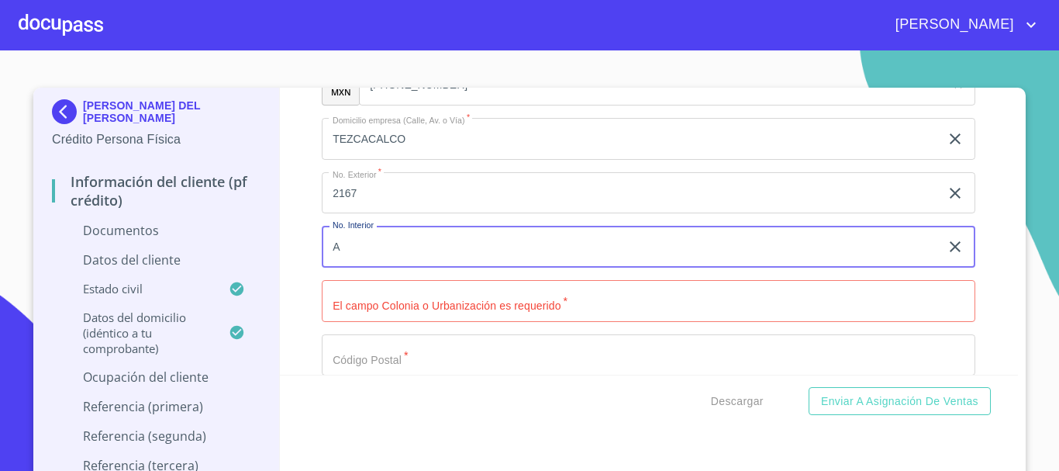
click at [366, 252] on input "A" at bounding box center [631, 247] width 618 height 42
click at [390, 292] on input "Documento de identificación.   *" at bounding box center [648, 301] width 653 height 42
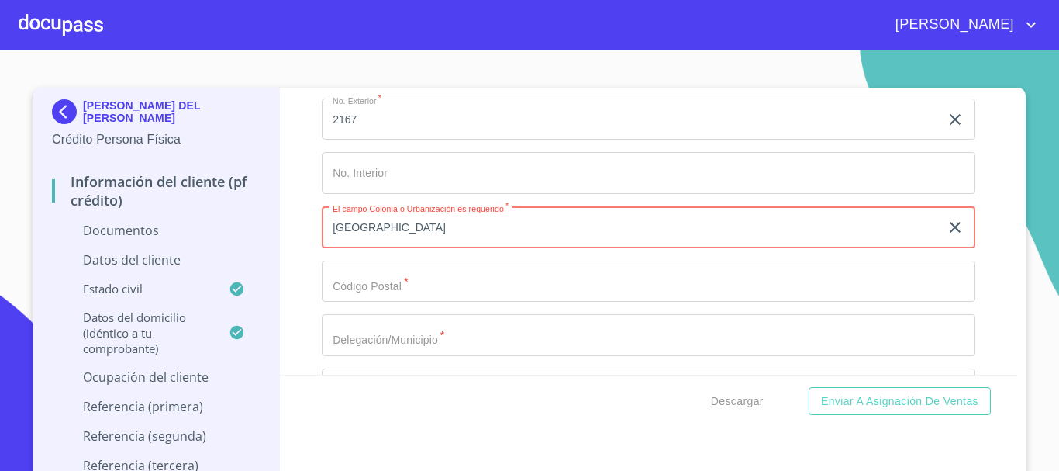
scroll to position [4496, 0]
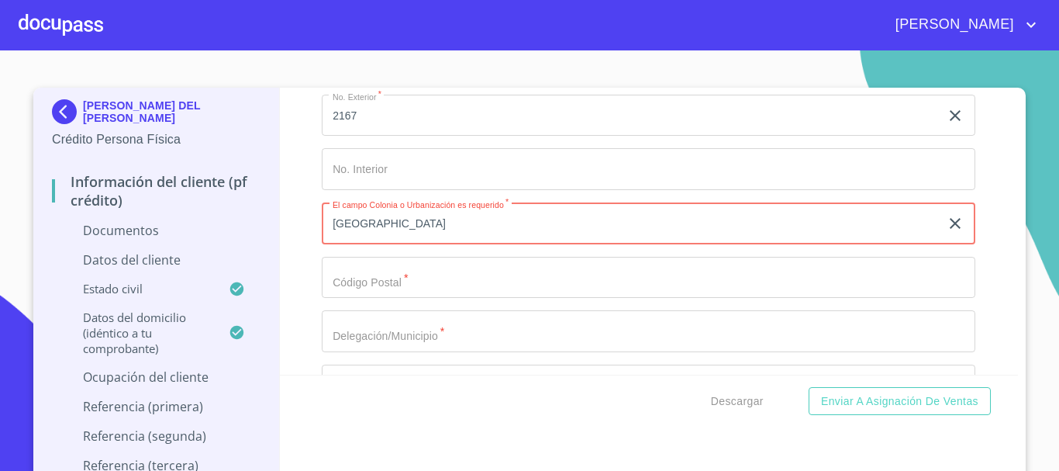
type input "[GEOGRAPHIC_DATA]"
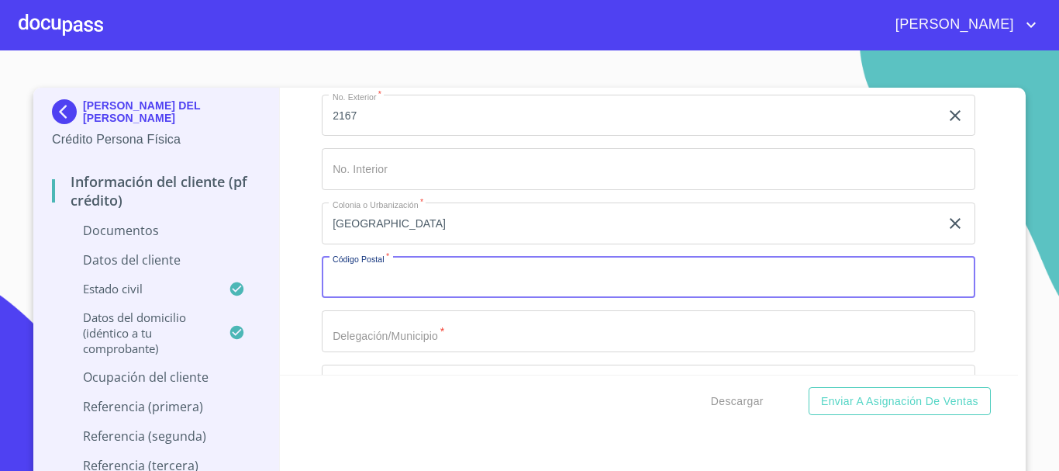
click at [387, 273] on input "Documento de identificación.   *" at bounding box center [648, 278] width 653 height 42
type input "44980"
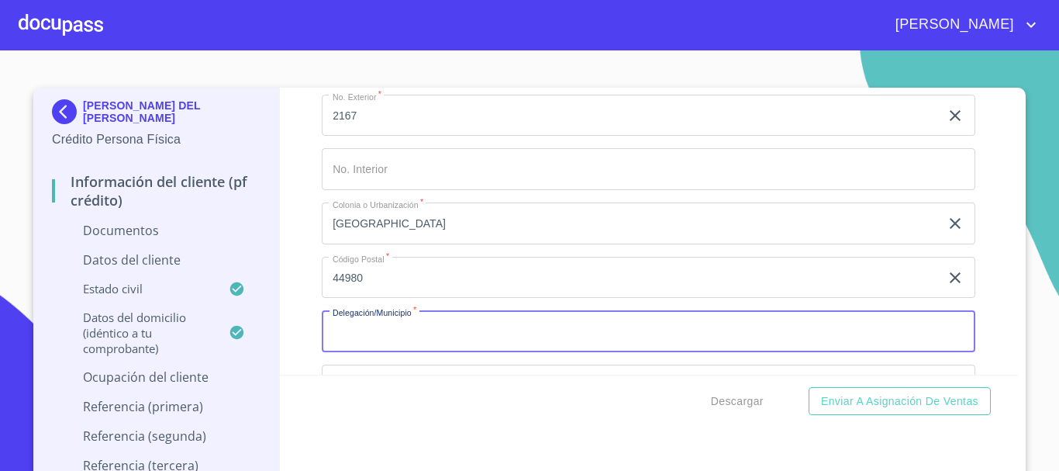
click at [392, 317] on input "Documento de identificación.   *" at bounding box center [648, 331] width 653 height 42
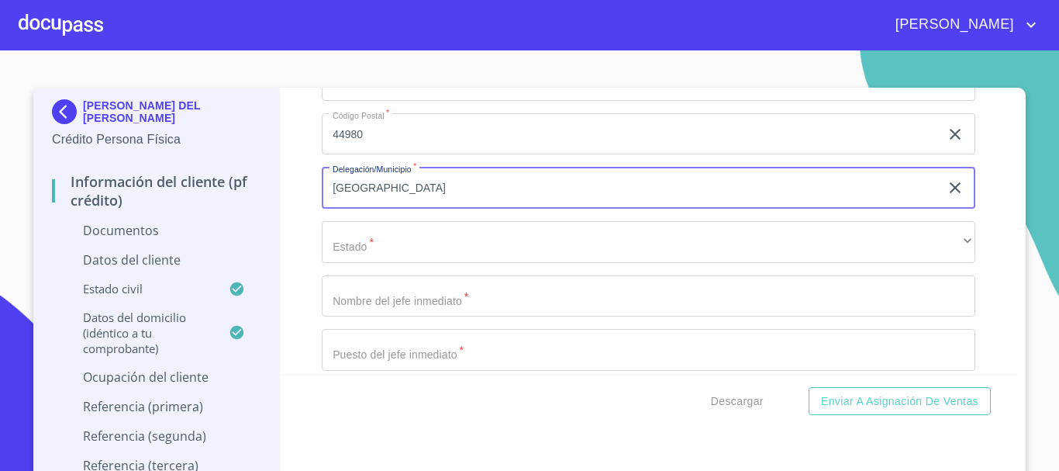
scroll to position [4651, 0]
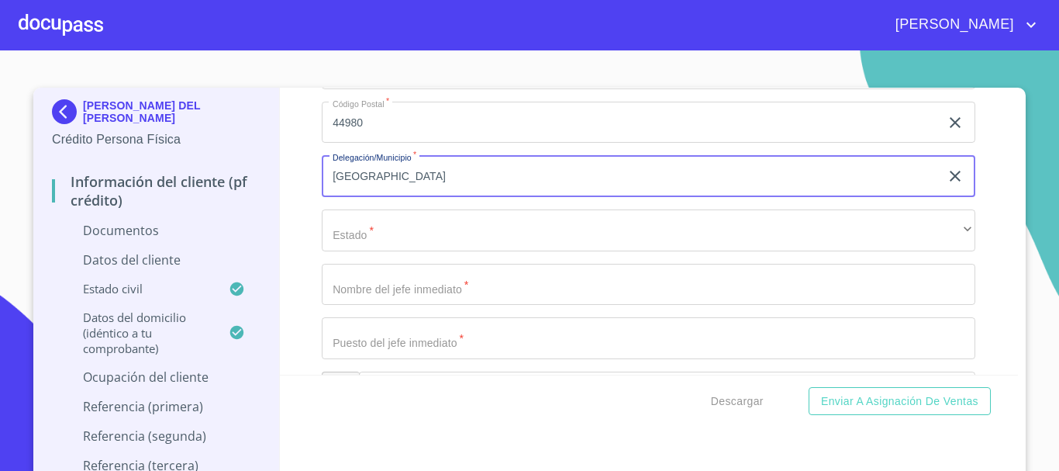
type input "[GEOGRAPHIC_DATA]"
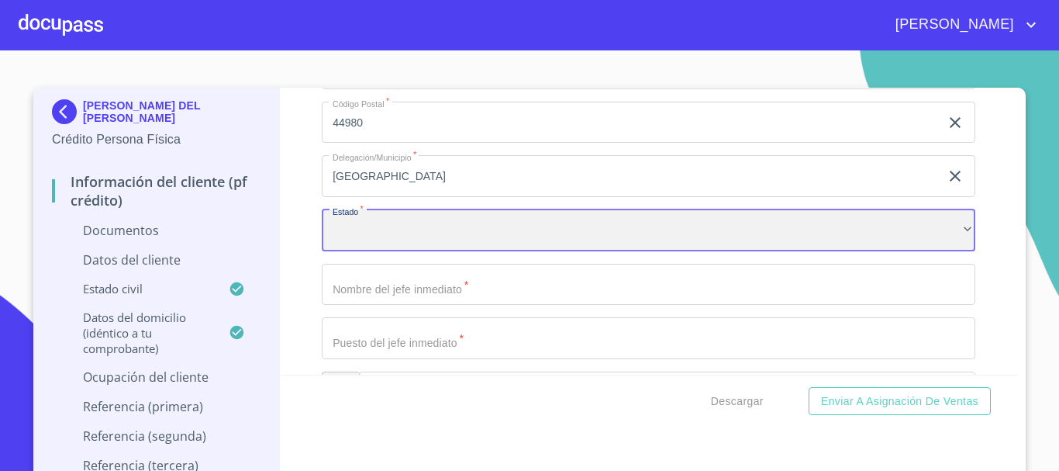
click at [365, 222] on div "​" at bounding box center [648, 230] width 653 height 42
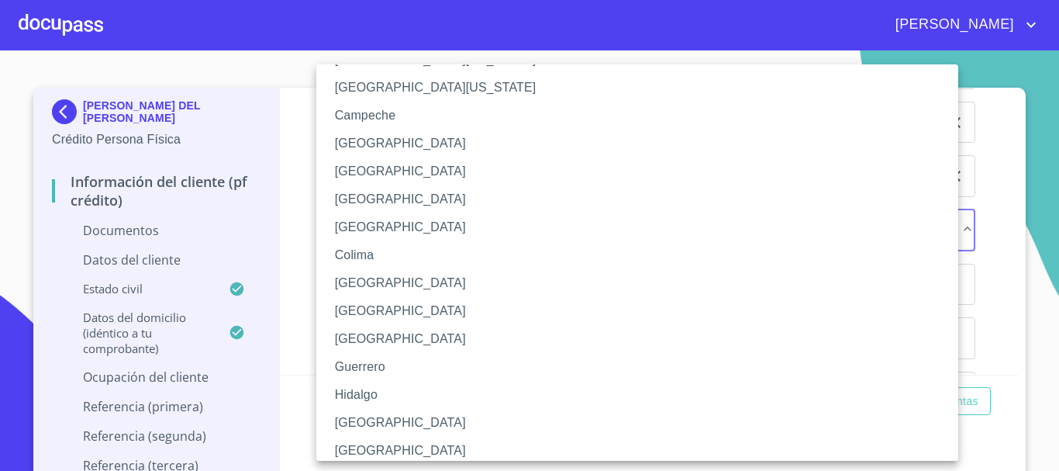
scroll to position [155, 0]
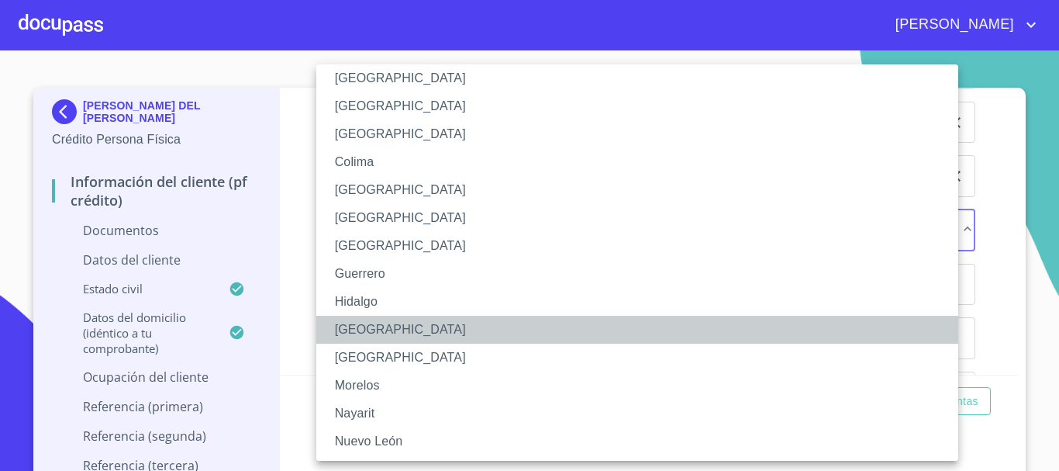
click at [359, 324] on li "[GEOGRAPHIC_DATA]" at bounding box center [642, 329] width 653 height 28
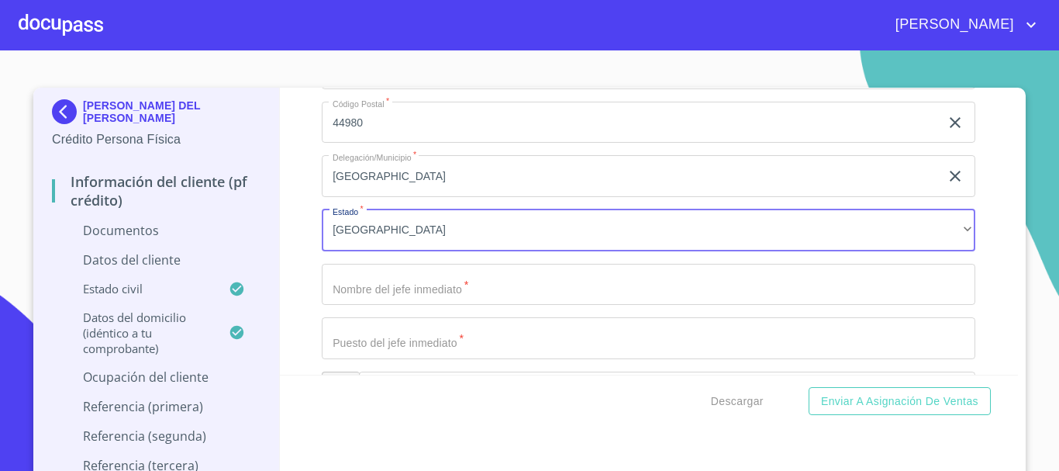
click at [367, 284] on input "Documento de identificación.   *" at bounding box center [648, 285] width 653 height 42
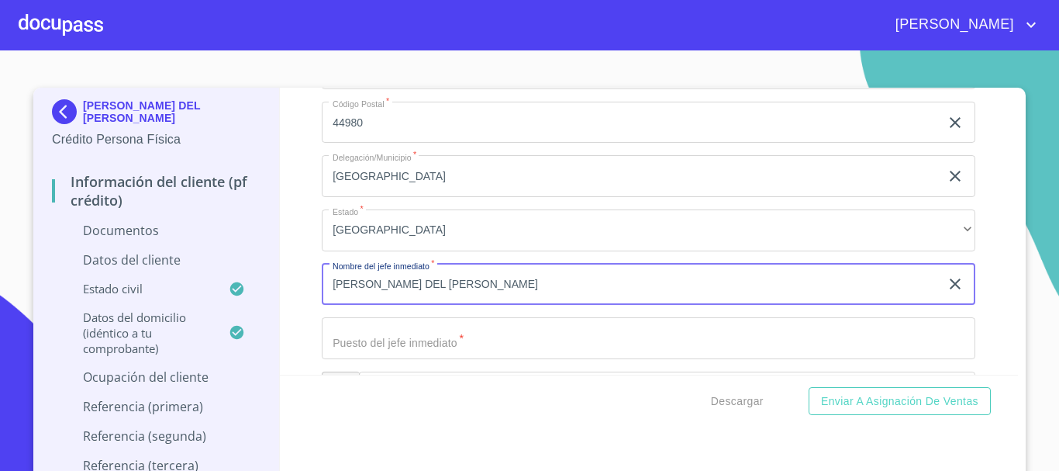
scroll to position [4806, 0]
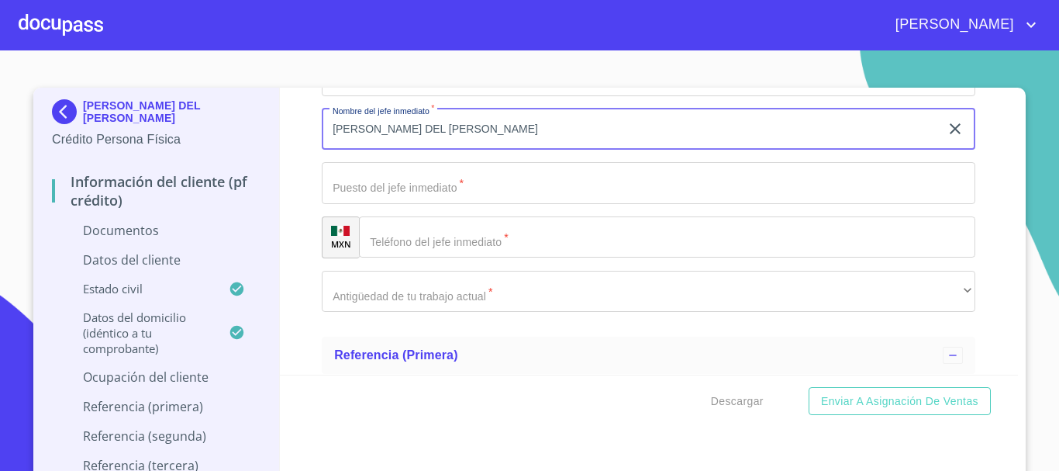
type input "[PERSON_NAME] DEL [PERSON_NAME]"
click at [398, 195] on input "Documento de identificación.   *" at bounding box center [648, 183] width 653 height 42
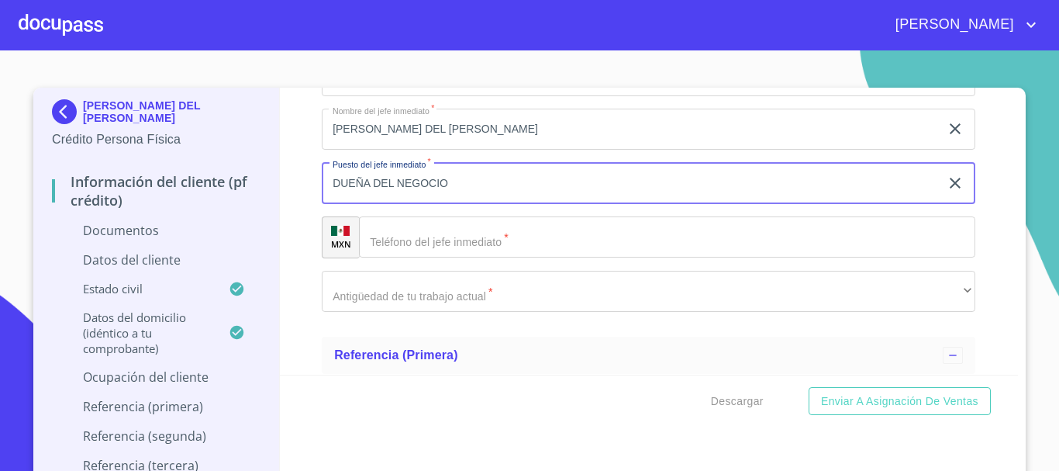
type input "DUEÑA DEL NEGOCIO"
click at [388, 235] on div "​" at bounding box center [667, 237] width 616 height 42
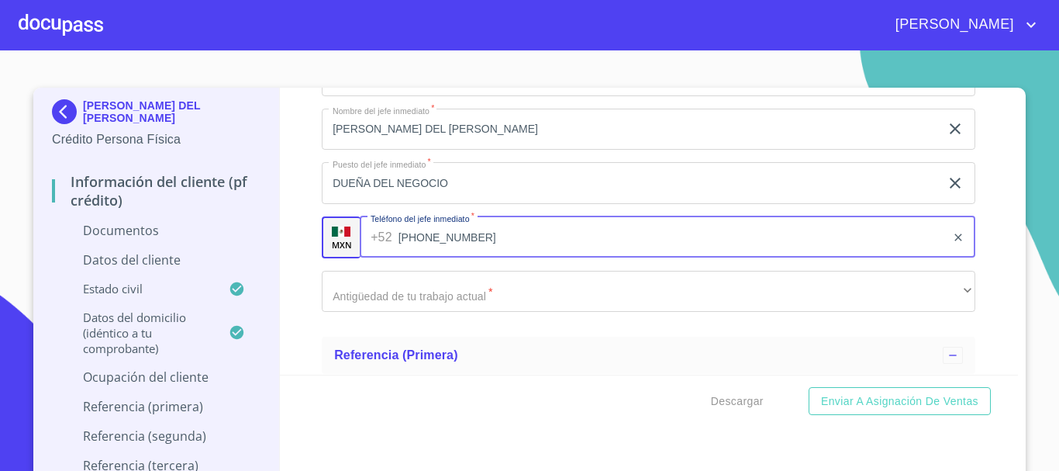
type input "[PHONE_NUMBER]"
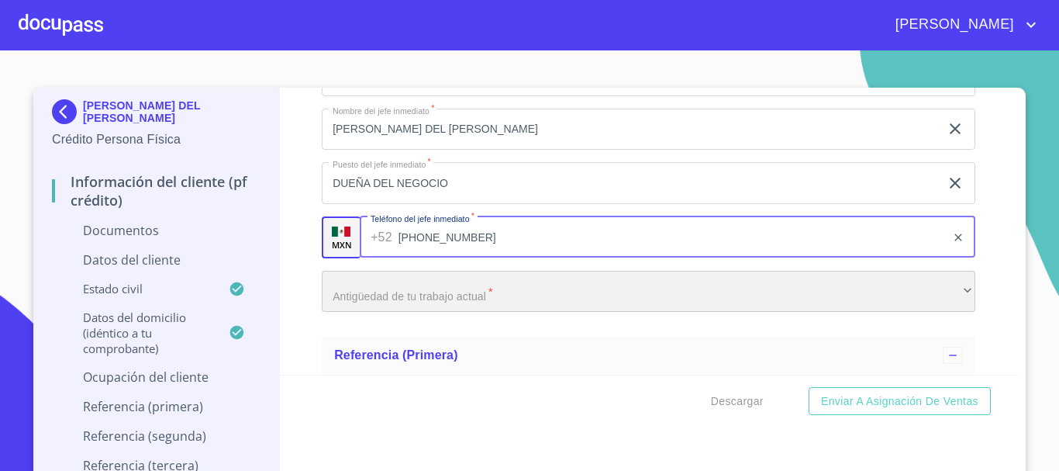
click at [398, 288] on div "​" at bounding box center [648, 292] width 653 height 42
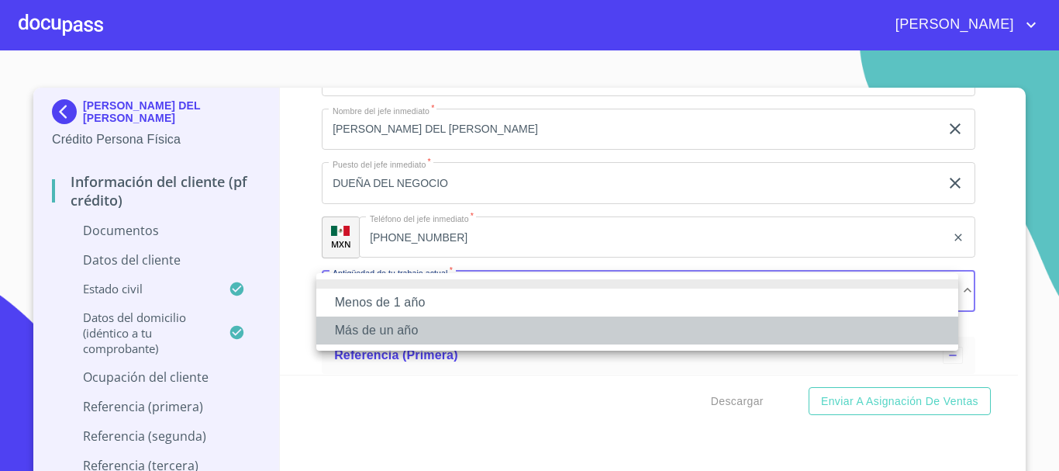
click at [394, 319] on li "Más de un año" at bounding box center [637, 330] width 642 height 28
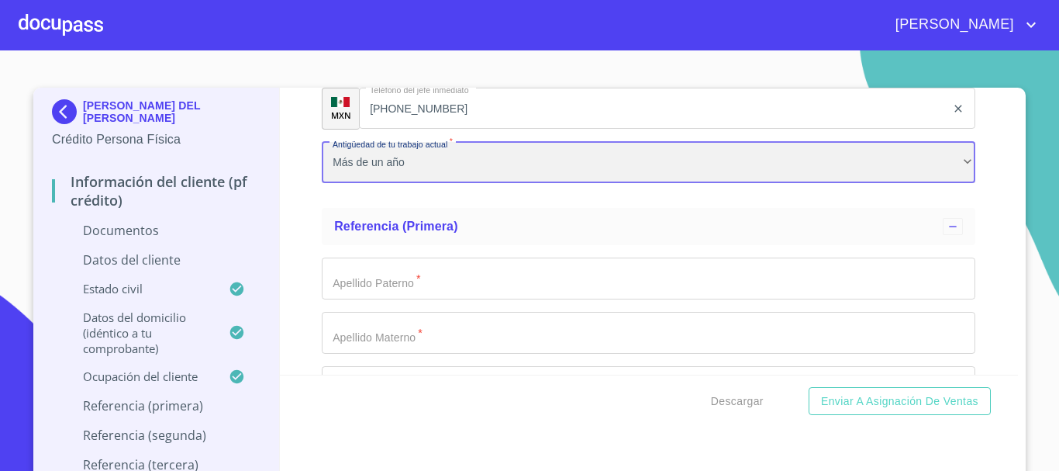
scroll to position [4961, 0]
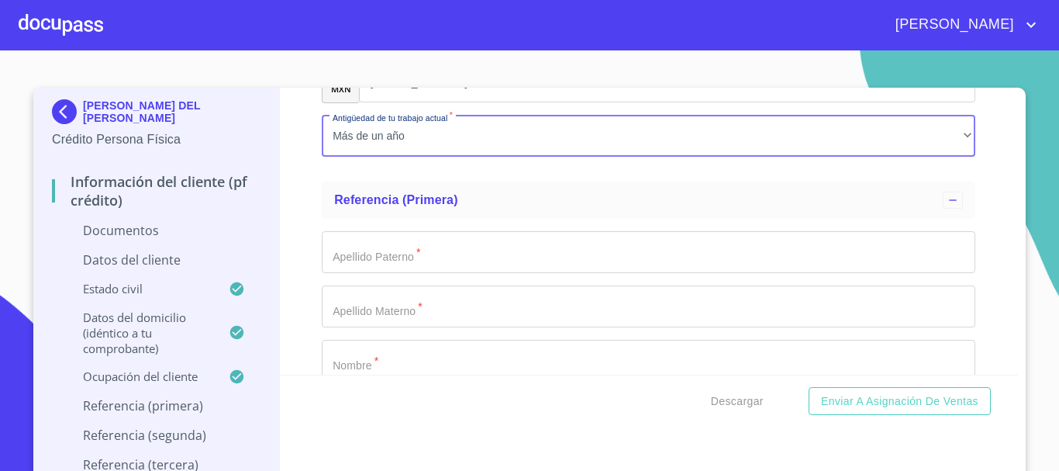
click at [333, 265] on input "Documento de identificación.   *" at bounding box center [648, 252] width 653 height 42
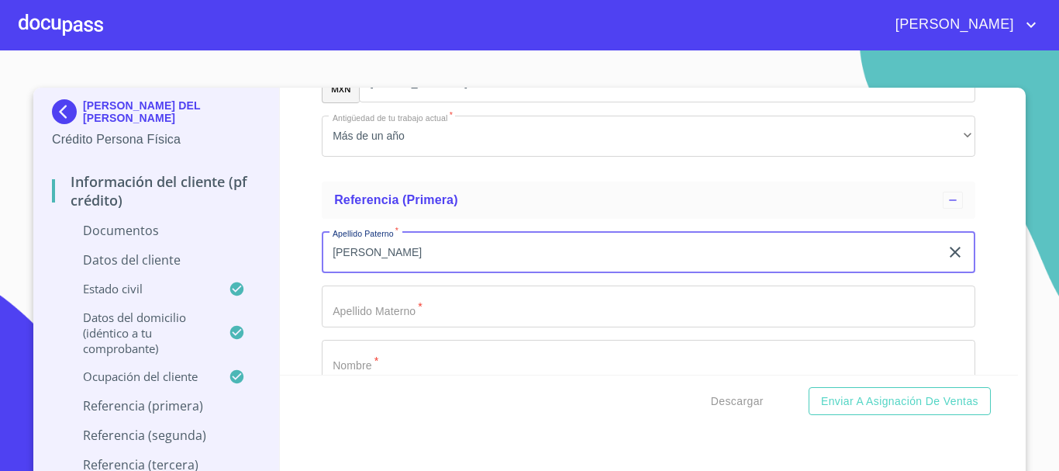
type input "[PERSON_NAME]"
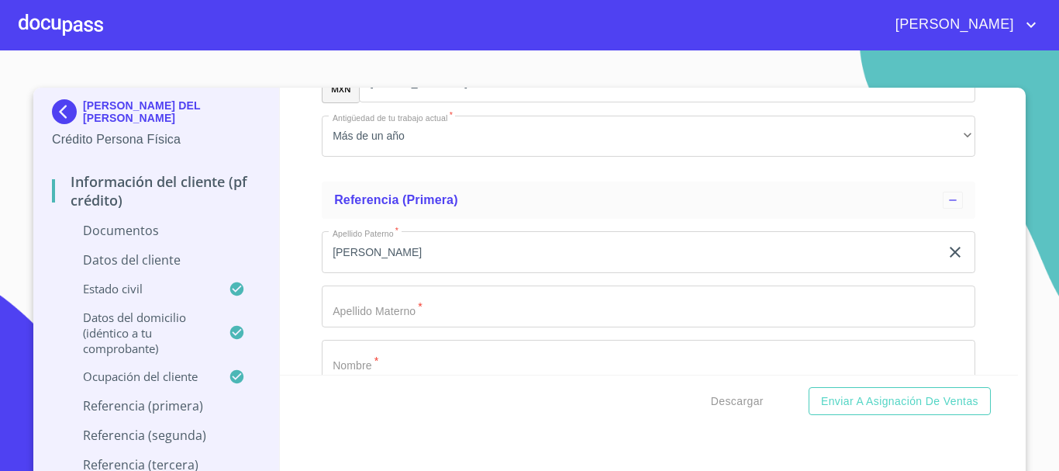
click at [534, 277] on div "Apellido [PERSON_NAME]   * [PERSON_NAME] ​ Apellido Materno   * ​ Nombre   * ​ …" at bounding box center [648, 414] width 653 height 391
click at [505, 298] on input "Documento de identificación.   *" at bounding box center [648, 306] width 653 height 42
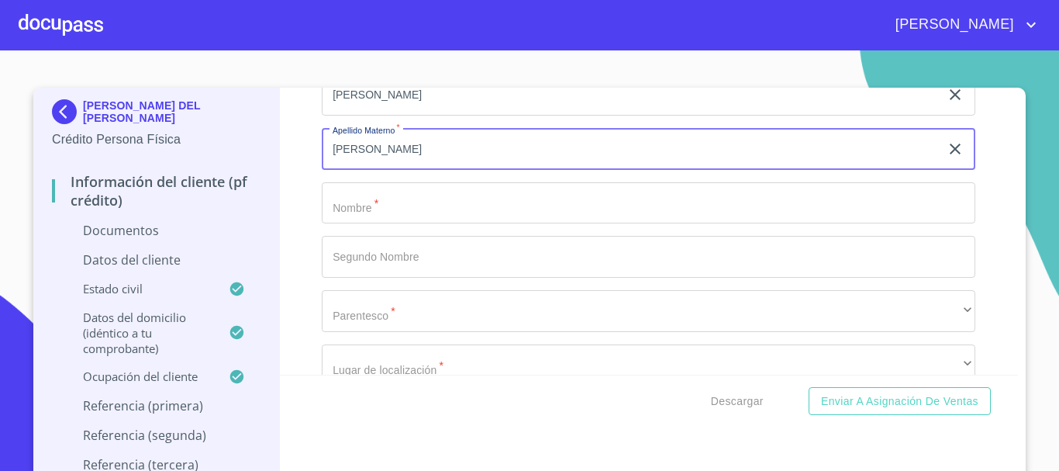
scroll to position [5116, 0]
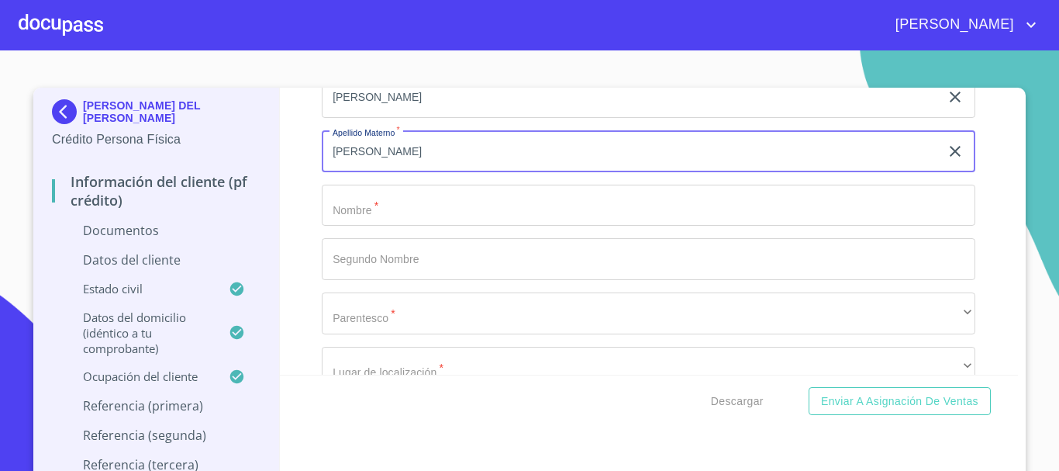
type input "[PERSON_NAME]"
click at [381, 218] on input "Documento de identificación.   *" at bounding box center [648, 205] width 653 height 42
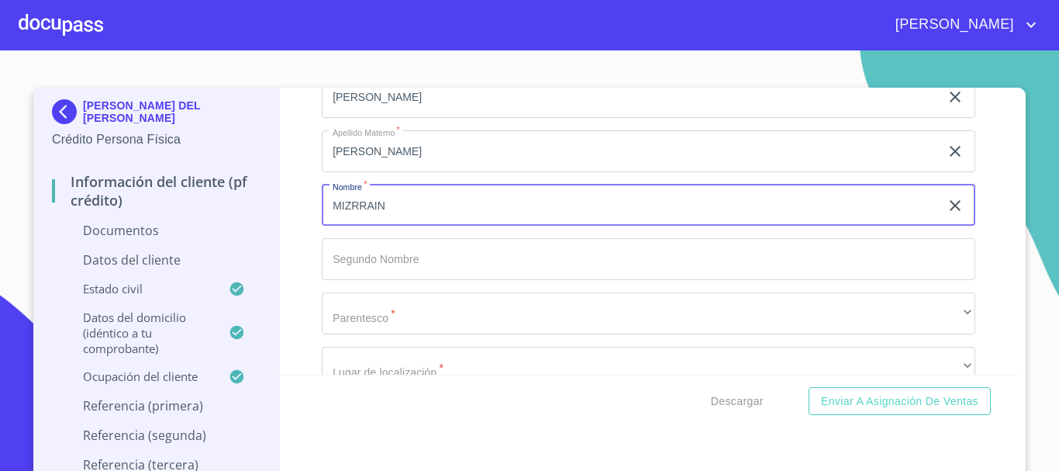
type input "MIZRRAIN"
click at [385, 257] on input "Documento de identificación.   *" at bounding box center [648, 259] width 653 height 42
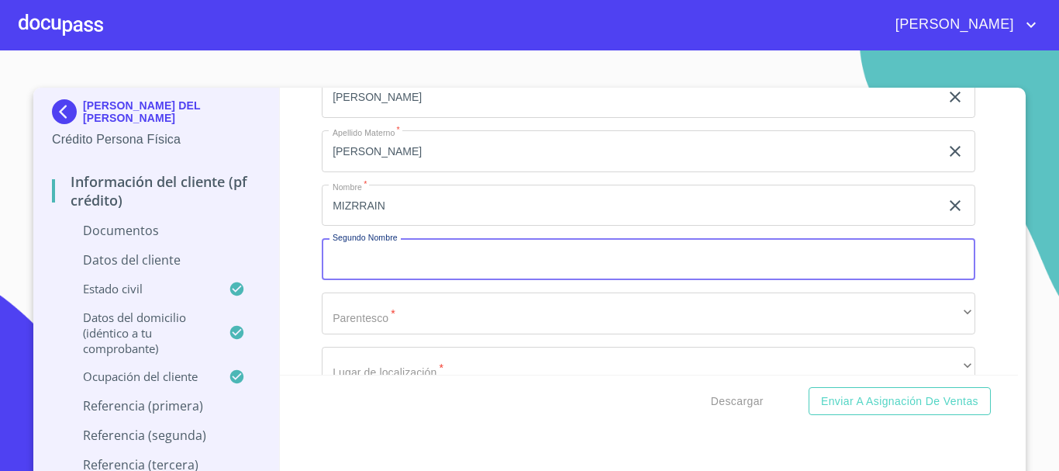
scroll to position [5193, 0]
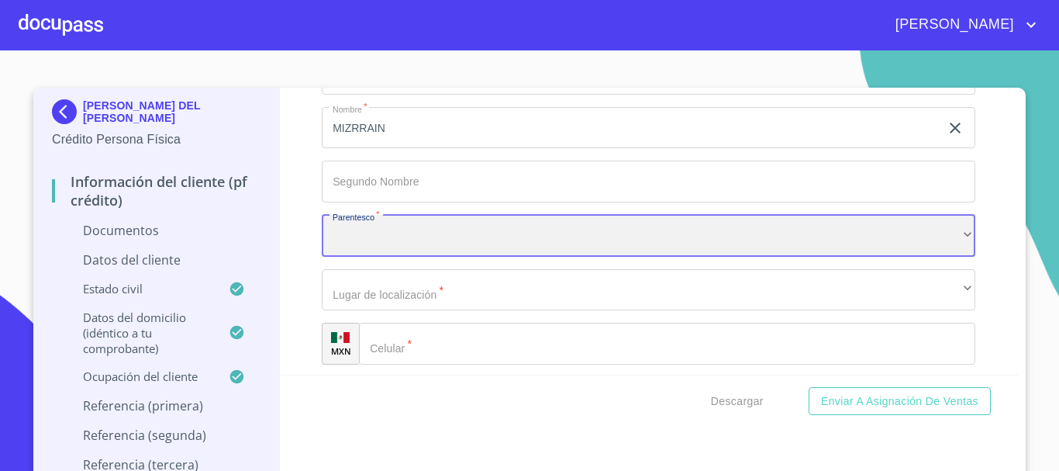
click at [376, 247] on div "​" at bounding box center [648, 236] width 653 height 42
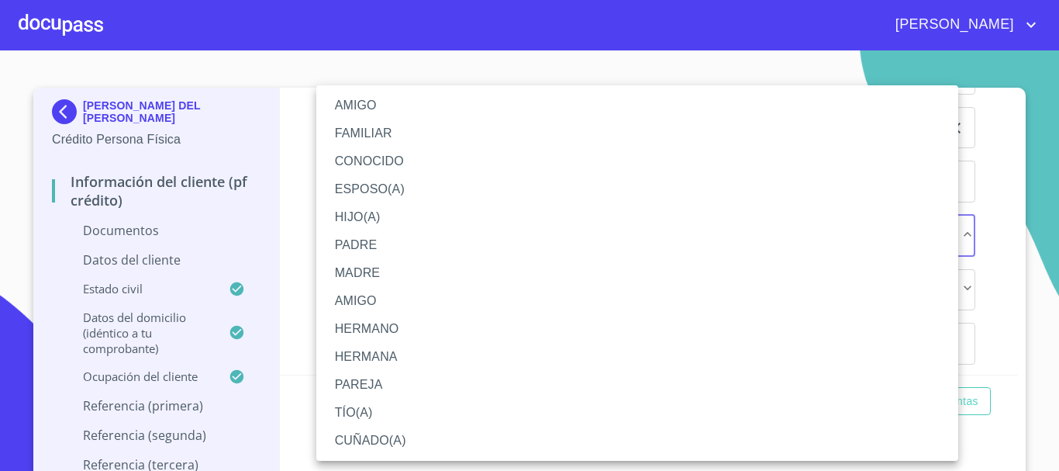
click at [364, 129] on li "FAMILIAR" at bounding box center [637, 133] width 642 height 28
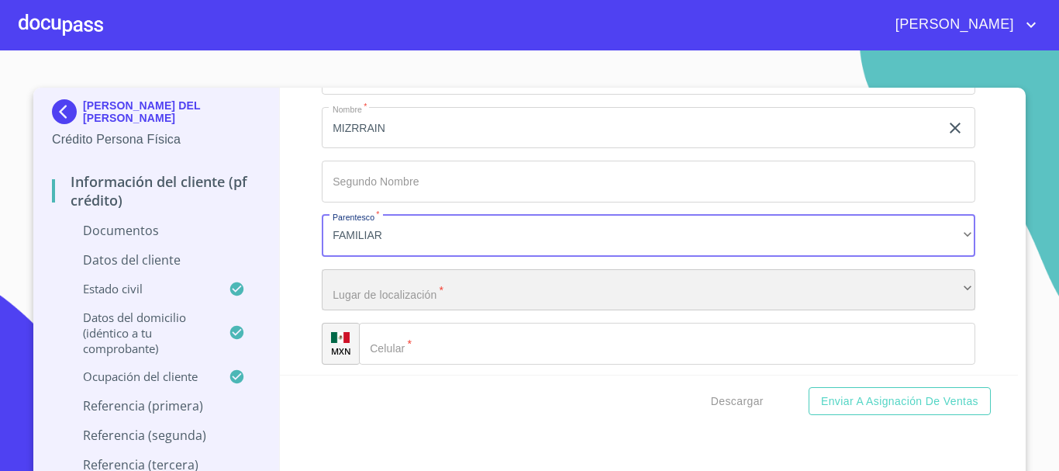
click at [400, 298] on div "​" at bounding box center [648, 290] width 653 height 42
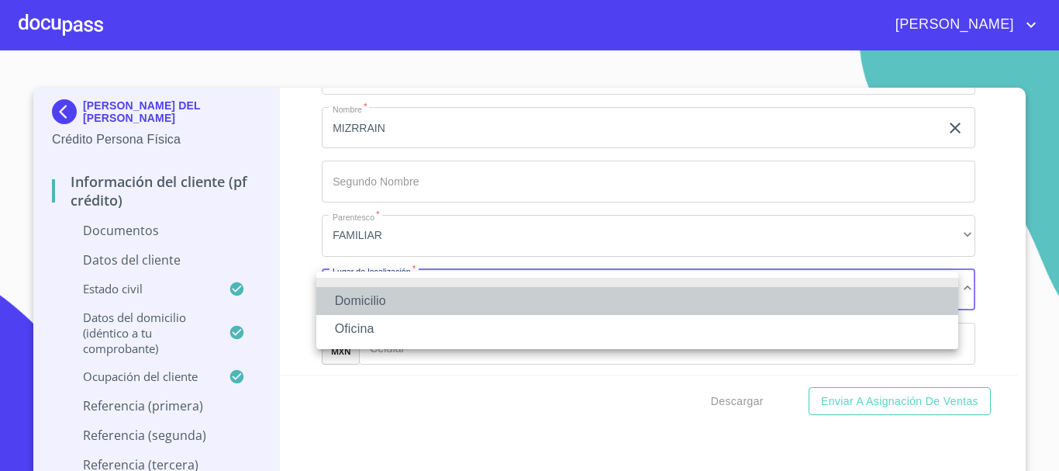
click at [370, 293] on li "Domicilio" at bounding box center [637, 301] width 642 height 28
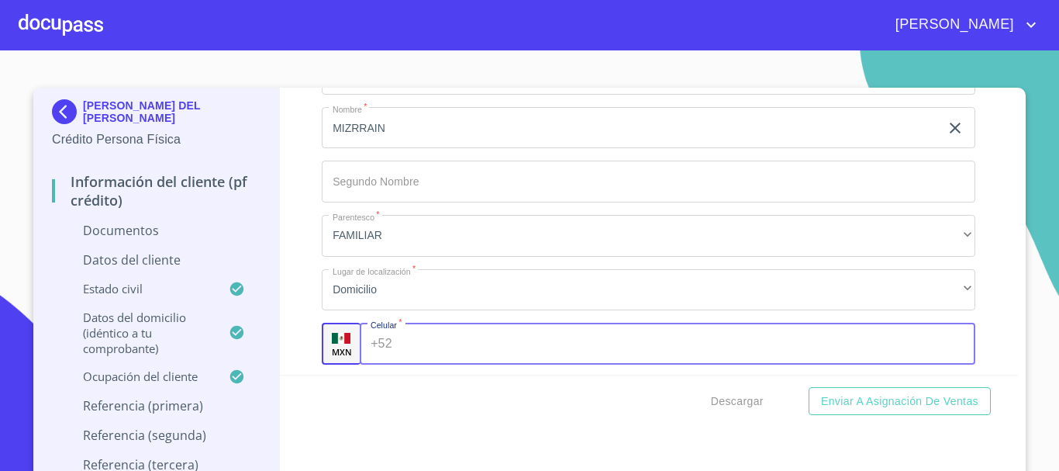
click at [388, 343] on div "+52 ​" at bounding box center [667, 343] width 615 height 42
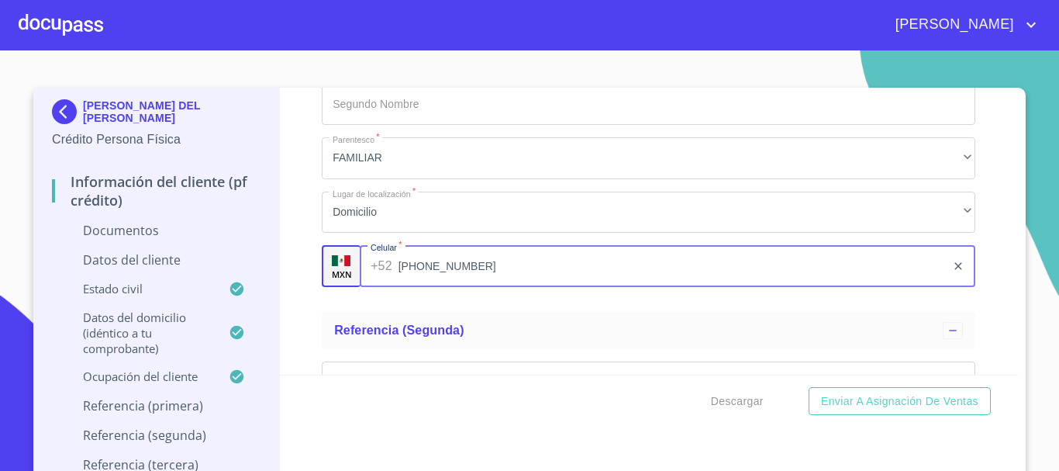
type input "[PHONE_NUMBER]"
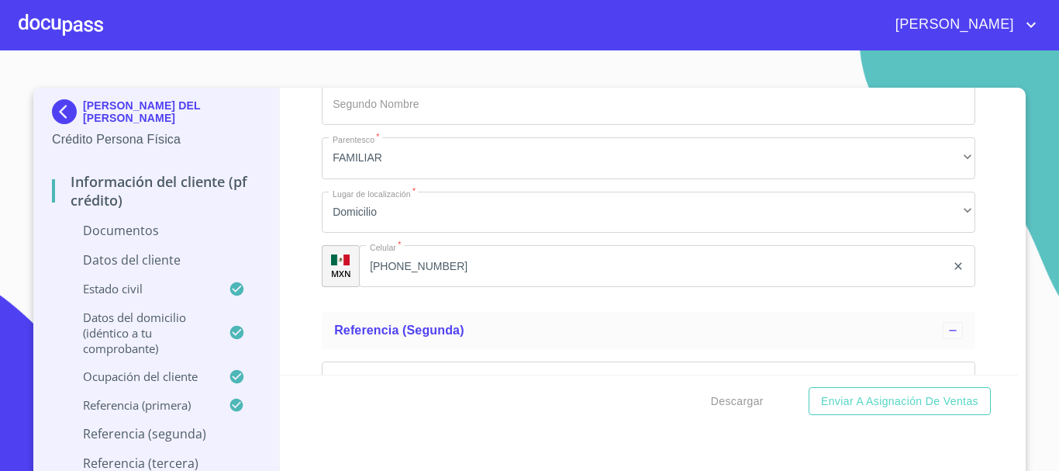
click at [295, 307] on div "Información del cliente (PF crédito) Documentos Documento de identificación.   …" at bounding box center [649, 231] width 739 height 287
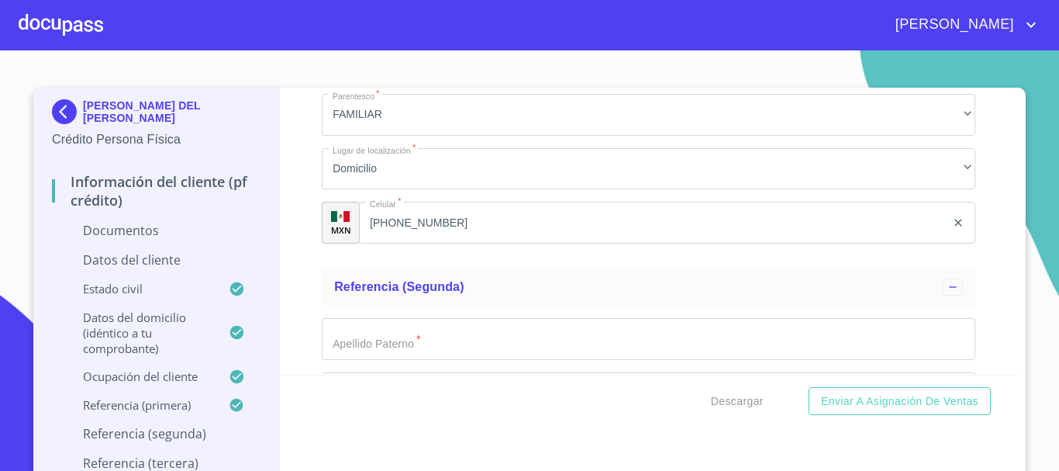
scroll to position [5348, 0]
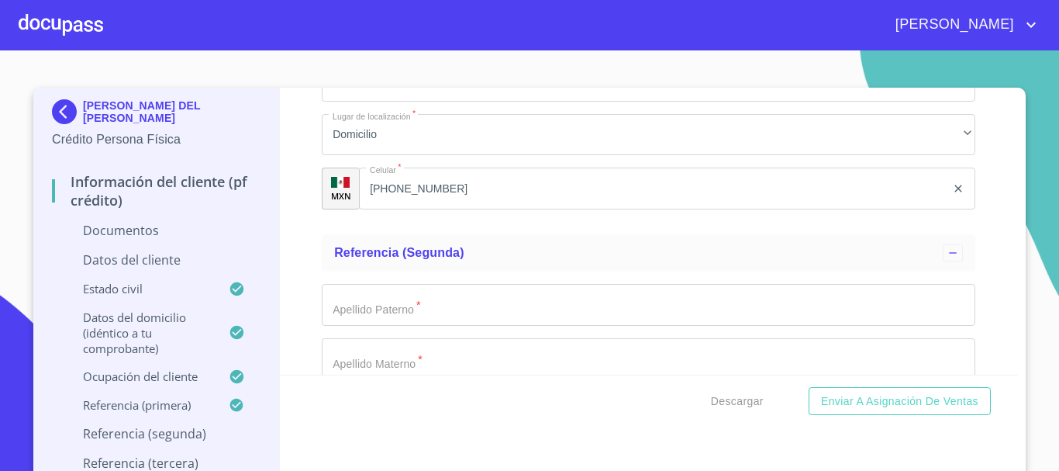
click at [365, 312] on input "Documento de identificación.   *" at bounding box center [648, 305] width 653 height 42
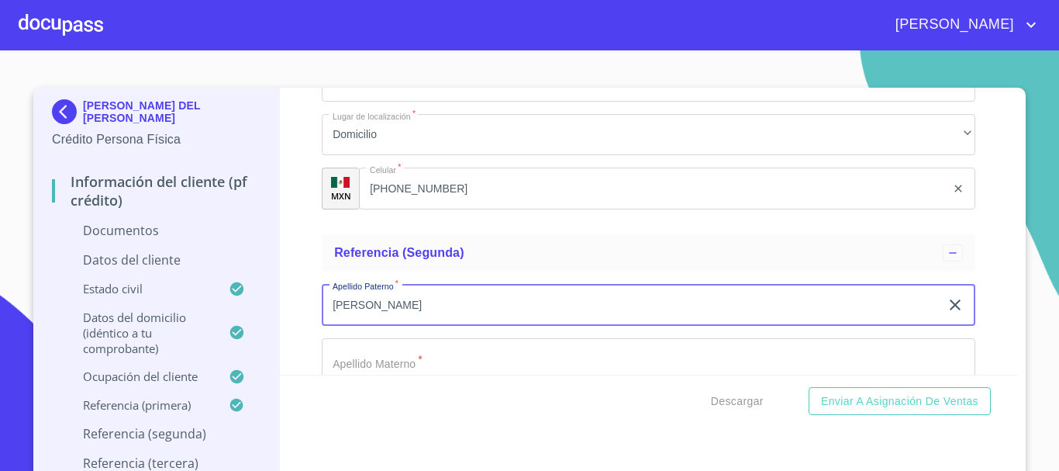
type input "[PERSON_NAME]"
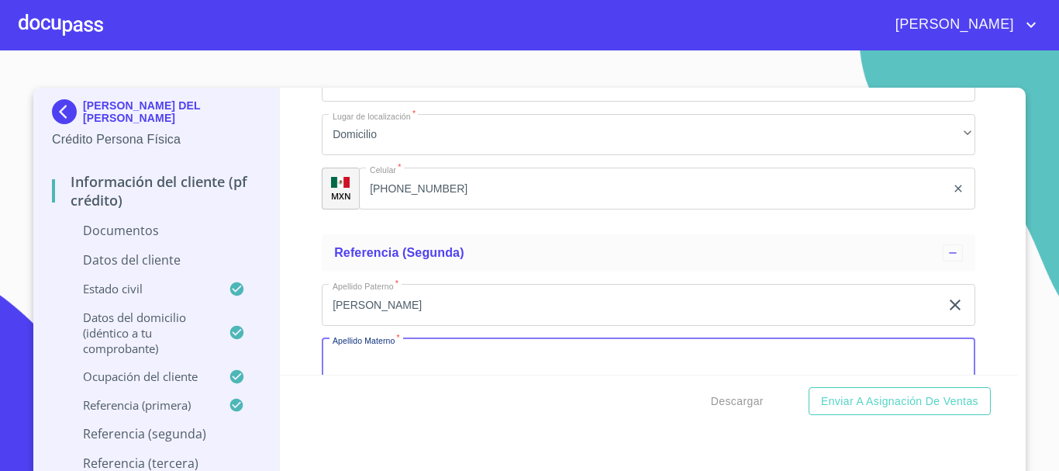
click at [377, 344] on input "Documento de identificación.   *" at bounding box center [648, 359] width 653 height 42
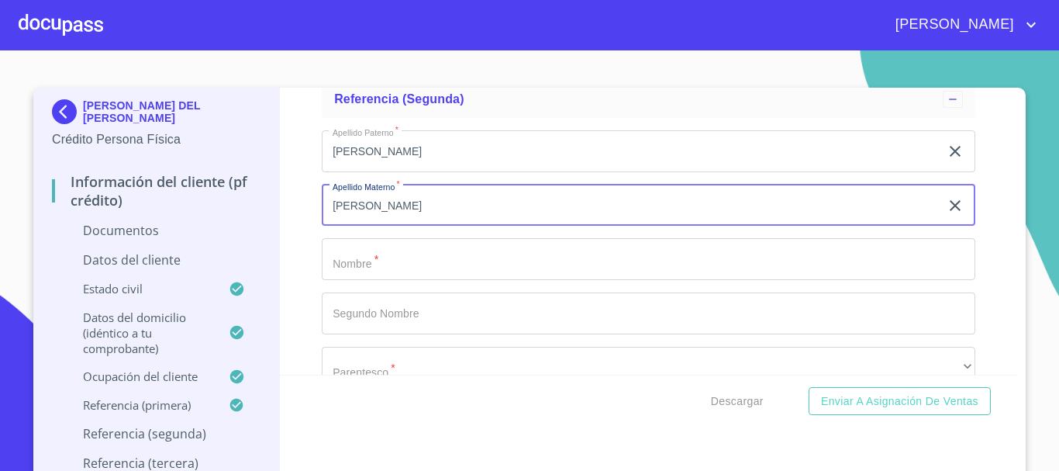
scroll to position [5504, 0]
type input "[PERSON_NAME]"
click at [348, 250] on input "Documento de identificación.   *" at bounding box center [648, 257] width 653 height 42
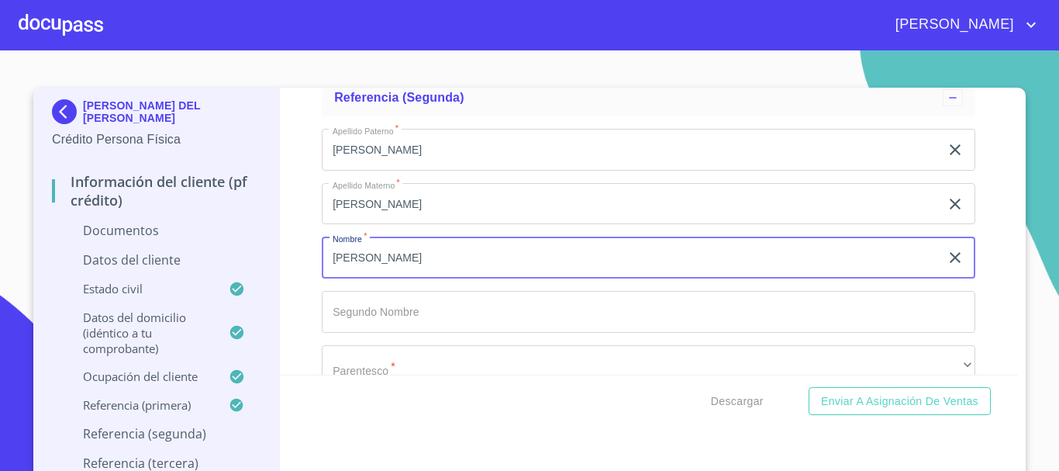
scroll to position [5581, 0]
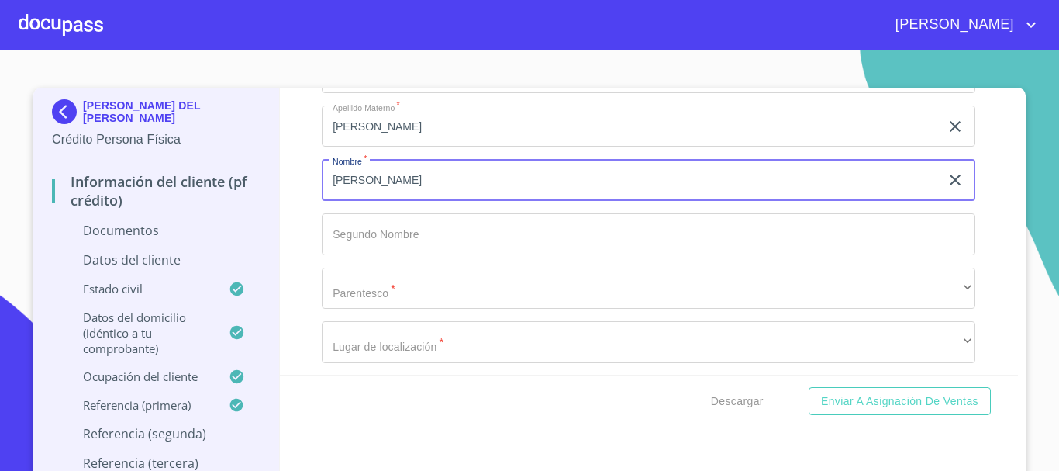
type input "[PERSON_NAME]"
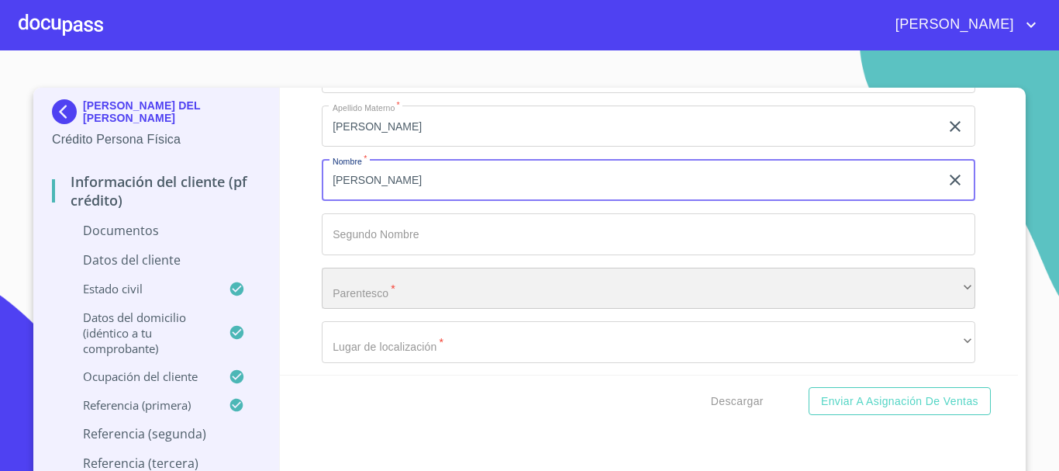
click at [372, 287] on div "​" at bounding box center [648, 288] width 653 height 42
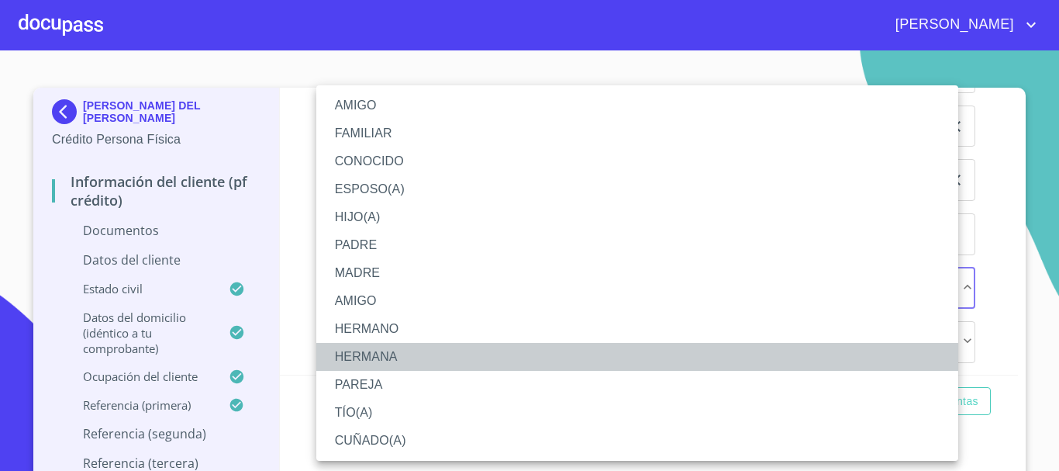
click at [366, 348] on li "HERMANA" at bounding box center [637, 357] width 642 height 28
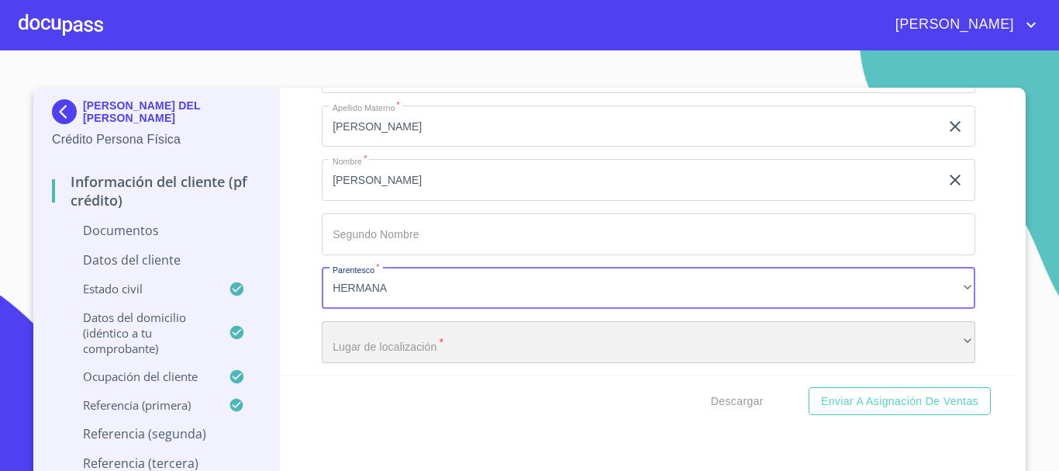
click at [350, 340] on div "​" at bounding box center [648, 342] width 653 height 42
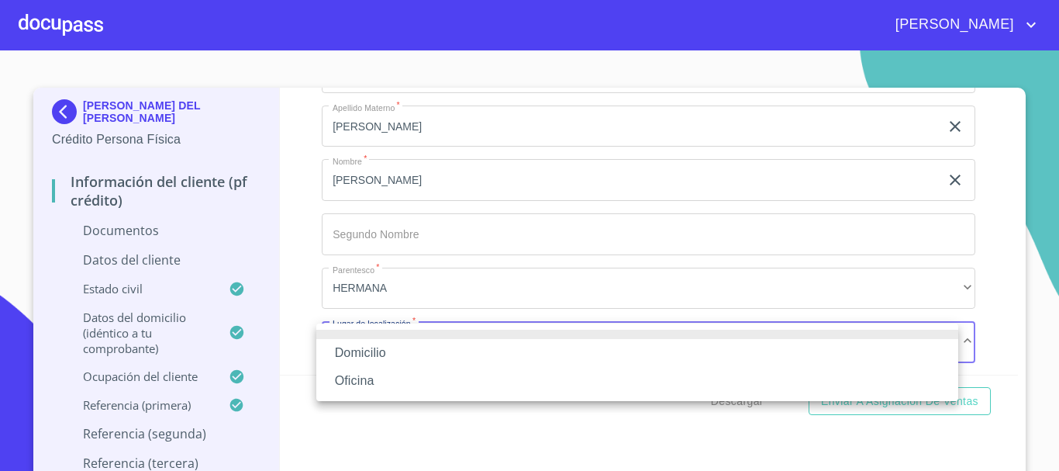
click at [350, 340] on li "Domicilio" at bounding box center [637, 353] width 642 height 28
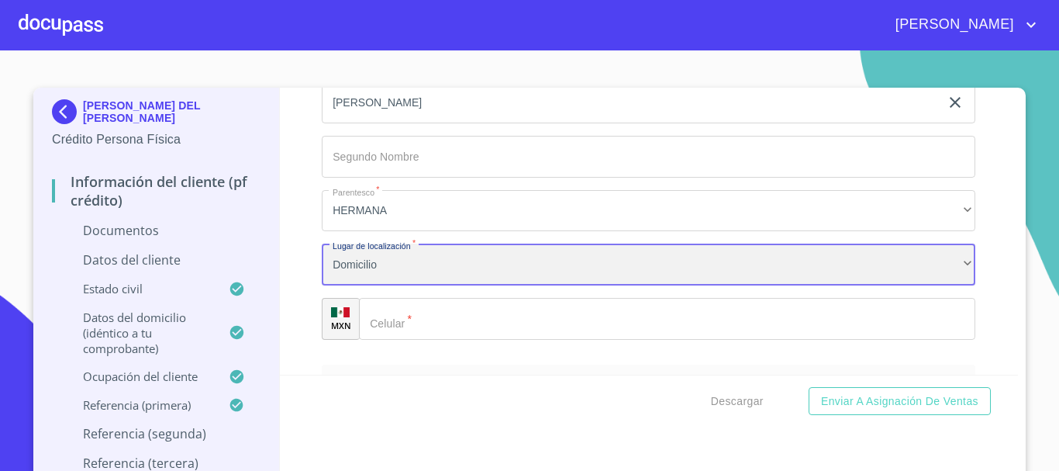
scroll to position [5736, 0]
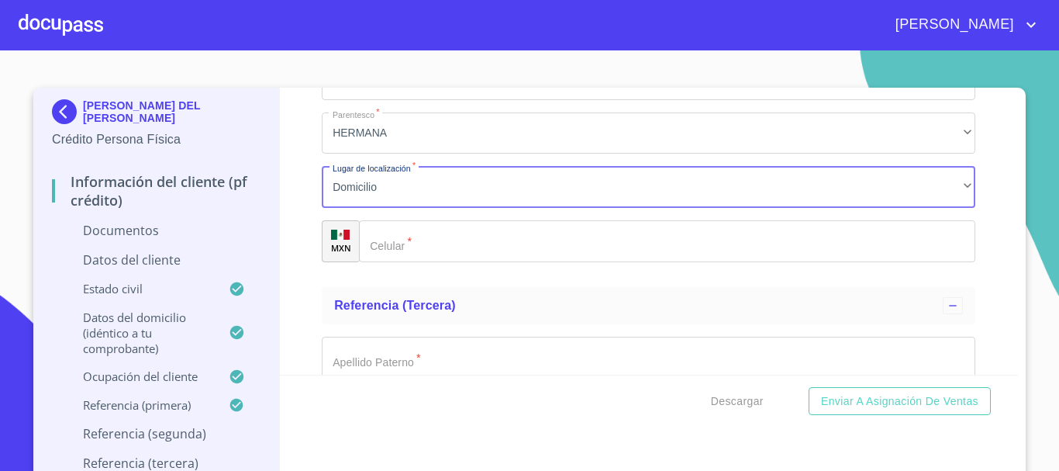
click at [365, 256] on div "​" at bounding box center [667, 241] width 616 height 42
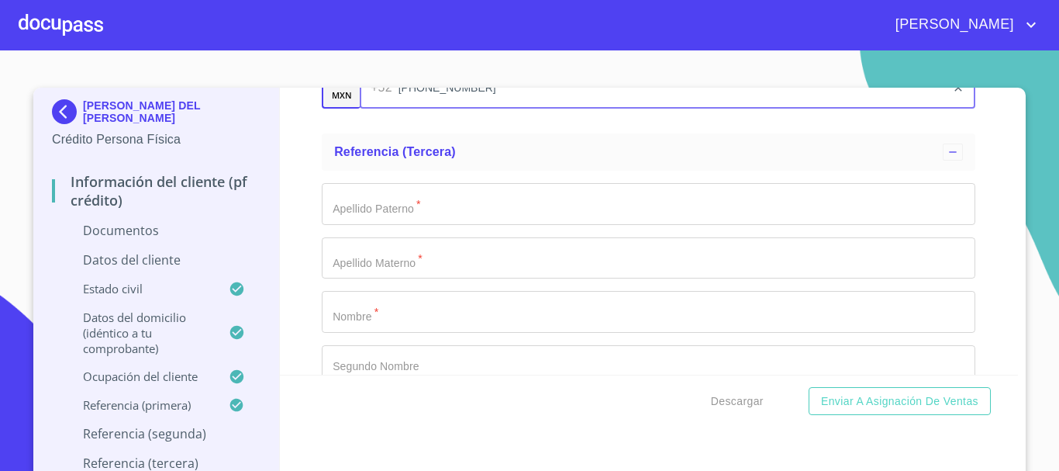
scroll to position [5891, 0]
type input "[PHONE_NUMBER]"
click at [343, 204] on input "Documento de identificación.   *" at bounding box center [648, 202] width 653 height 42
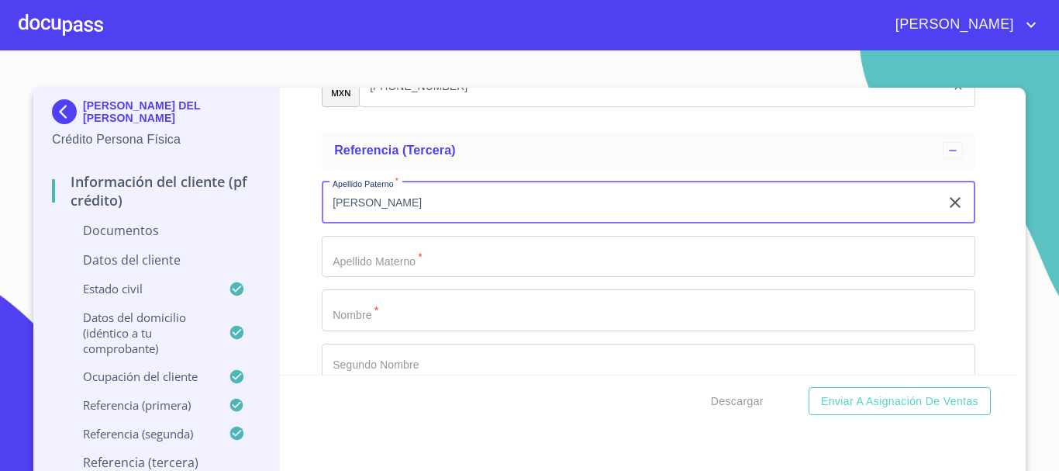
type input "[PERSON_NAME]"
click at [386, 266] on input "Documento de identificación.   *" at bounding box center [648, 257] width 653 height 42
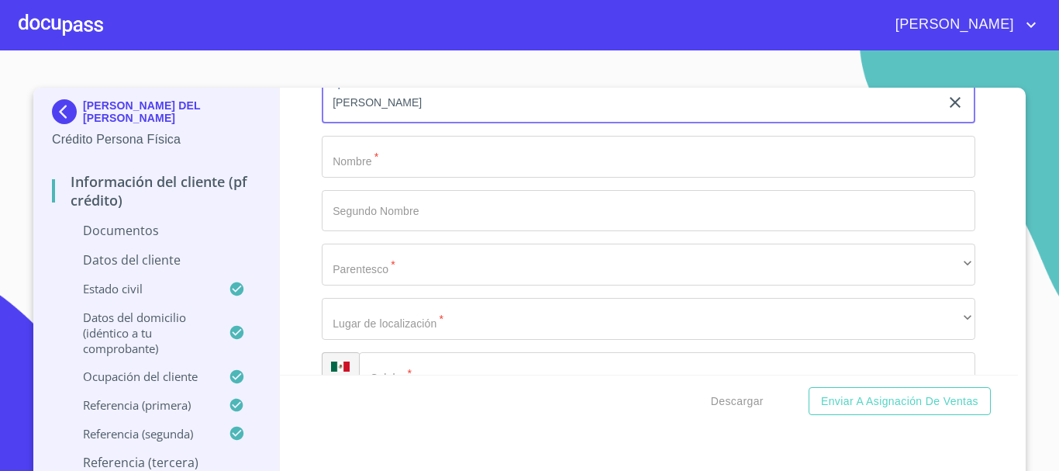
scroll to position [6046, 0]
type input "[PERSON_NAME]"
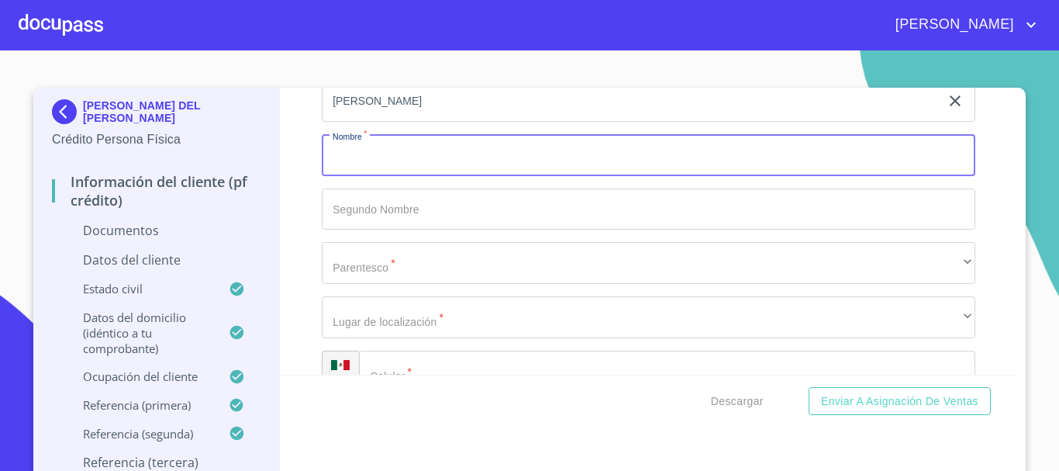
click at [360, 166] on input "Documento de identificación.   *" at bounding box center [648, 155] width 653 height 42
type input "MARGARITA"
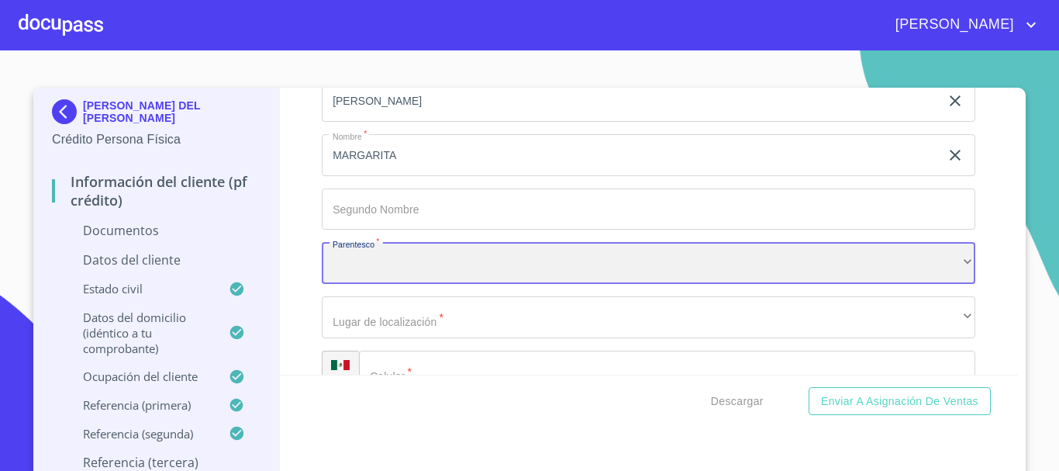
click at [367, 268] on div "​" at bounding box center [648, 263] width 653 height 42
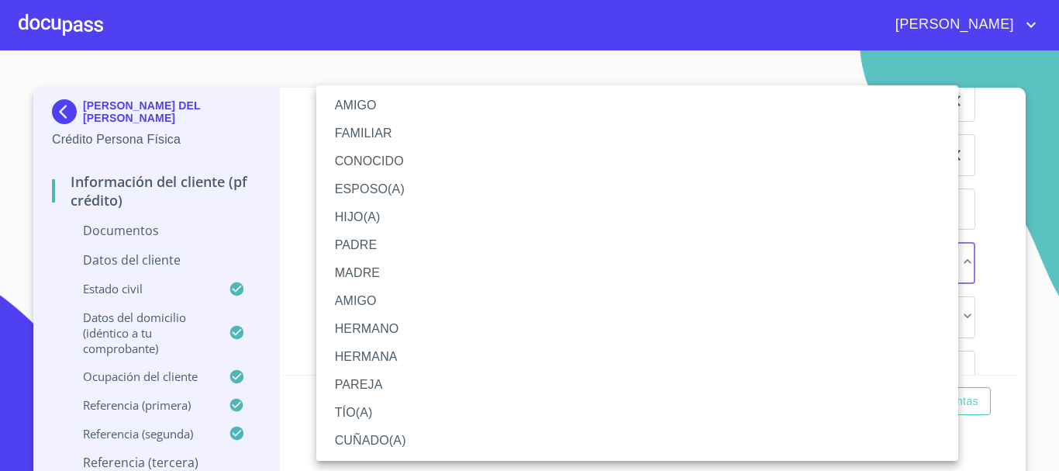
click at [367, 346] on li "HERMANA" at bounding box center [637, 357] width 642 height 28
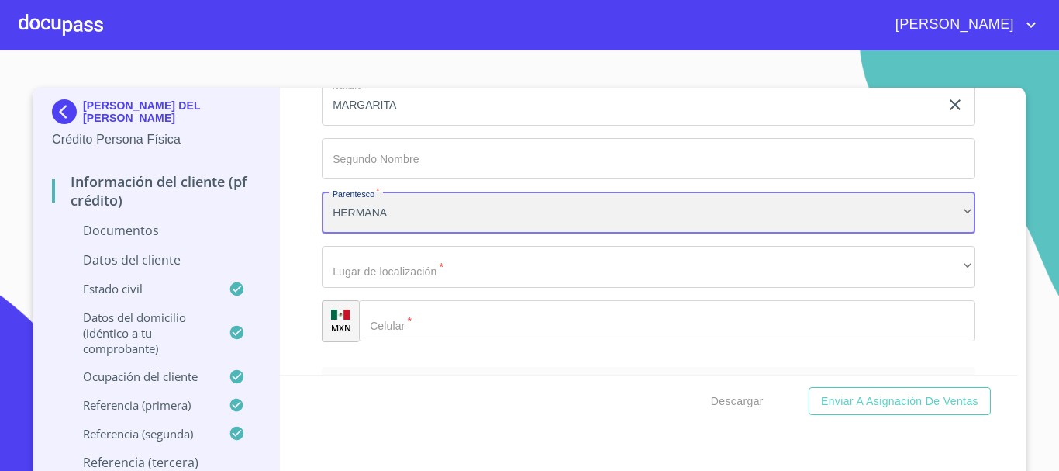
scroll to position [6124, 0]
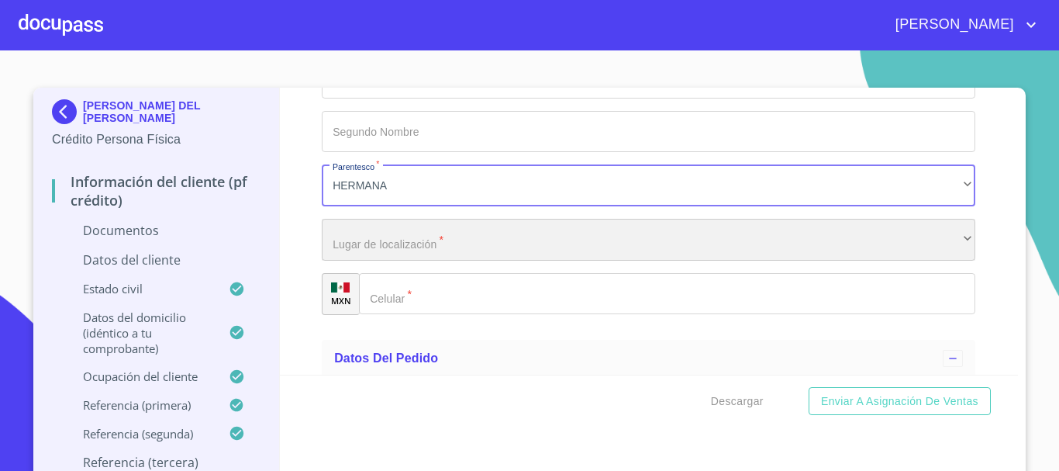
click at [361, 259] on div "​" at bounding box center [648, 240] width 653 height 42
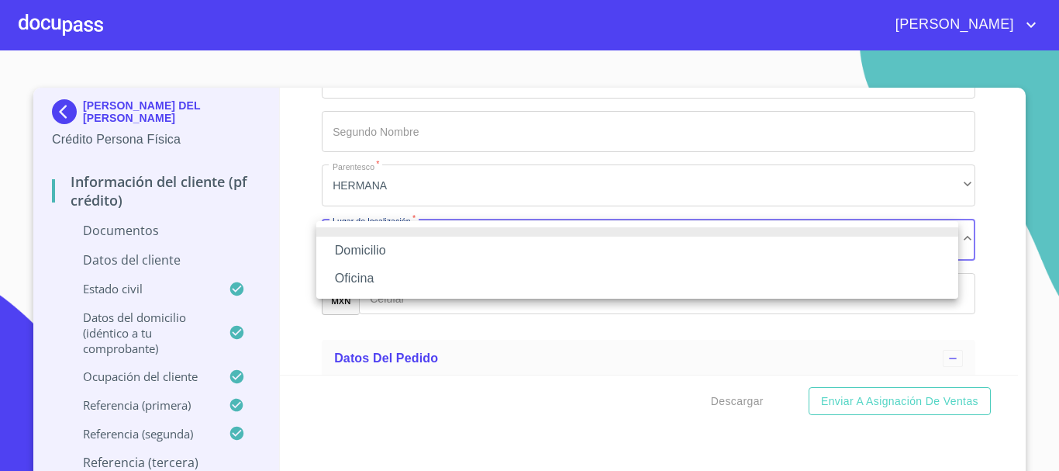
click at [361, 259] on li "Domicilio" at bounding box center [637, 250] width 642 height 28
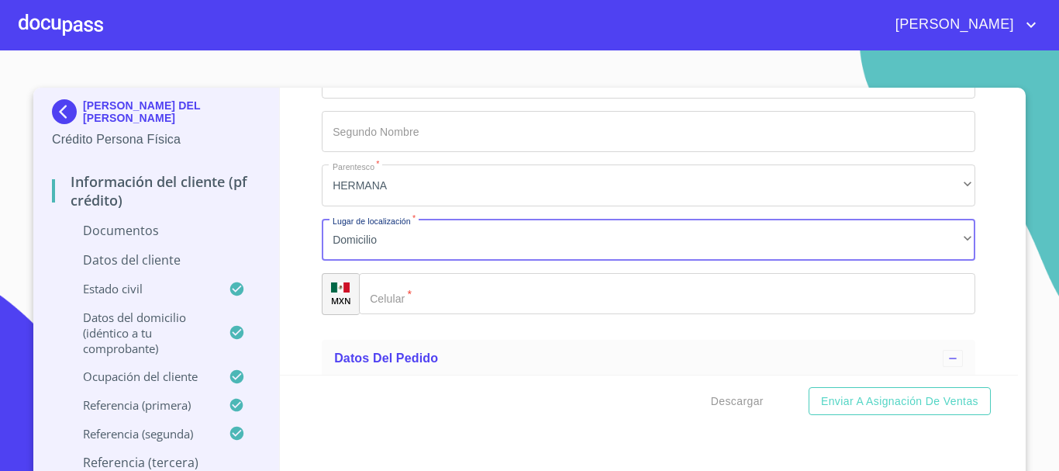
click at [375, 284] on div "​" at bounding box center [667, 294] width 616 height 42
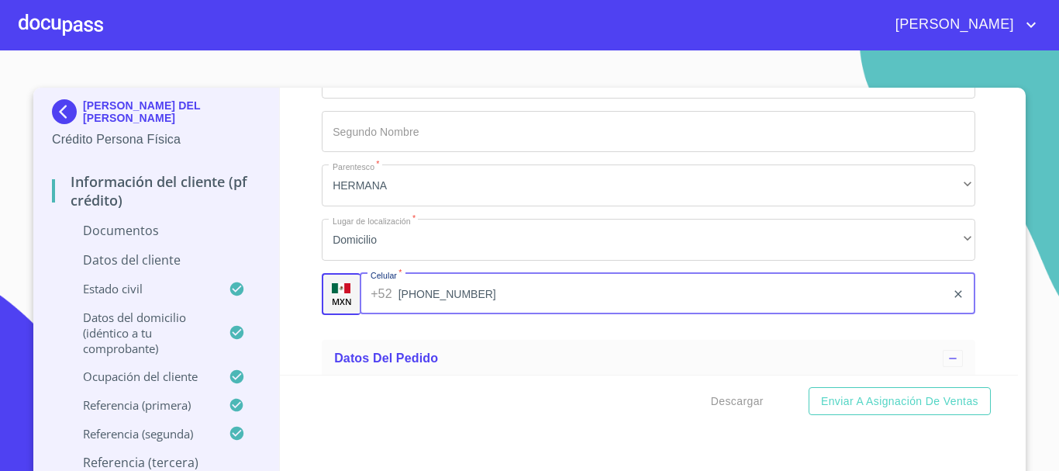
type input "[PHONE_NUMBER]"
click at [297, 304] on div "Información del cliente (PF crédito) Documentos Documento de identificación.   …" at bounding box center [649, 231] width 739 height 287
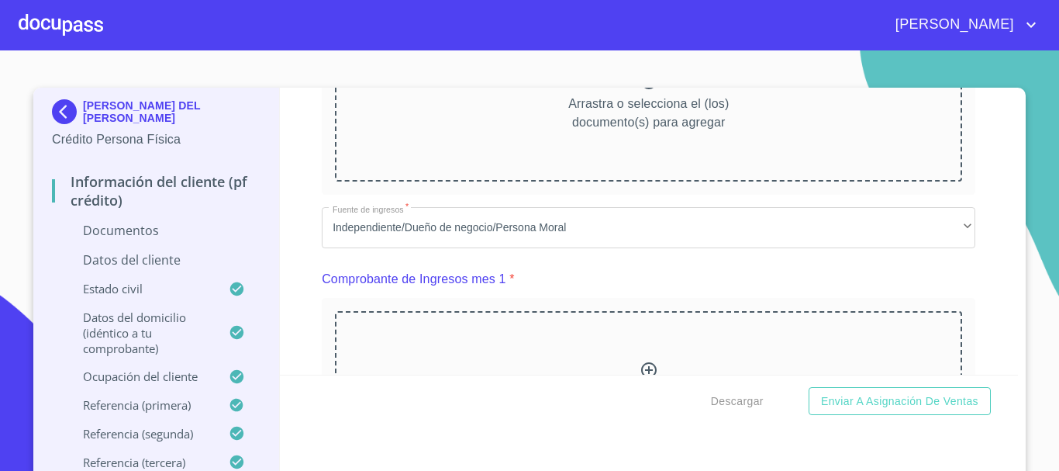
scroll to position [657, 0]
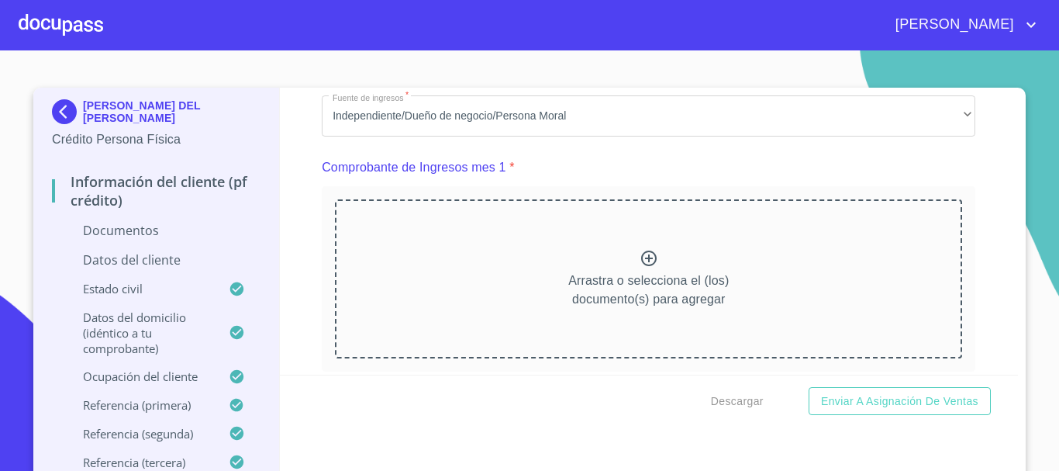
click at [307, 253] on div "Información del cliente (PF crédito) Documentos Documento de identificación.   …" at bounding box center [649, 231] width 739 height 287
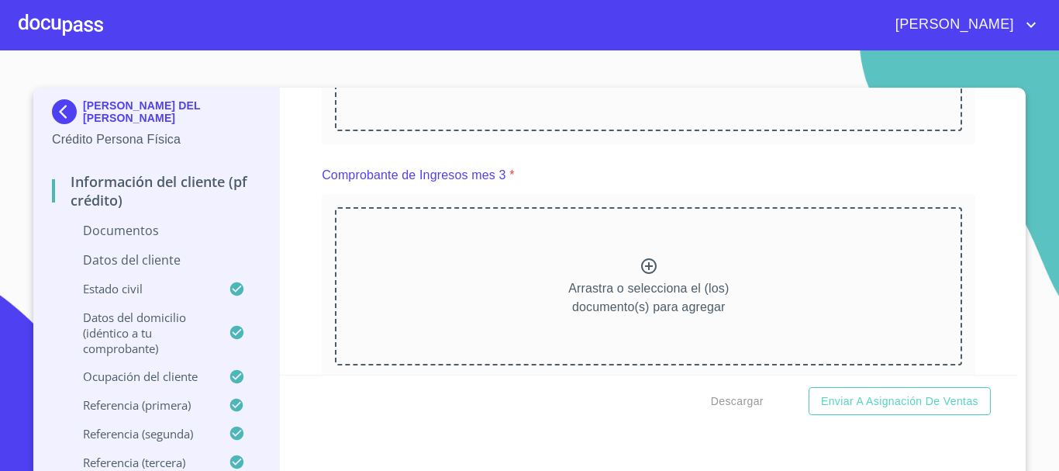
scroll to position [1200, 0]
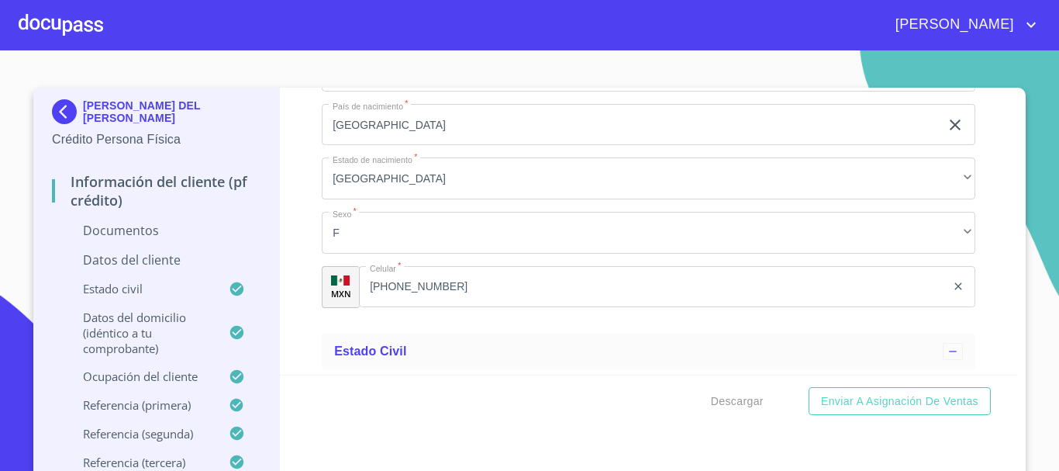
scroll to position [2828, 0]
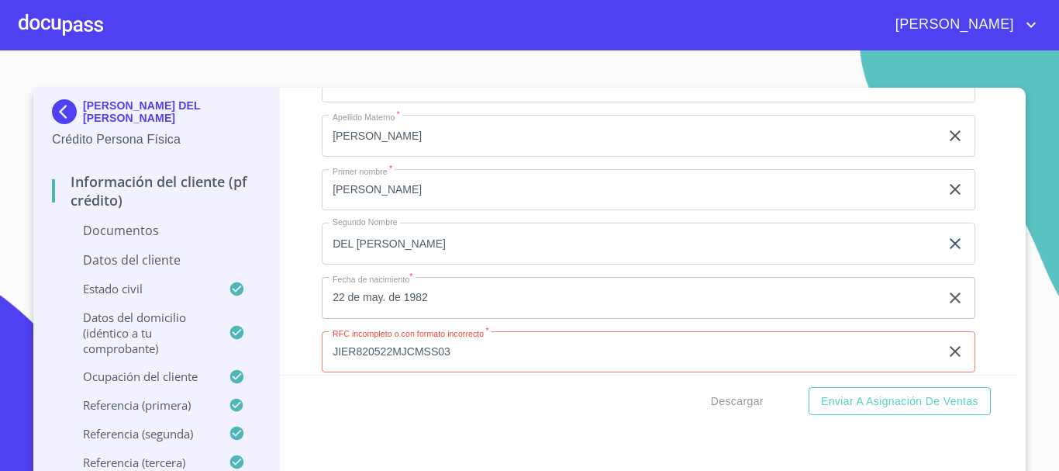
click at [280, 250] on div "Información del cliente (PF crédito) Documentos Documento de identificación.   …" at bounding box center [649, 231] width 739 height 287
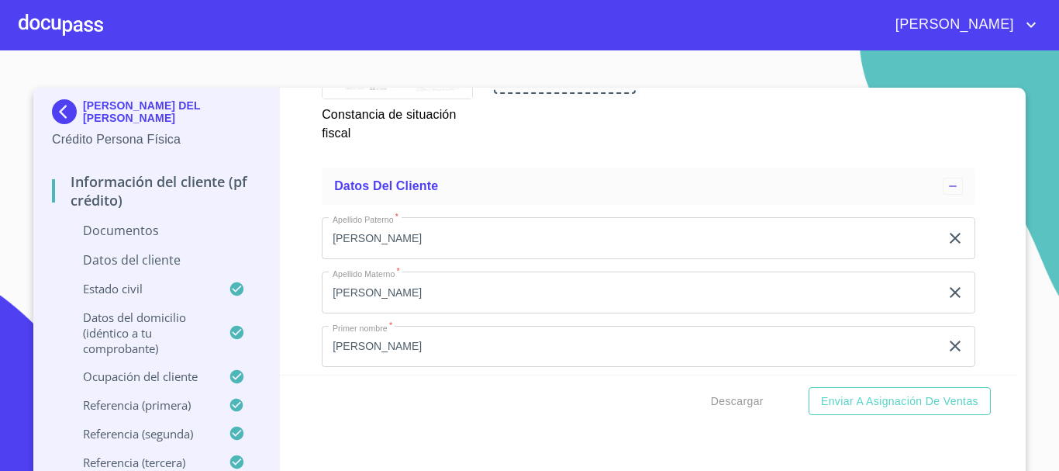
scroll to position [2673, 0]
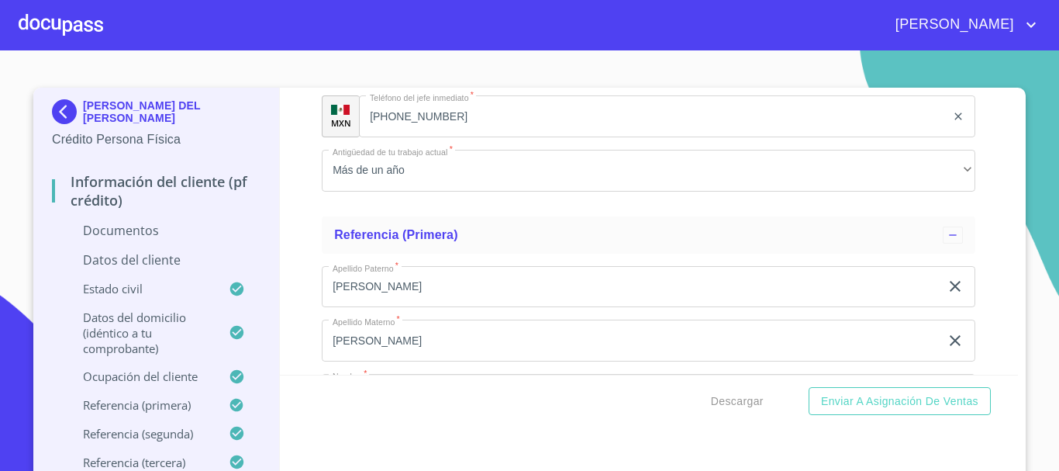
scroll to position [6279, 0]
